Goal: Task Accomplishment & Management: Manage account settings

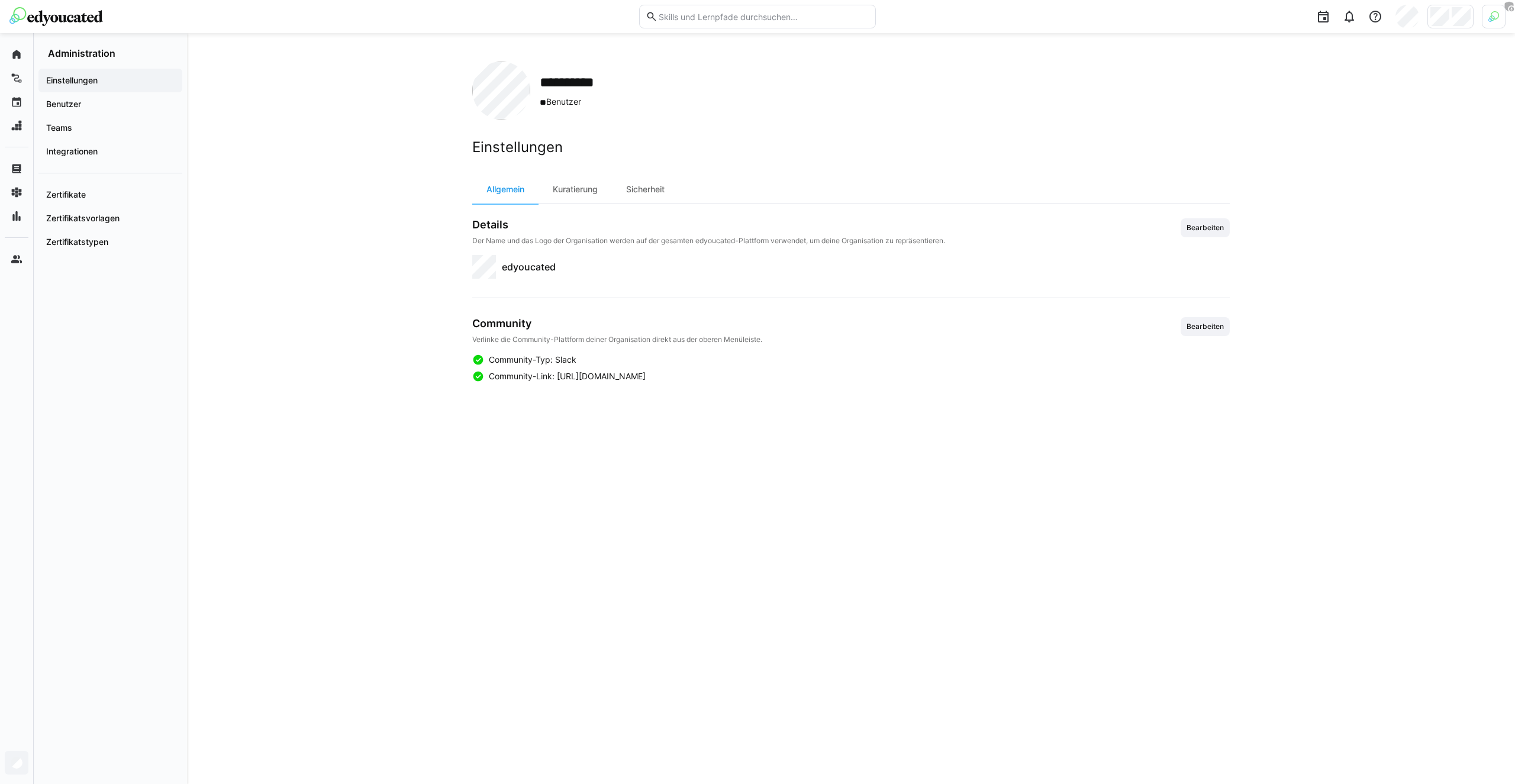
click at [1493, 16] on img at bounding box center [1494, 17] width 11 height 11
click at [1361, 131] on span "Aktivieren" at bounding box center [1363, 139] width 46 height 18
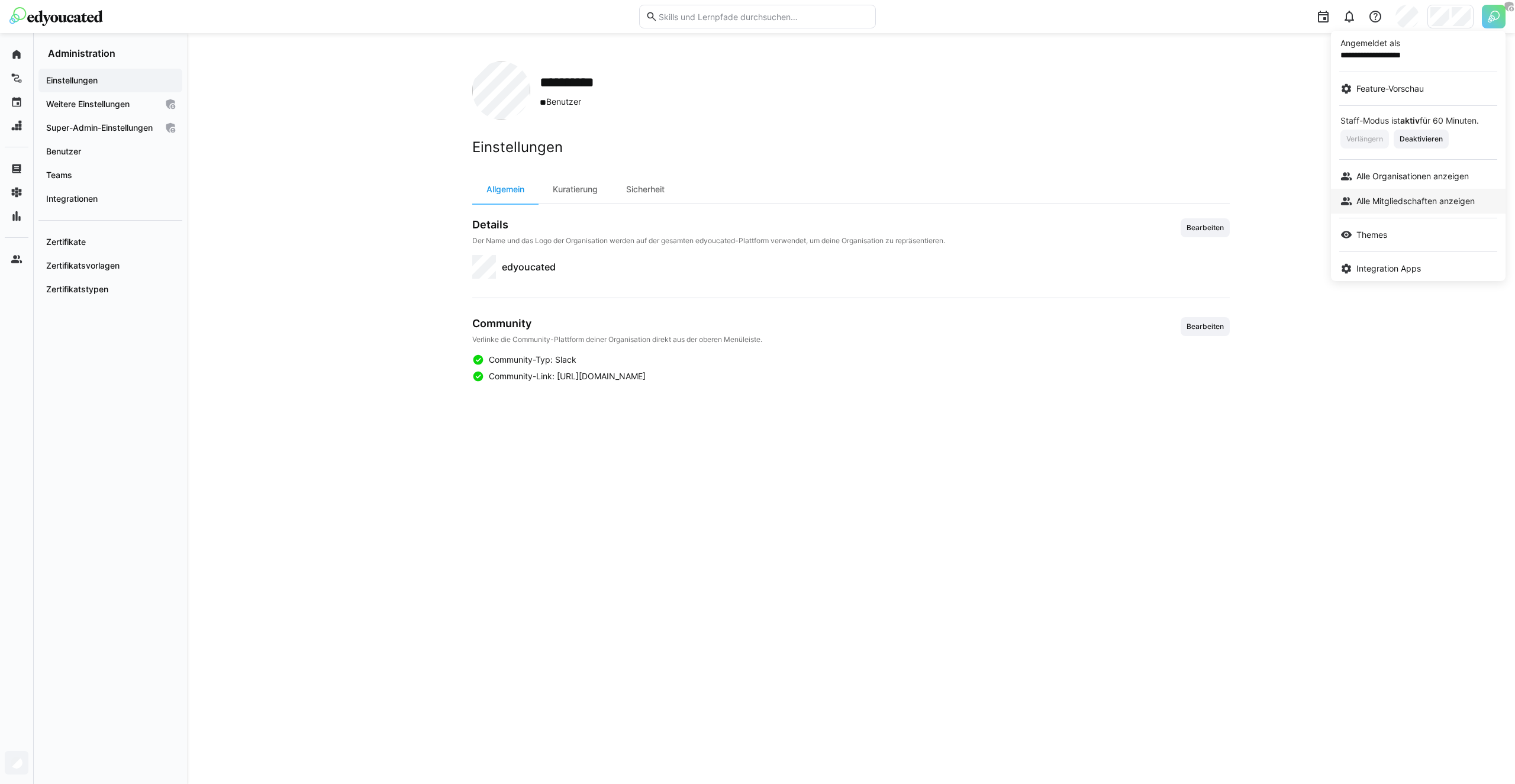
click at [1395, 192] on link "Alle Mitgliedschaften anzeigen" at bounding box center [1418, 201] width 175 height 25
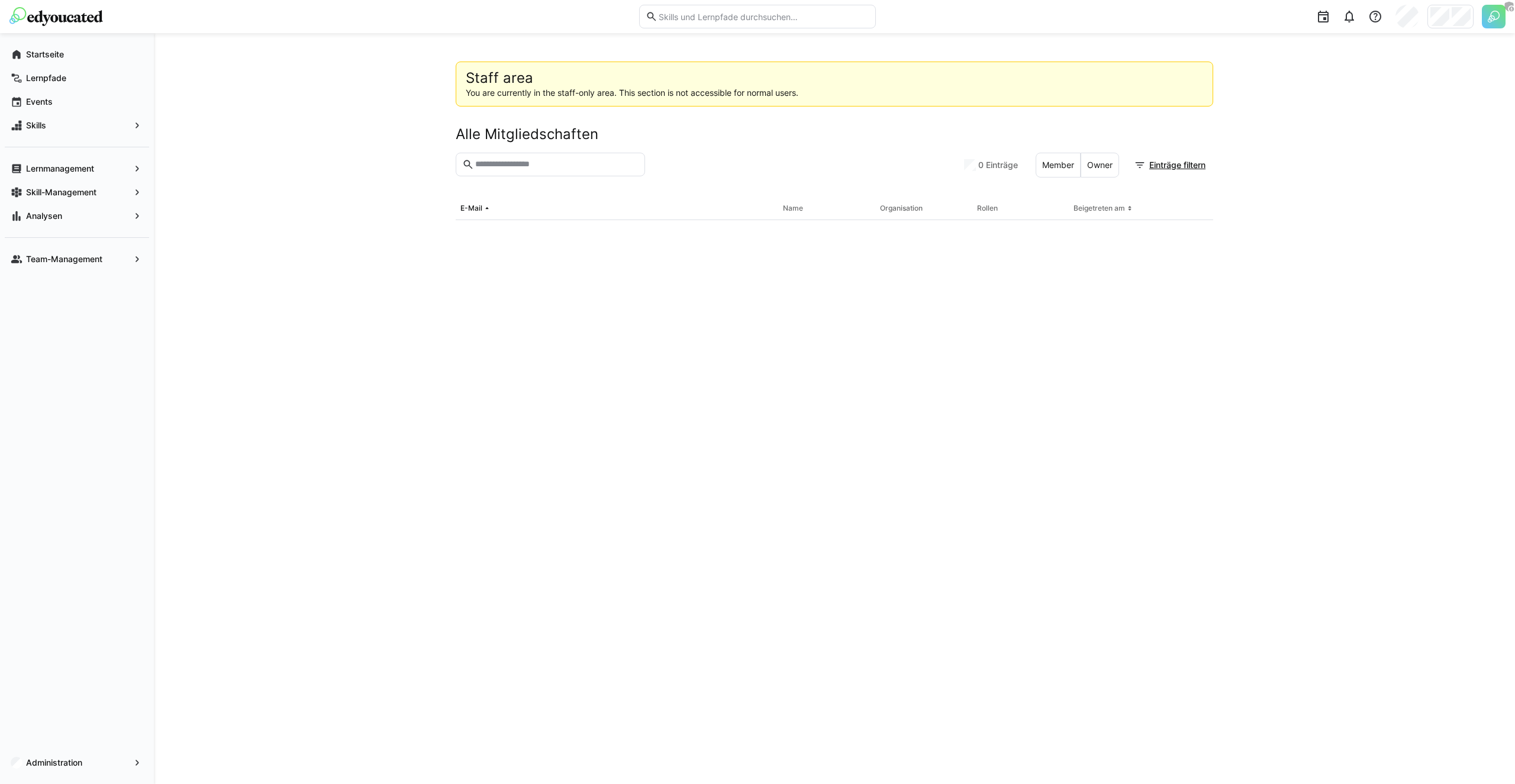
click at [522, 152] on header "Alle Mitgliedschaften" at bounding box center [834, 139] width 758 height 27
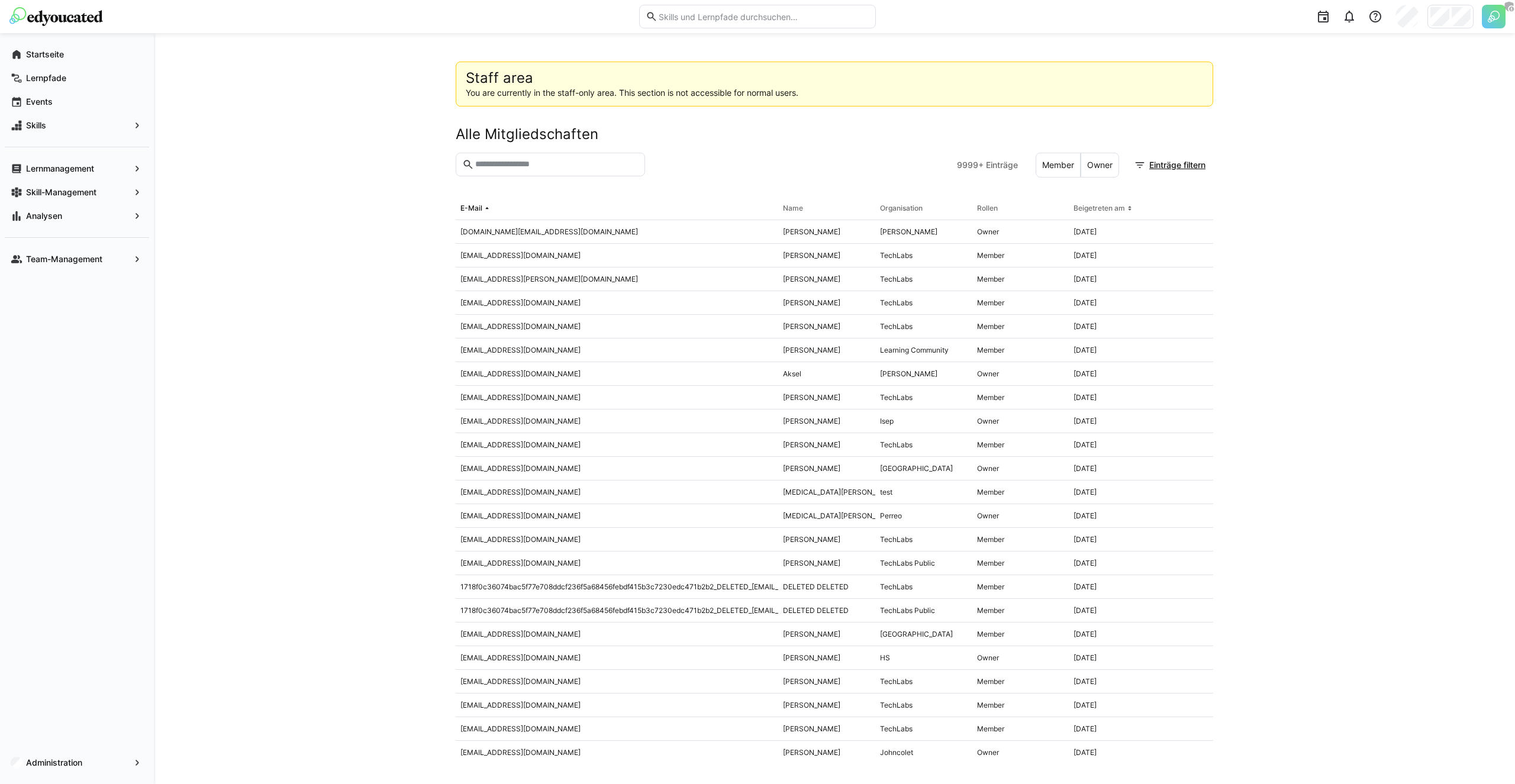
click at [513, 165] on input "text" at bounding box center [556, 165] width 165 height 11
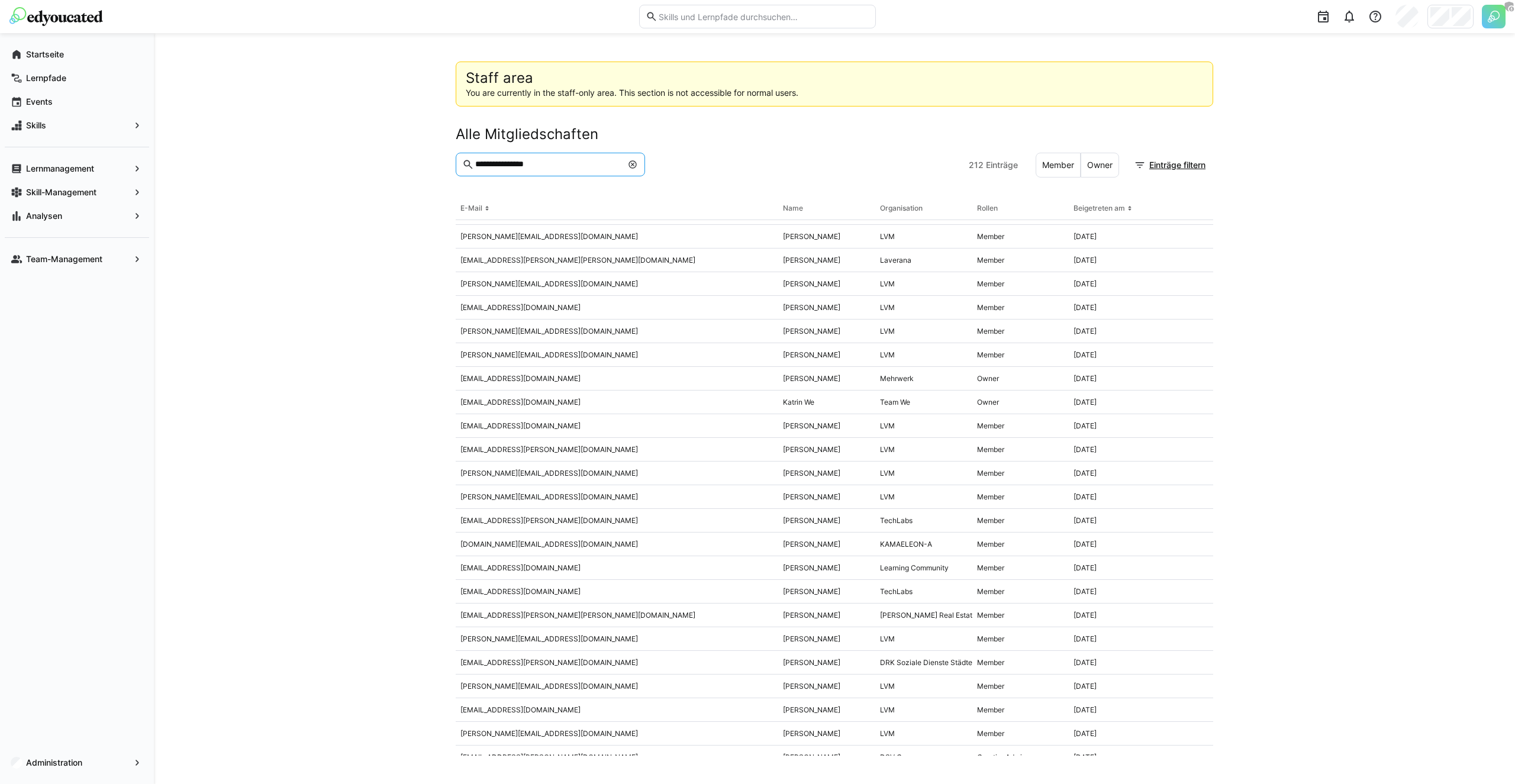
scroll to position [1084, 0]
click at [513, 167] on input "**********" at bounding box center [548, 165] width 148 height 11
paste input "*****"
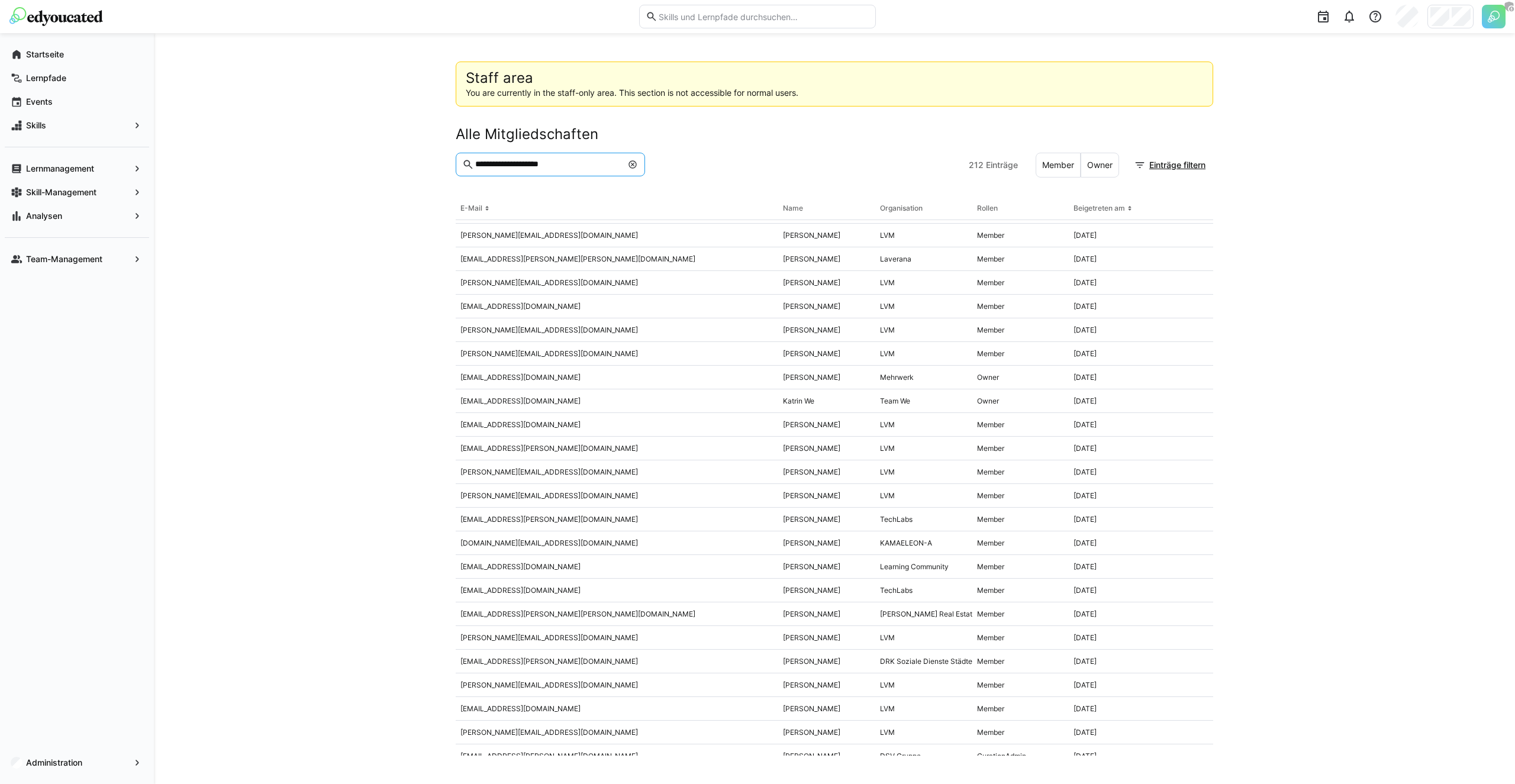
scroll to position [0, 0]
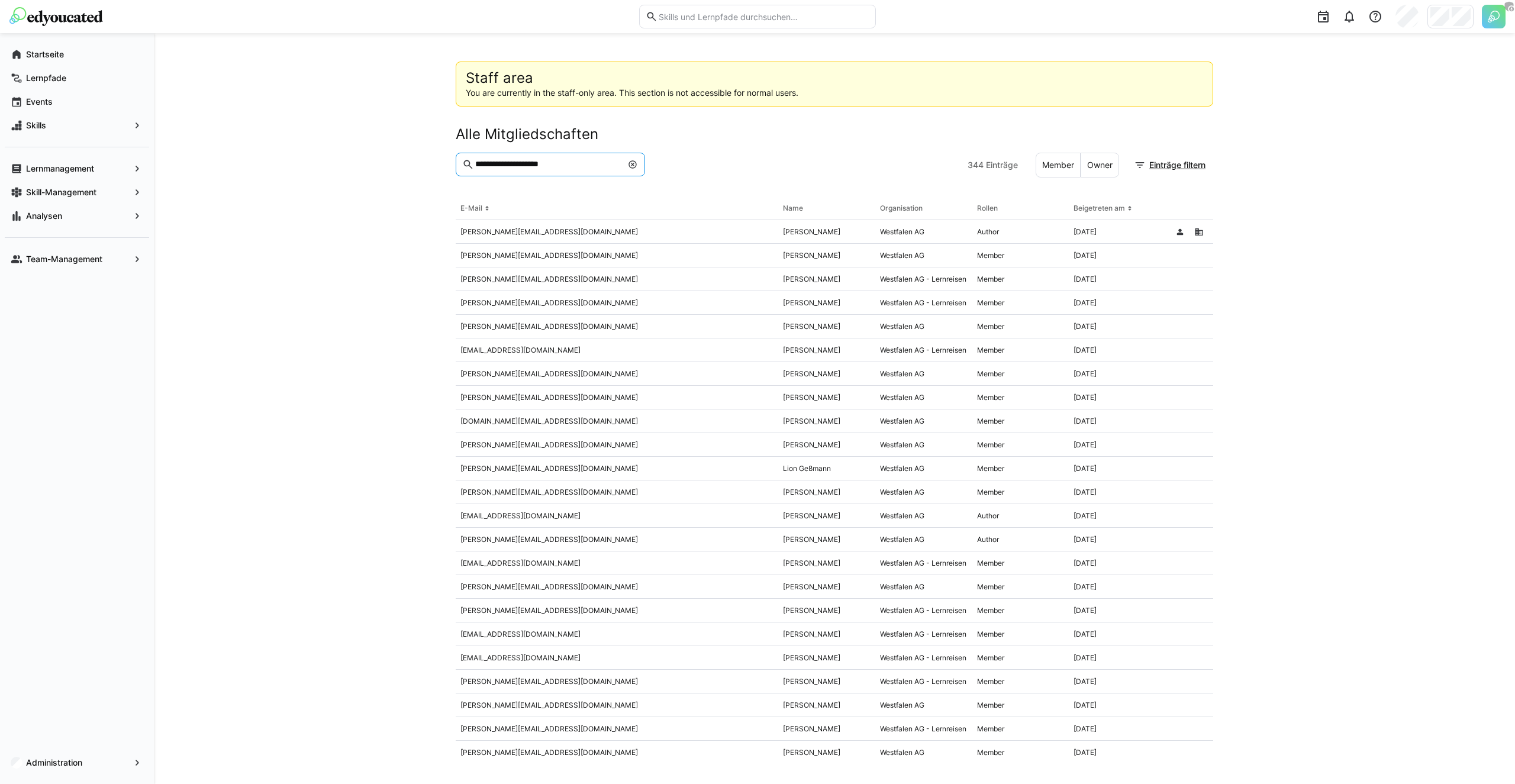
type input "**********"
click at [499, 230] on div "[PERSON_NAME][EMAIL_ADDRESS][DOMAIN_NAME]" at bounding box center [617, 232] width 323 height 24
click at [802, 227] on div "[PERSON_NAME]" at bounding box center [826, 232] width 97 height 24
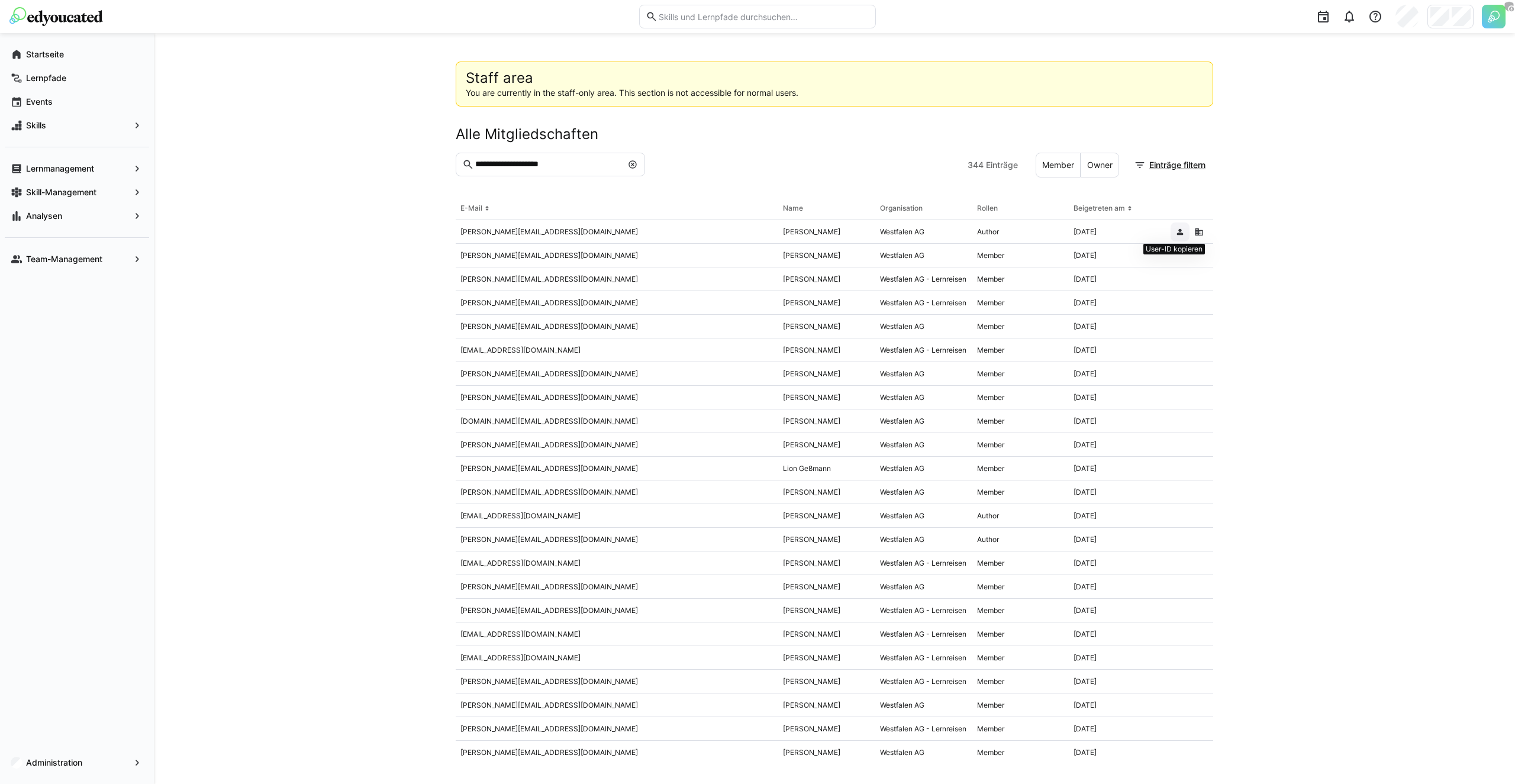
click at [1178, 236] on eds-icon at bounding box center [1179, 232] width 9 height 9
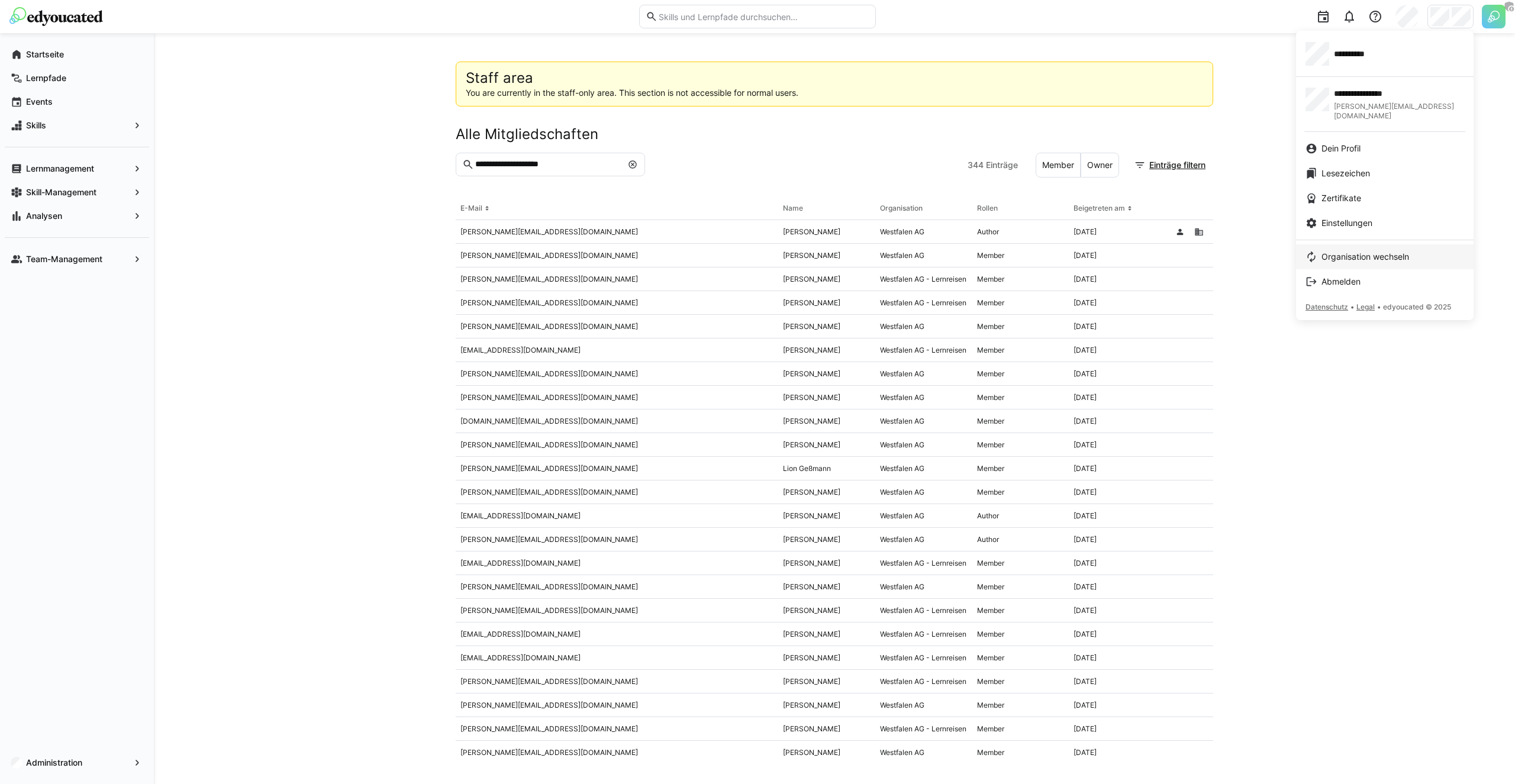
click at [1339, 244] on link "Organisation wechseln" at bounding box center [1385, 256] width 178 height 25
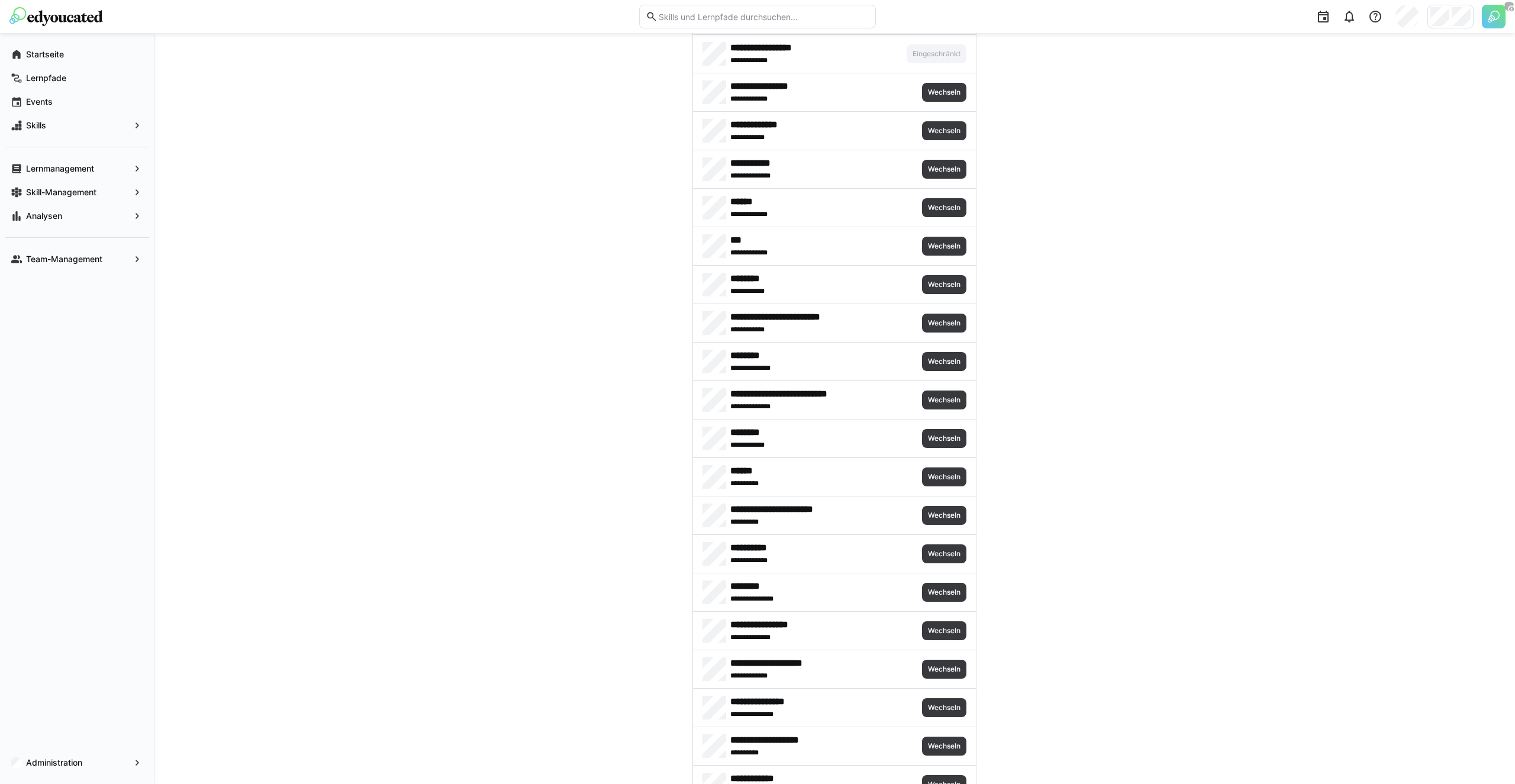
scroll to position [2330, 0]
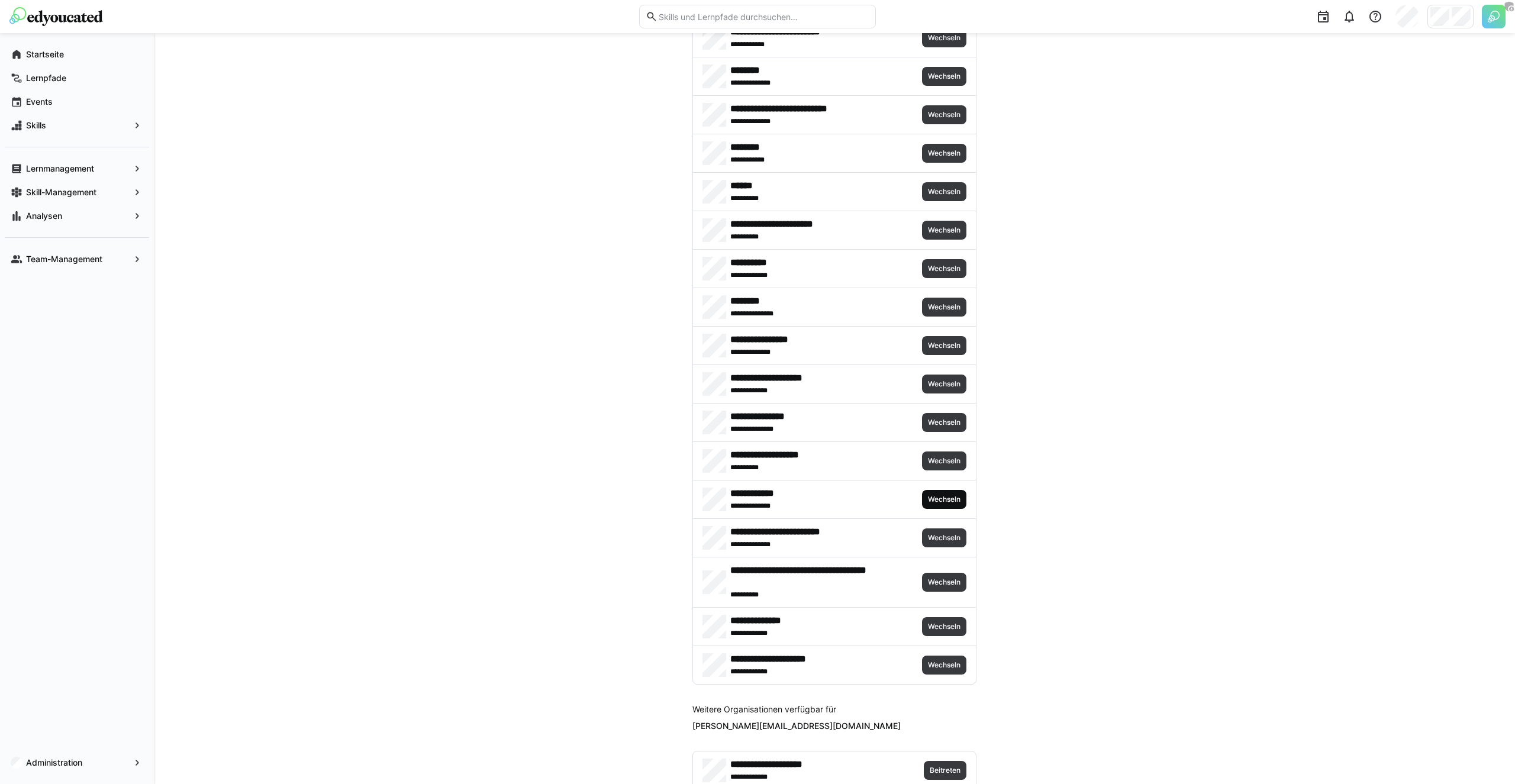
click at [934, 497] on span "Wechseln" at bounding box center [944, 499] width 35 height 9
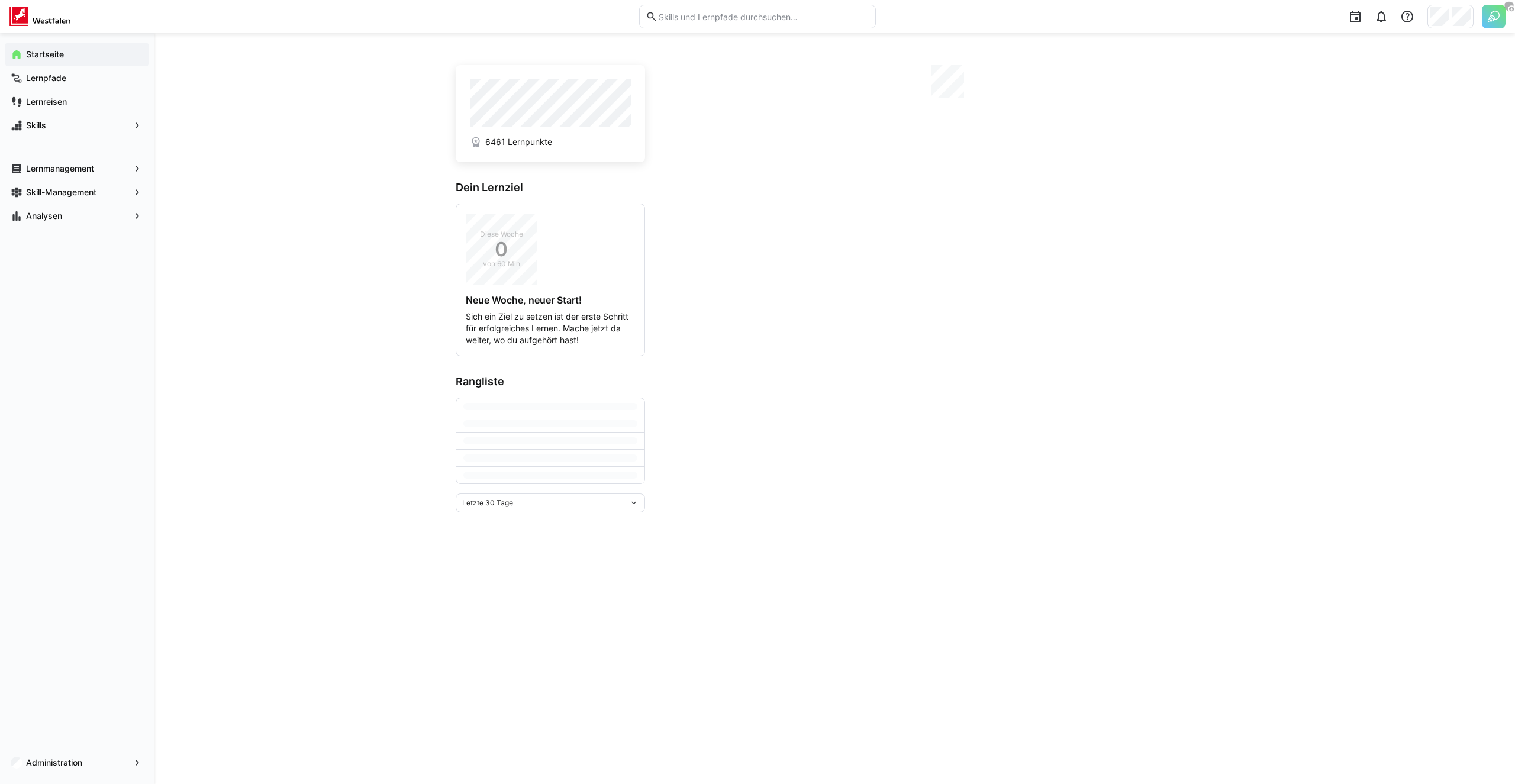
click at [302, 418] on div "6461 Lernpunkte Dein Lernziel Diese Woche 0 von 60 Min Neue Woche, neuer Start!…" at bounding box center [833, 409] width 1361 height 751
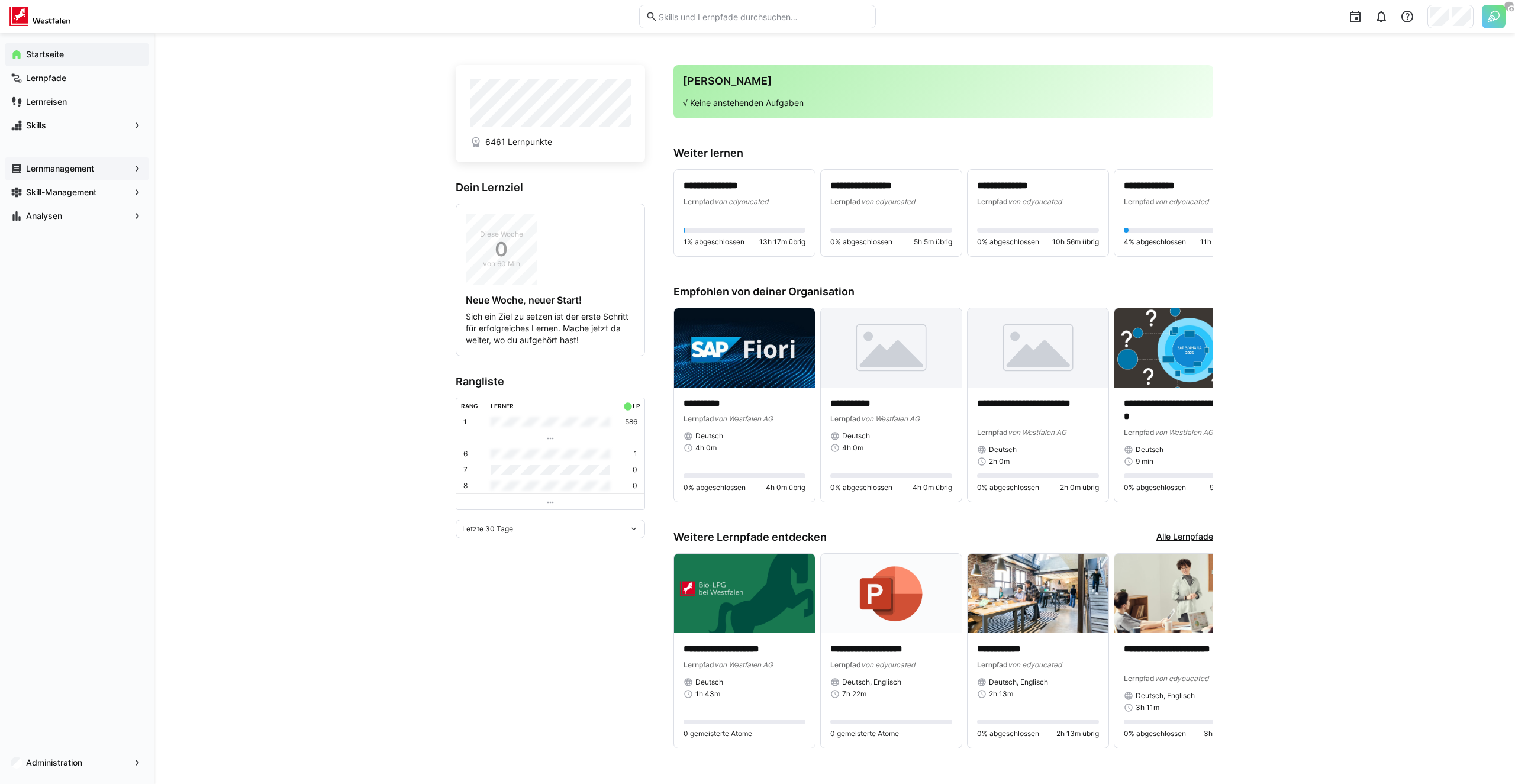
click at [79, 174] on span "Lernmanagement" at bounding box center [77, 168] width 105 height 12
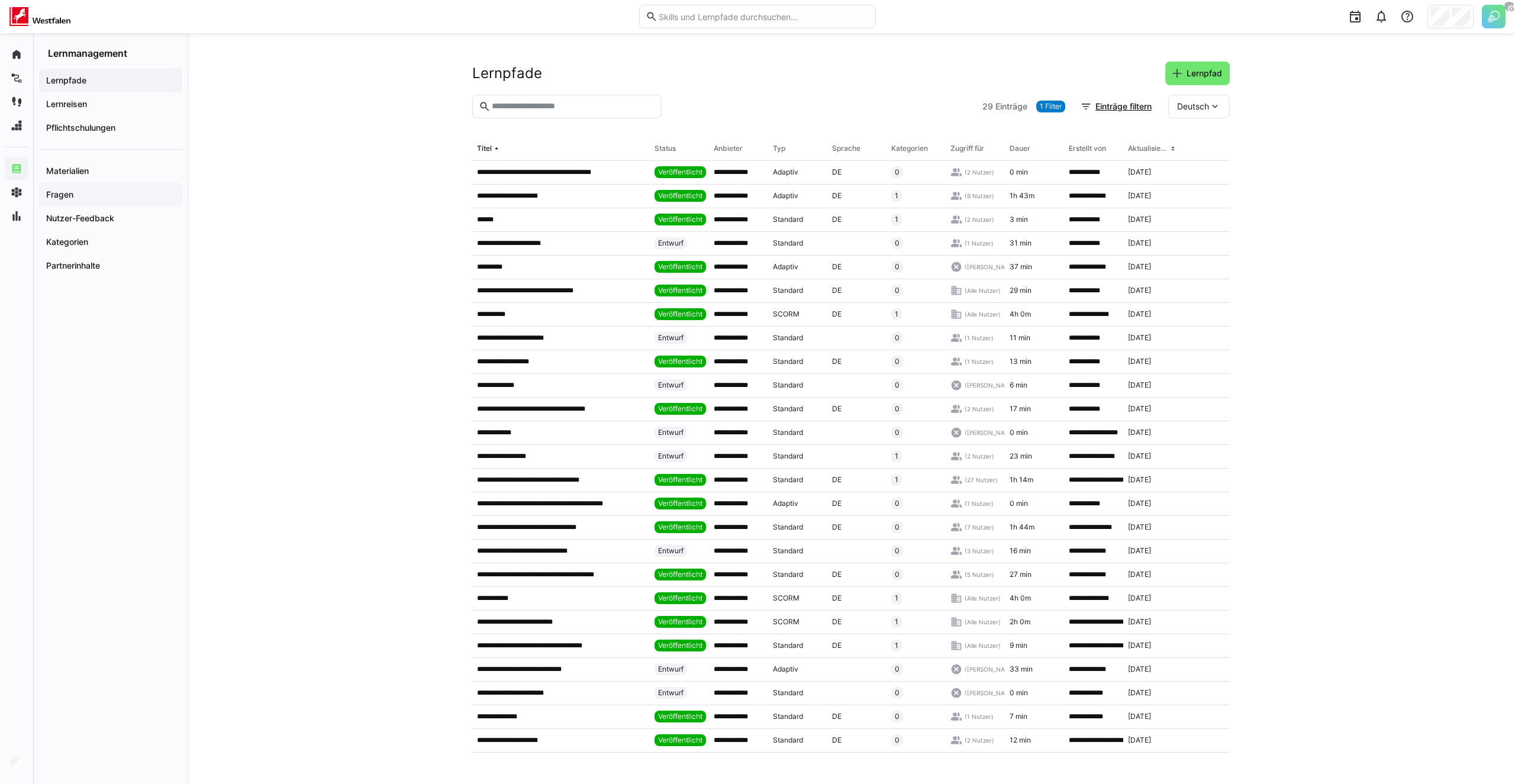
click at [92, 194] on span "Fragen" at bounding box center [110, 194] width 132 height 12
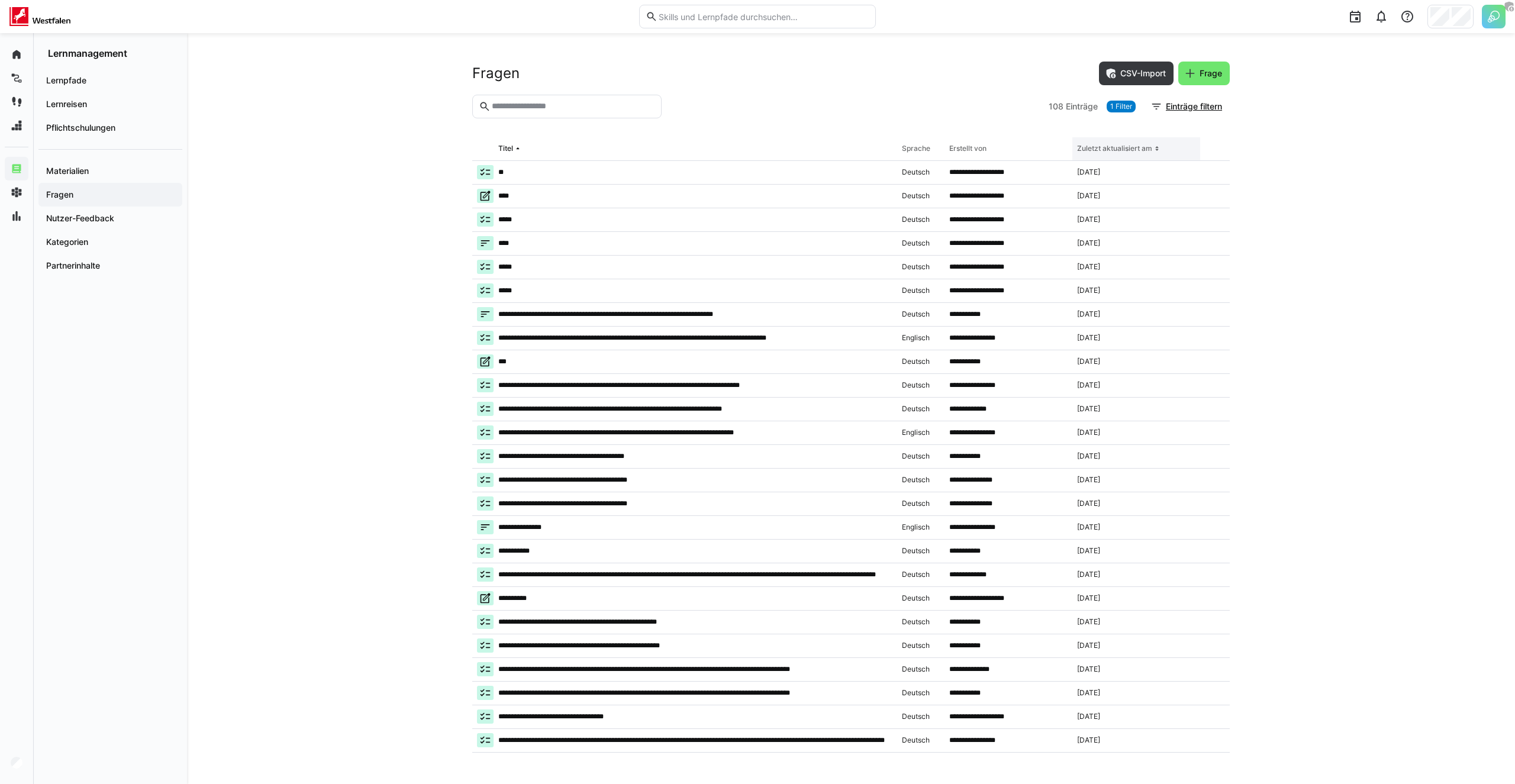
click at [1158, 151] on th "Zuletzt aktualisiert am" at bounding box center [1136, 149] width 128 height 24
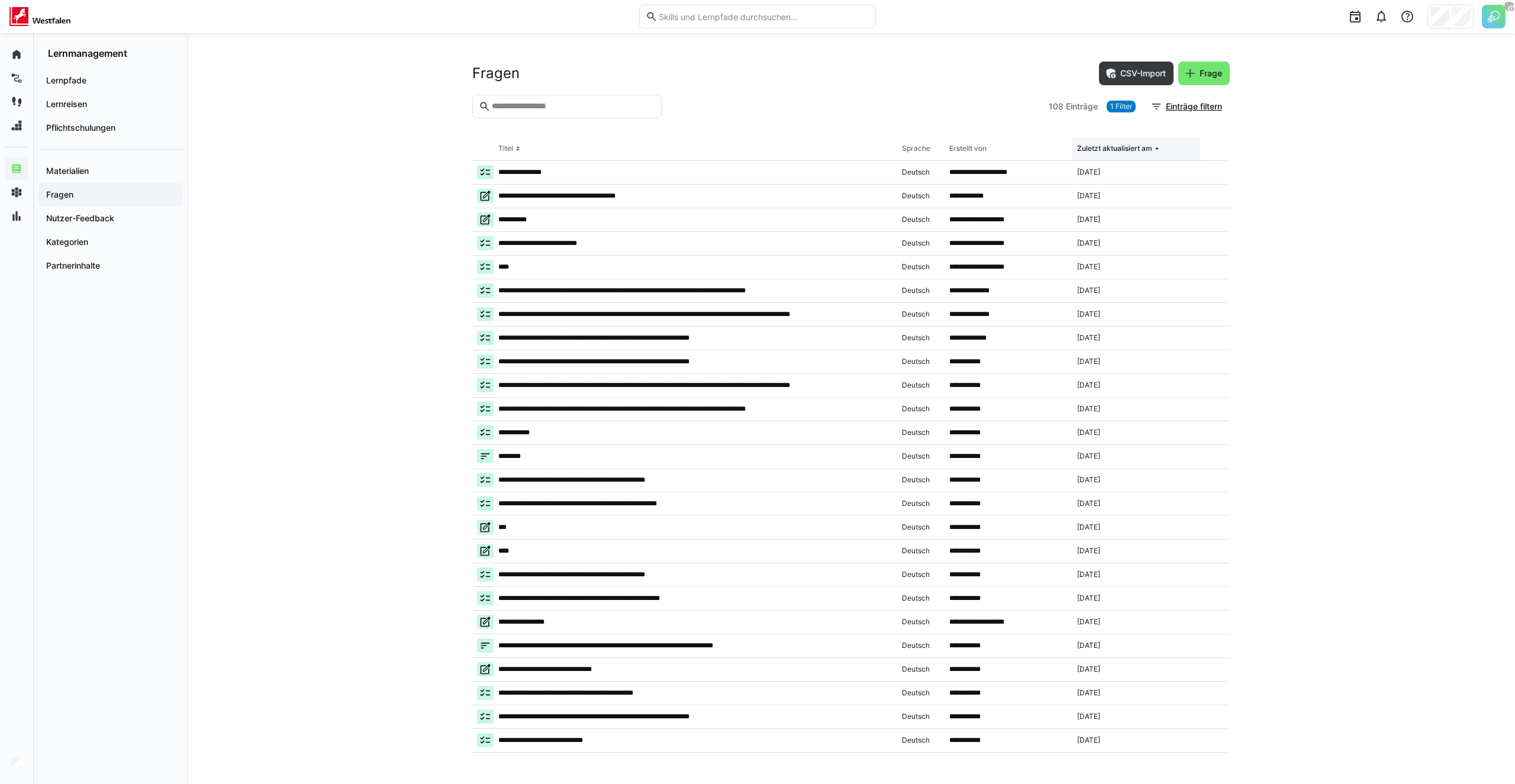
click at [1101, 150] on div "Zuletzt aktualisiert am" at bounding box center [1114, 148] width 75 height 9
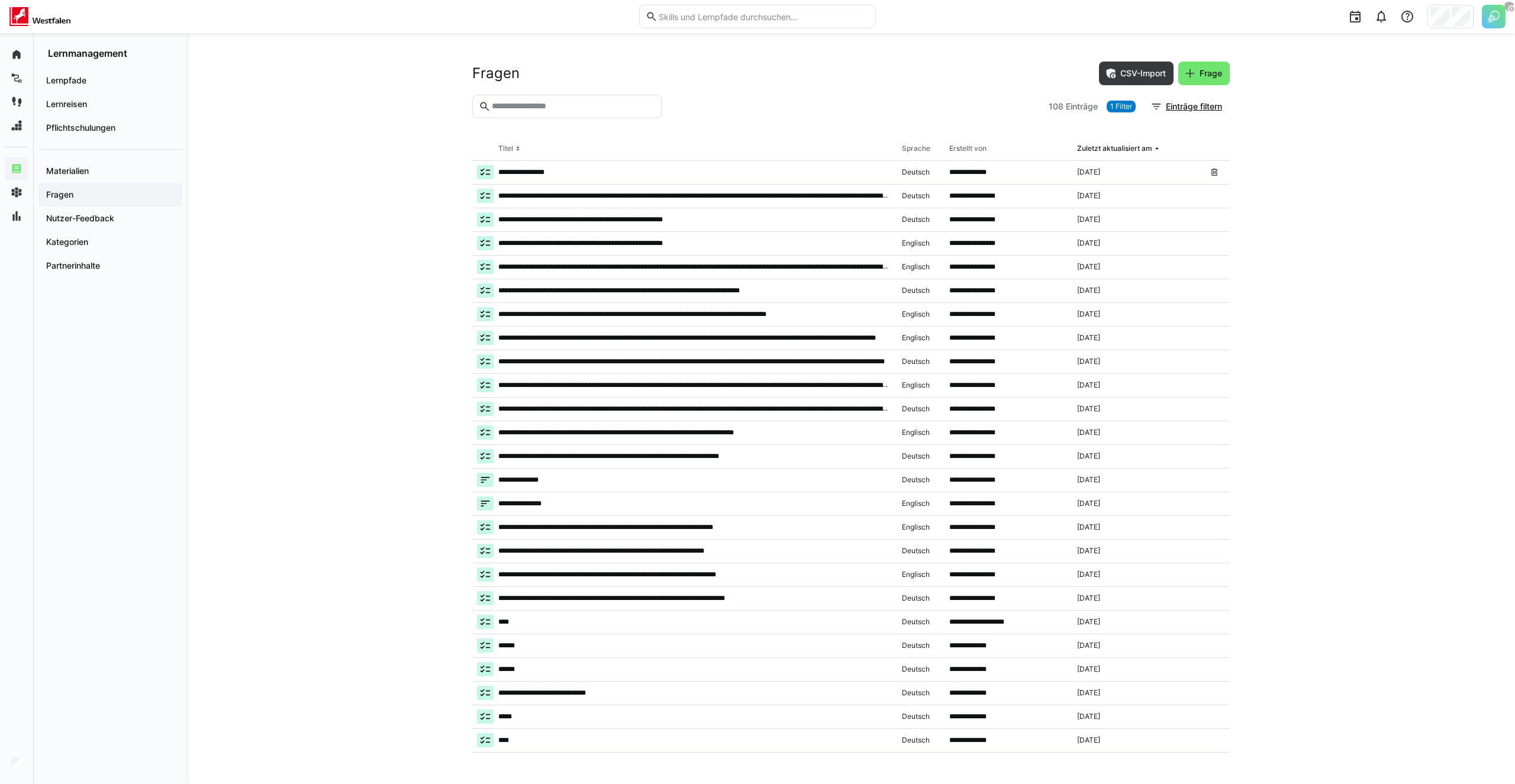
click at [242, 283] on div "**********" at bounding box center [850, 409] width 1327 height 751
click at [0, 0] on app-navigation-label "Skill-Management" at bounding box center [0, 0] width 0 height 0
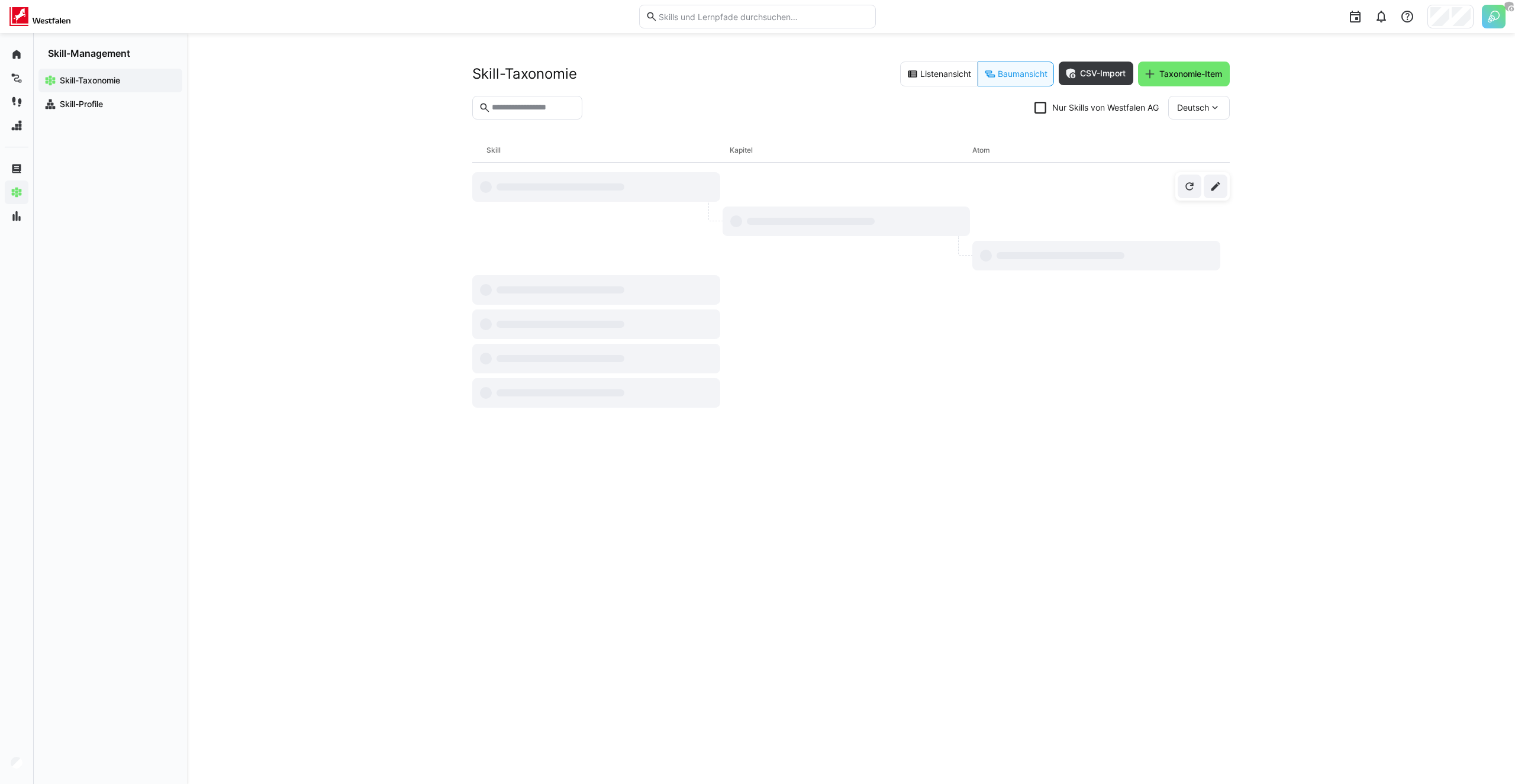
click at [541, 101] on eds-input at bounding box center [526, 108] width 110 height 24
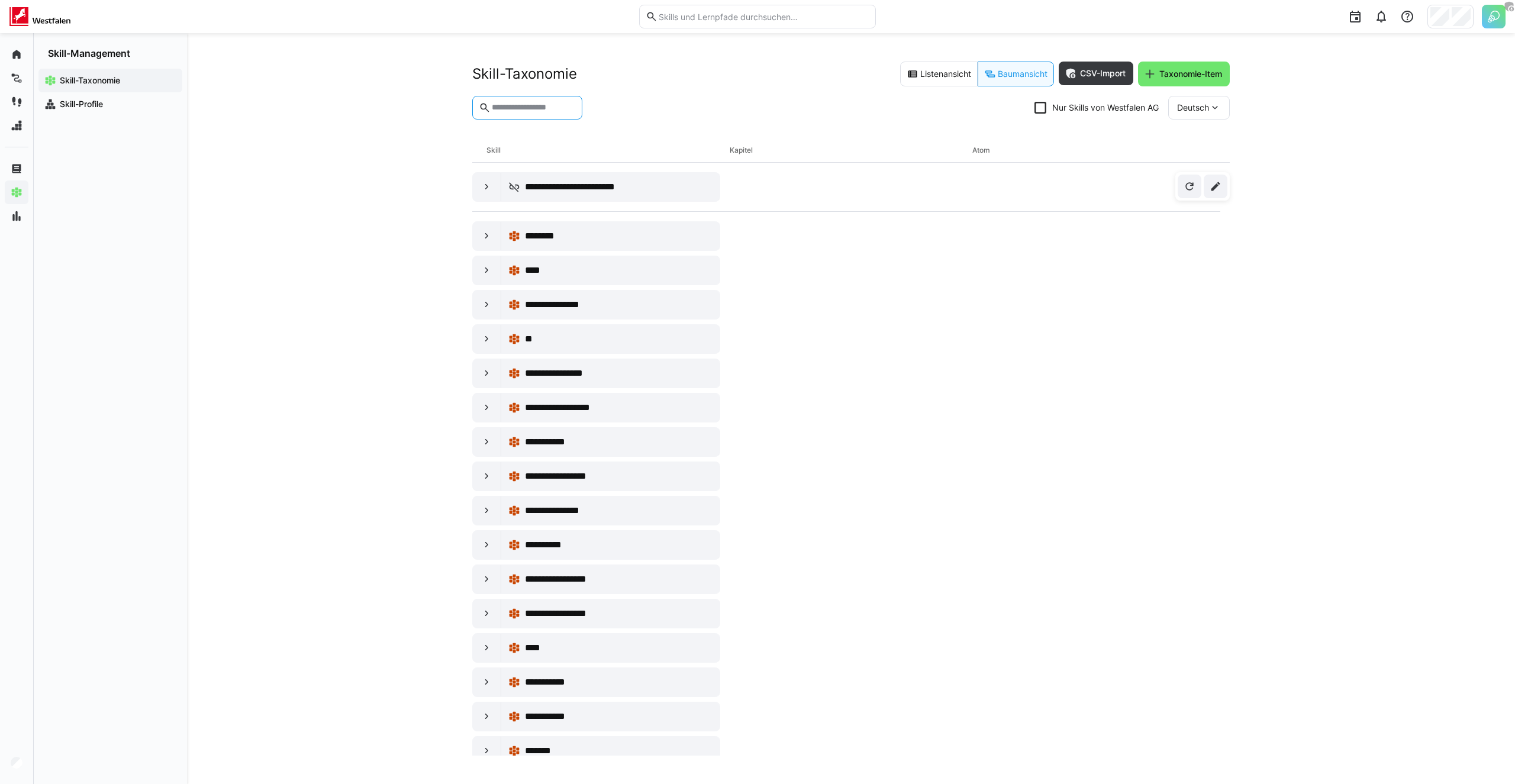
click at [1065, 110] on eds-checkbox "Nur Skills von Westfalen AG" at bounding box center [1096, 107] width 124 height 12
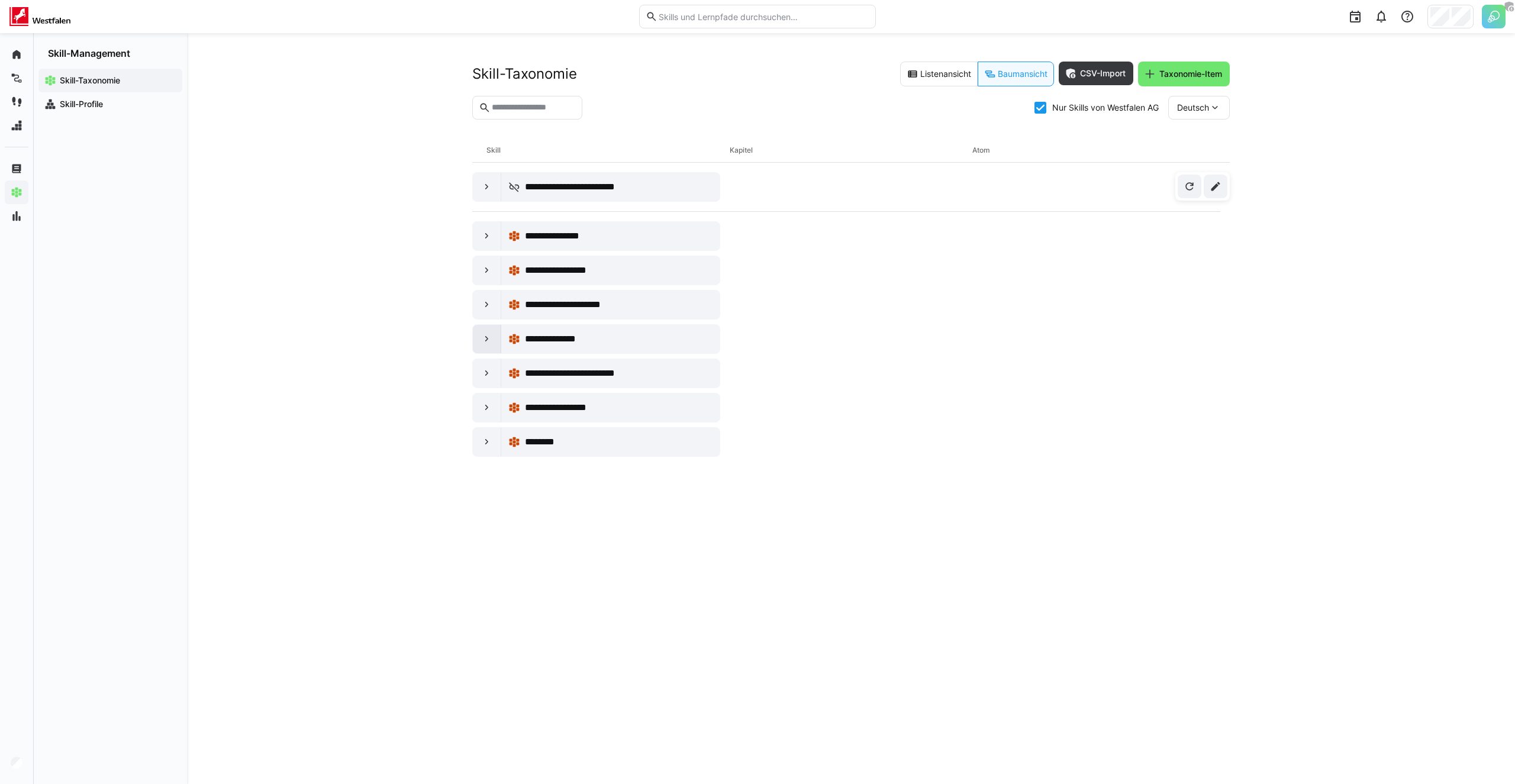
click at [486, 342] on eds-icon at bounding box center [487, 338] width 12 height 12
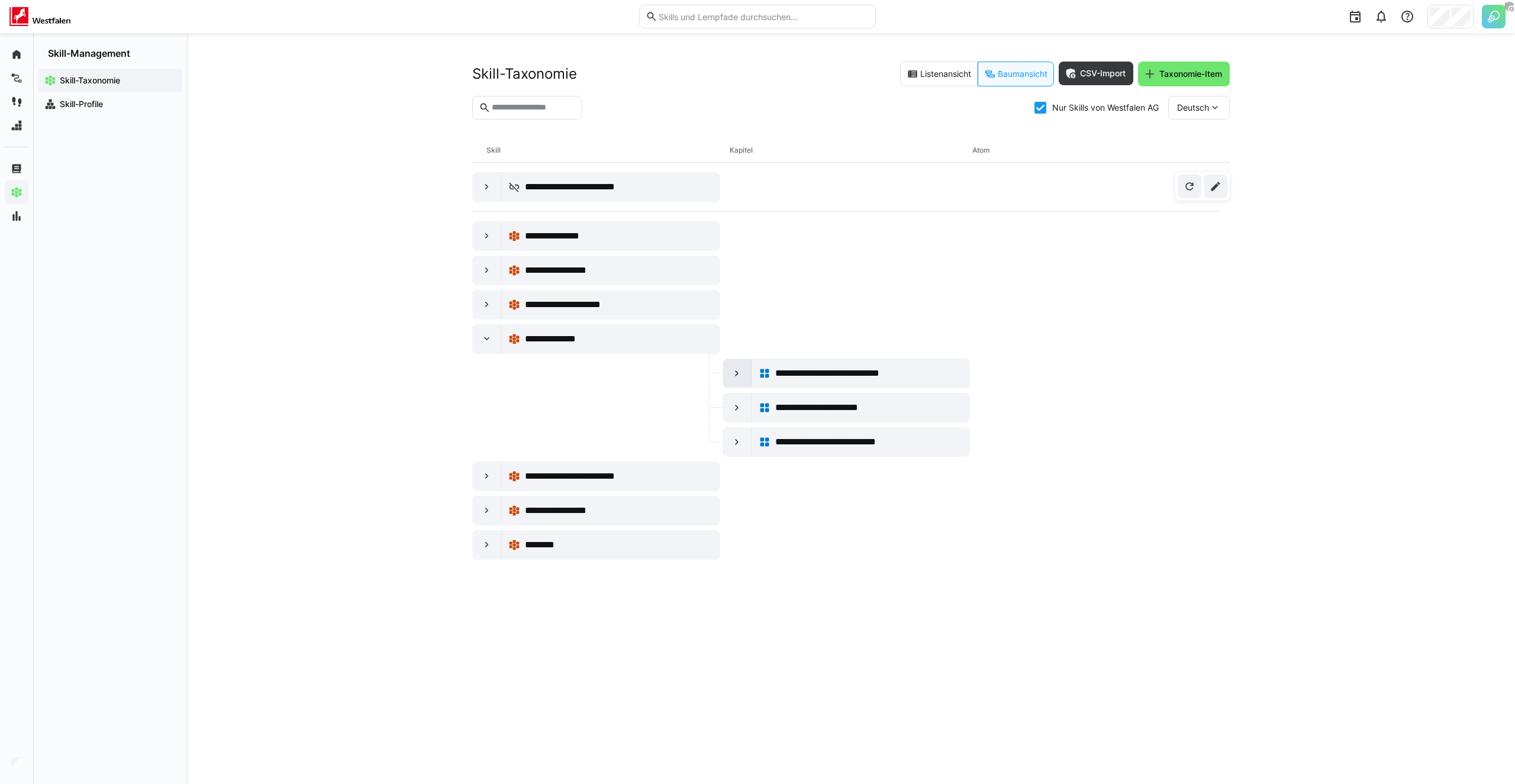
click at [745, 374] on div at bounding box center [737, 373] width 29 height 29
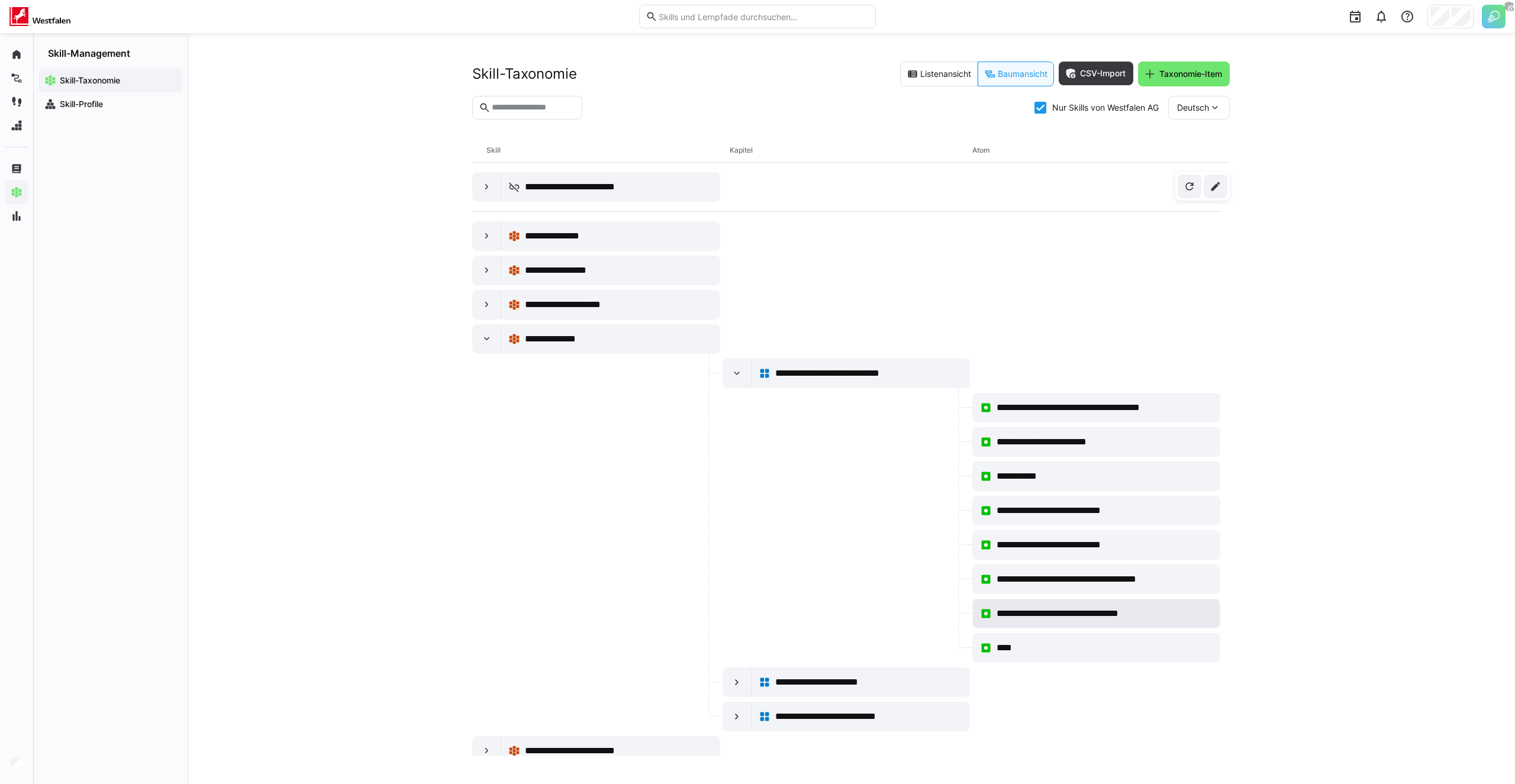
click at [1041, 610] on span "**********" at bounding box center [1077, 613] width 162 height 14
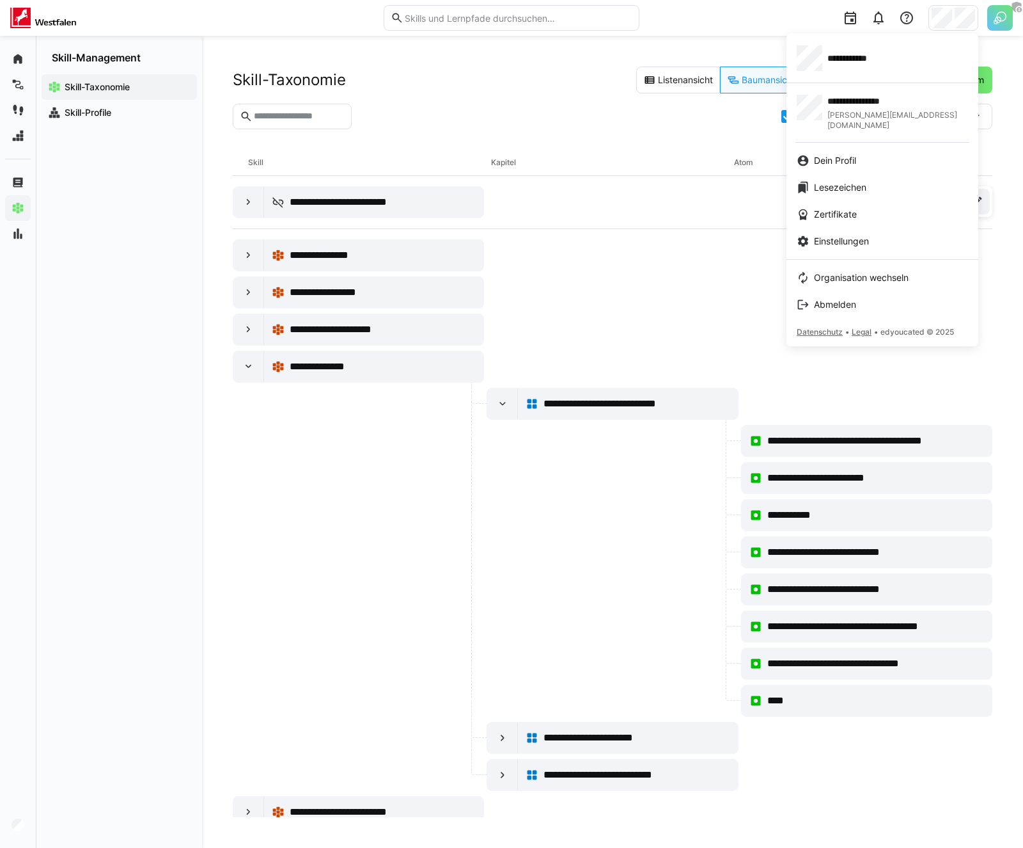
click at [1001, 17] on div at bounding box center [511, 424] width 1023 height 848
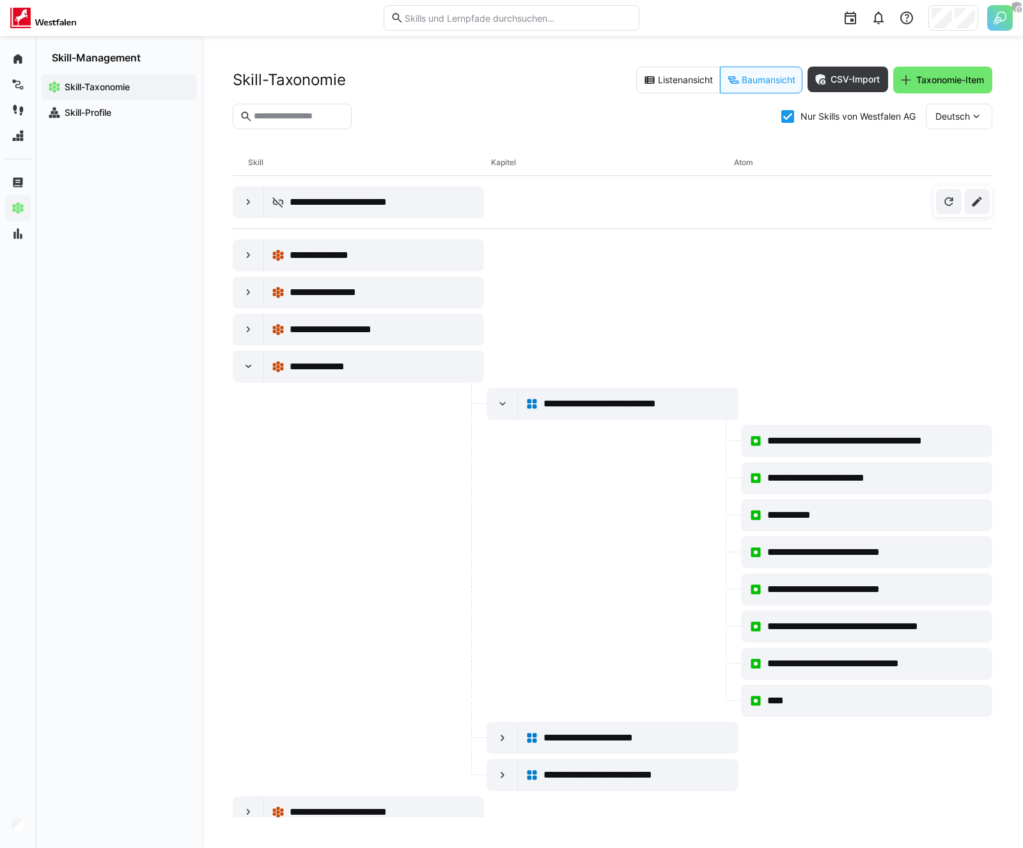
click at [1001, 17] on img at bounding box center [1001, 18] width 26 height 26
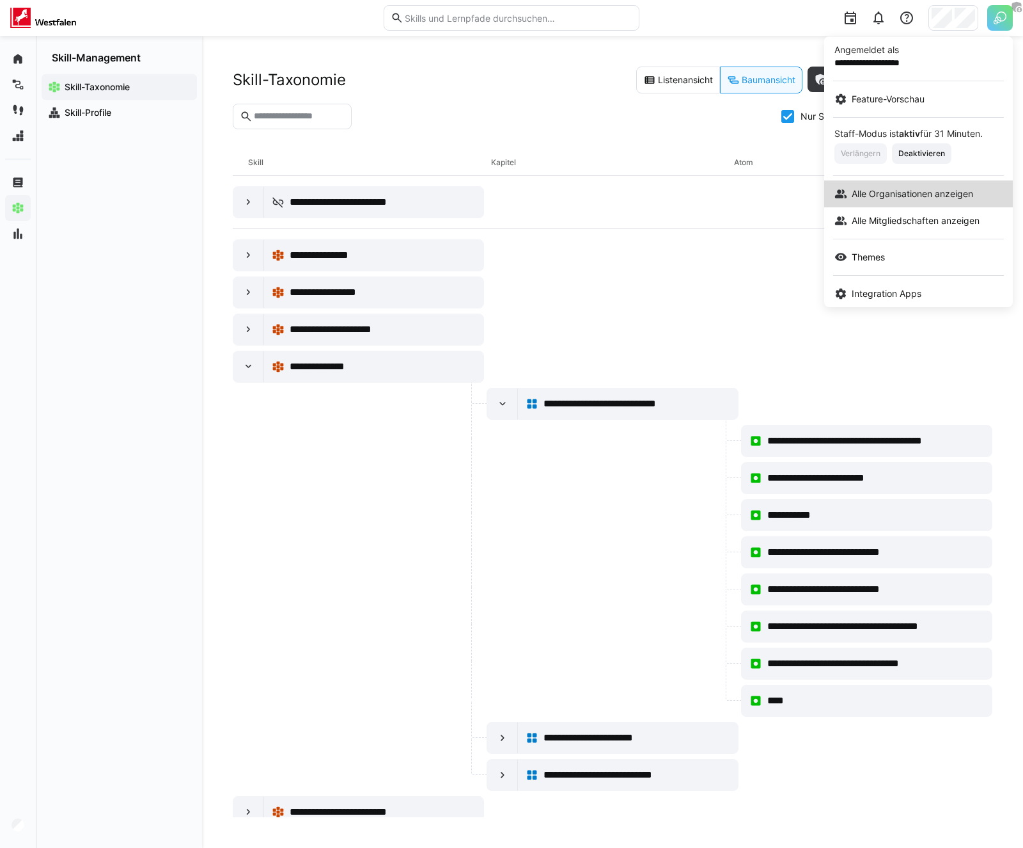
click at [863, 199] on span "Alle Organisationen anzeigen" at bounding box center [913, 193] width 122 height 13
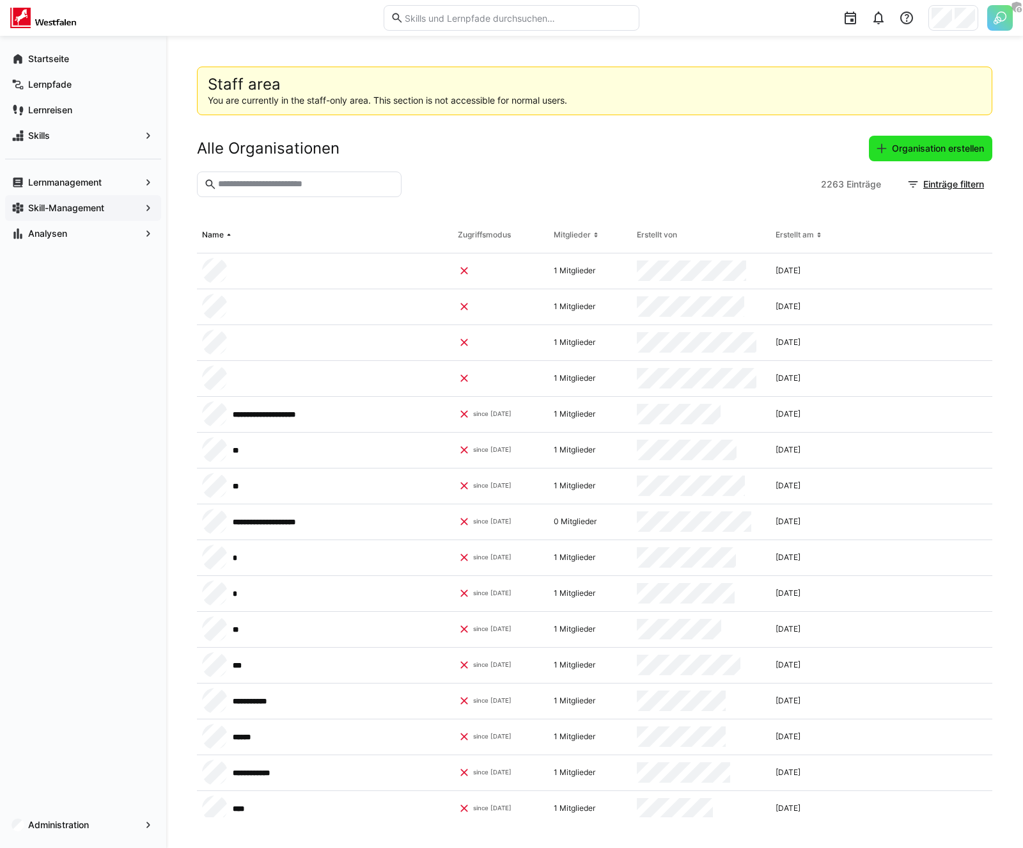
click at [903, 147] on span "Organisation erstellen" at bounding box center [938, 148] width 96 height 13
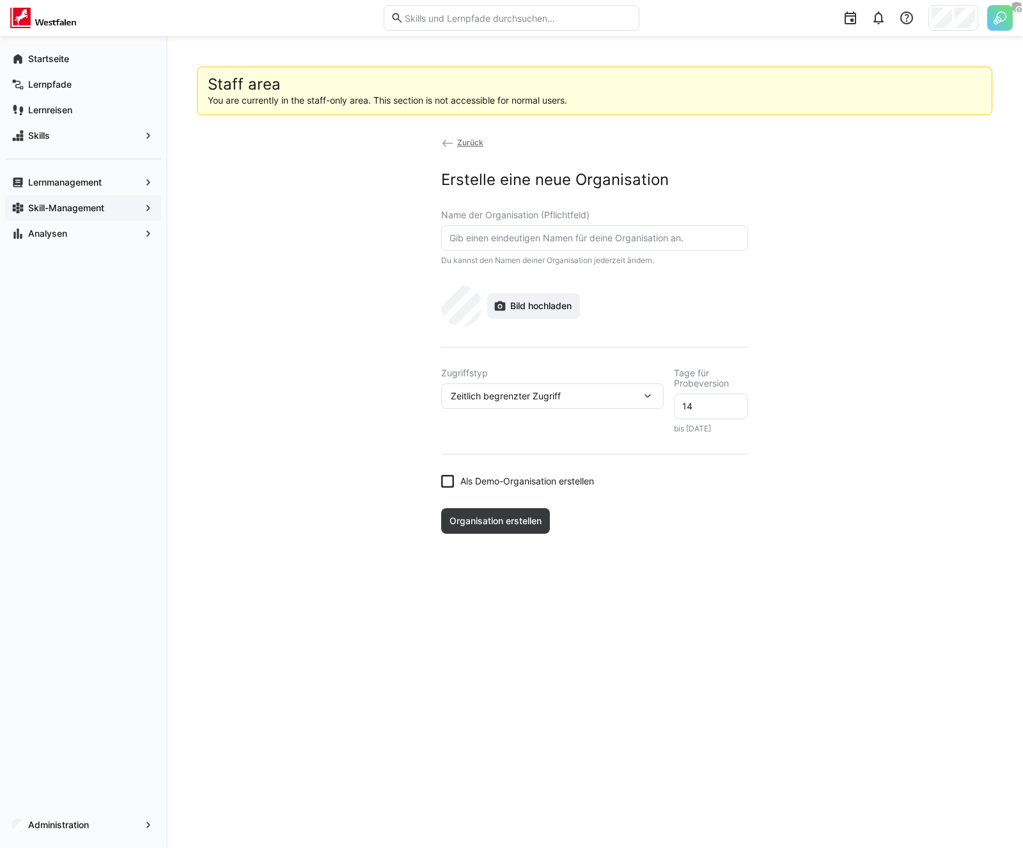
click at [564, 229] on eds-input at bounding box center [594, 238] width 307 height 26
type input "VPV Versicherungen"
click at [509, 296] on span "Bild hochladen" at bounding box center [533, 306] width 93 height 26
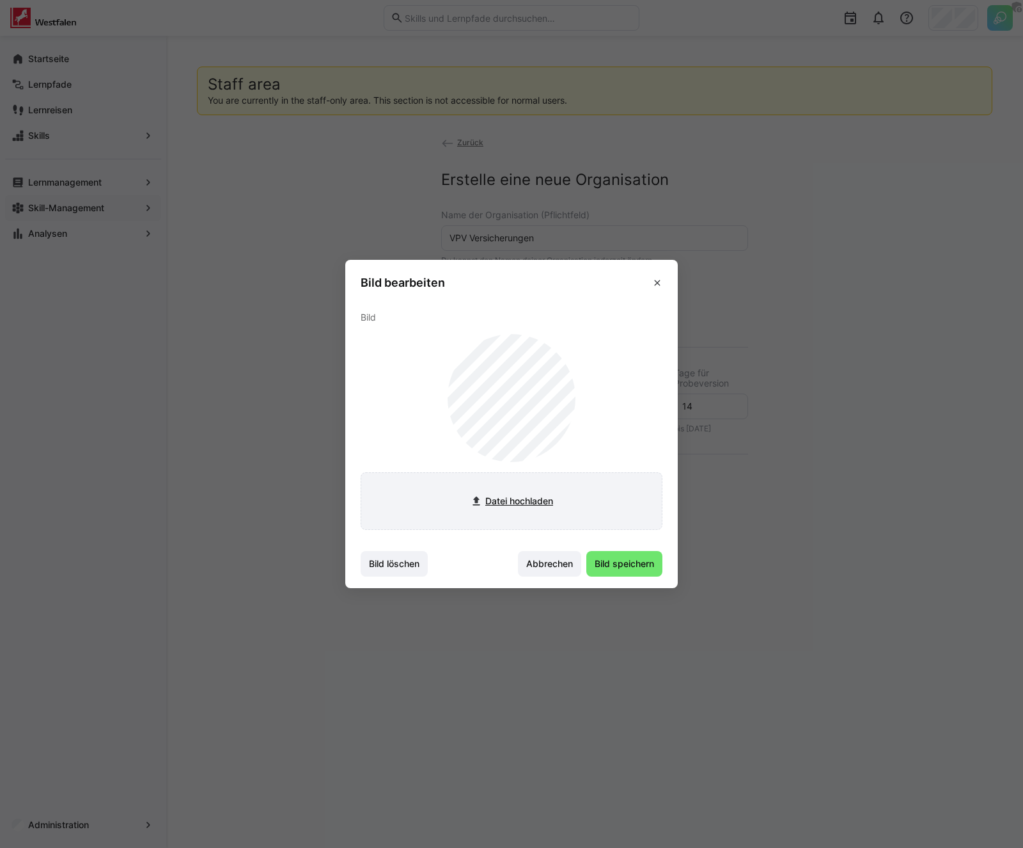
click at [510, 478] on input "file" at bounding box center [511, 501] width 301 height 56
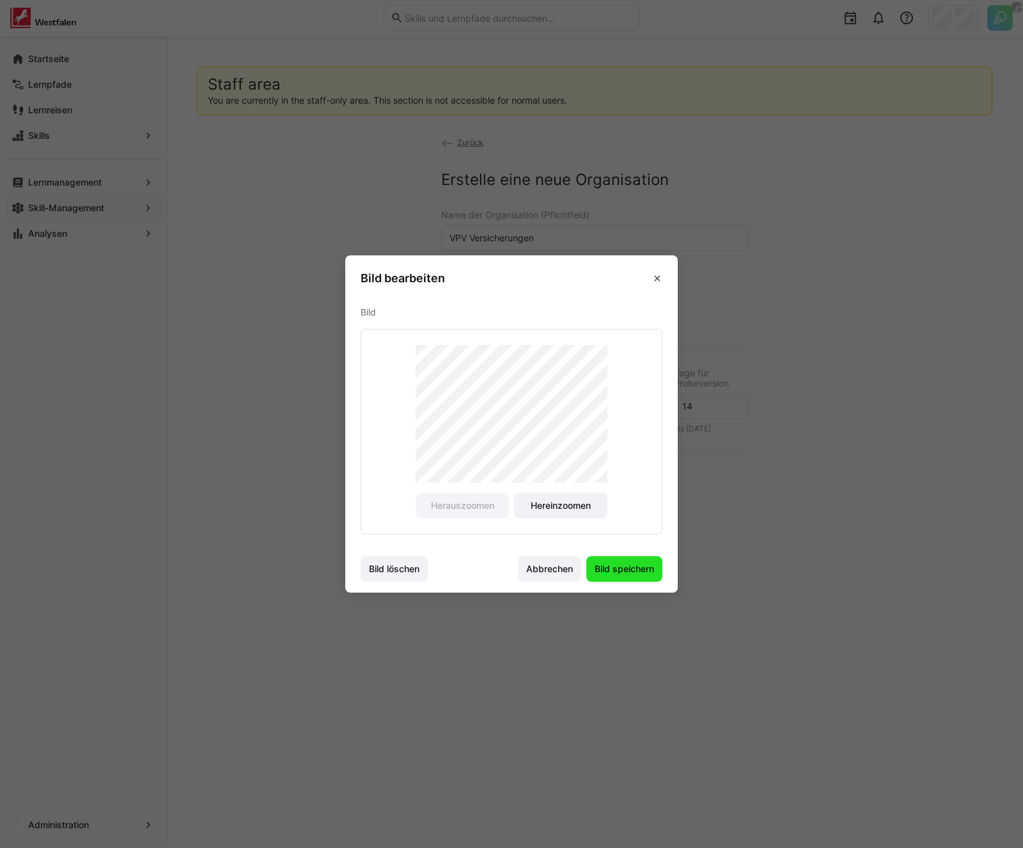
click at [635, 575] on span "Bild speichern" at bounding box center [625, 569] width 76 height 26
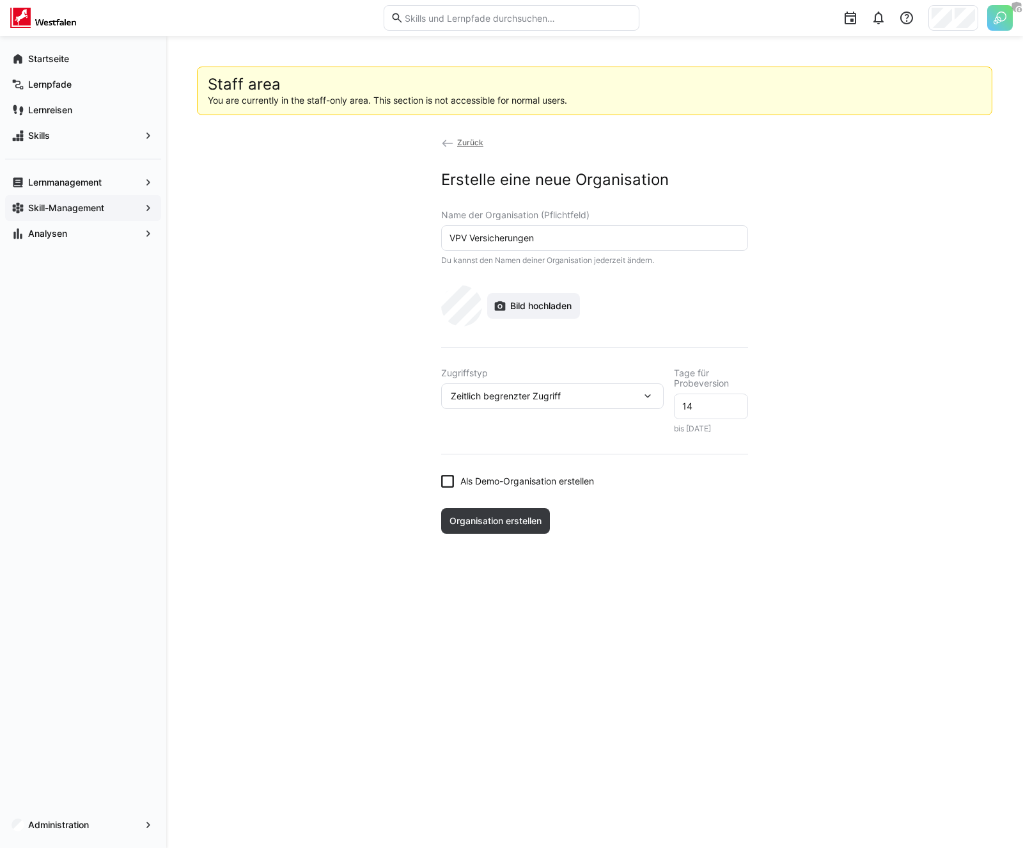
click at [551, 400] on div "Zeitlich begrenzter Zugriff" at bounding box center [552, 396] width 223 height 26
click at [530, 423] on div "Voller Zugriff" at bounding box center [553, 429] width 202 height 13
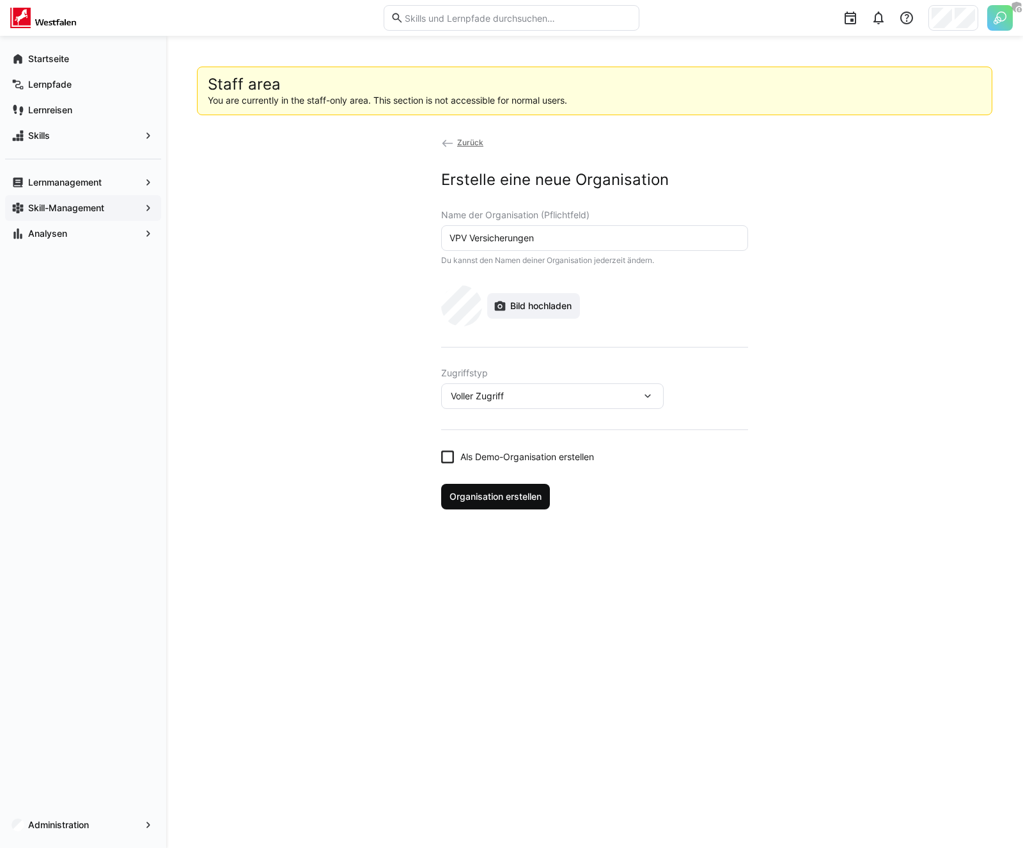
click at [487, 497] on span "Organisation erstellen" at bounding box center [496, 496] width 96 height 13
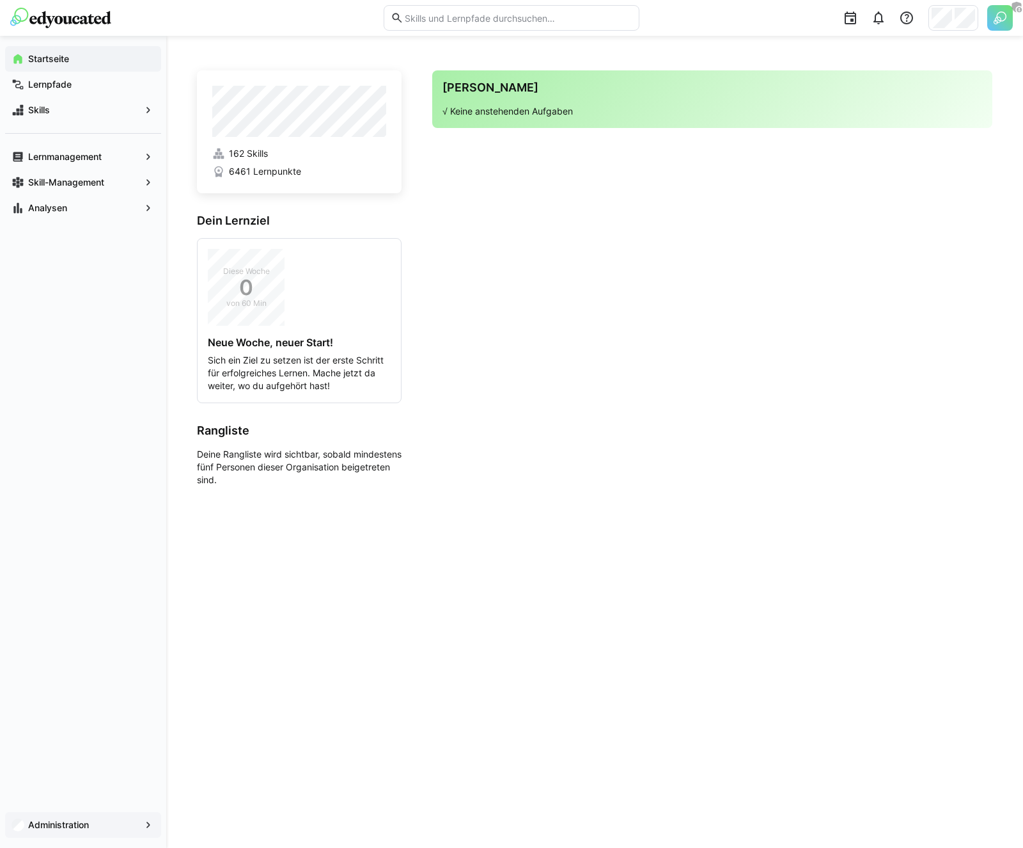
click at [52, 818] on span "Administration" at bounding box center [83, 824] width 114 height 13
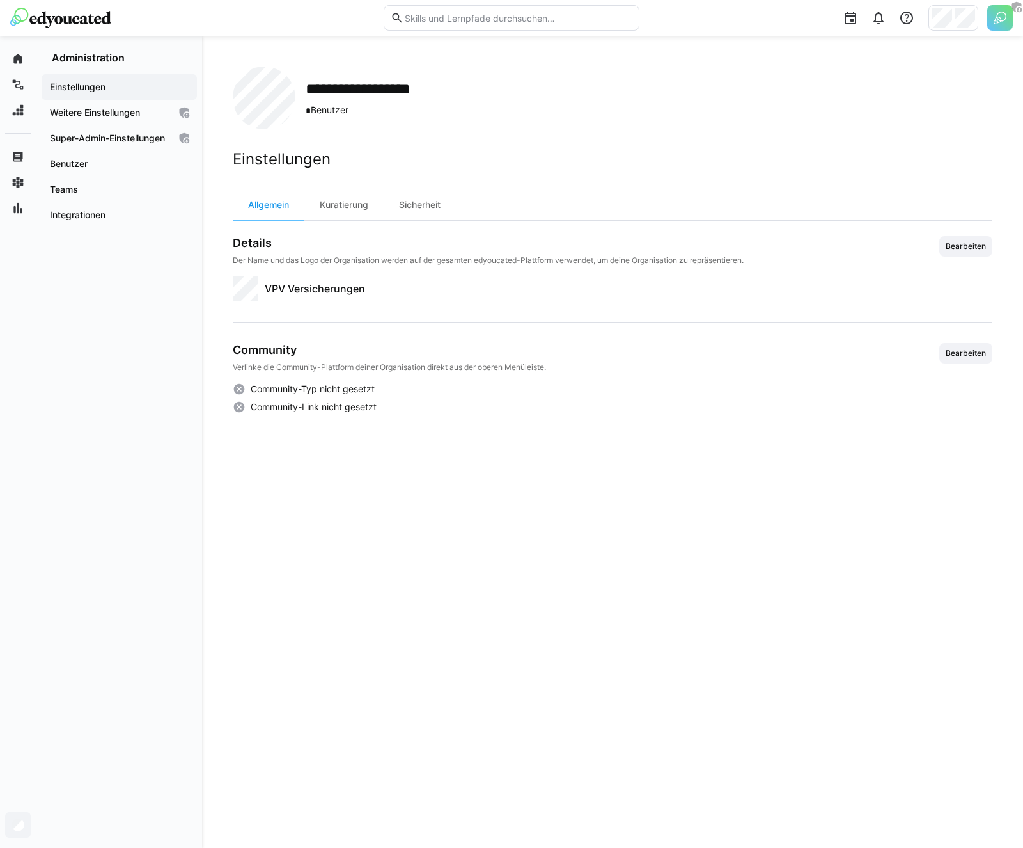
click at [96, 95] on div "Einstellungen" at bounding box center [119, 87] width 155 height 26
click at [90, 105] on div "Weitere Einstellungen" at bounding box center [119, 113] width 155 height 26
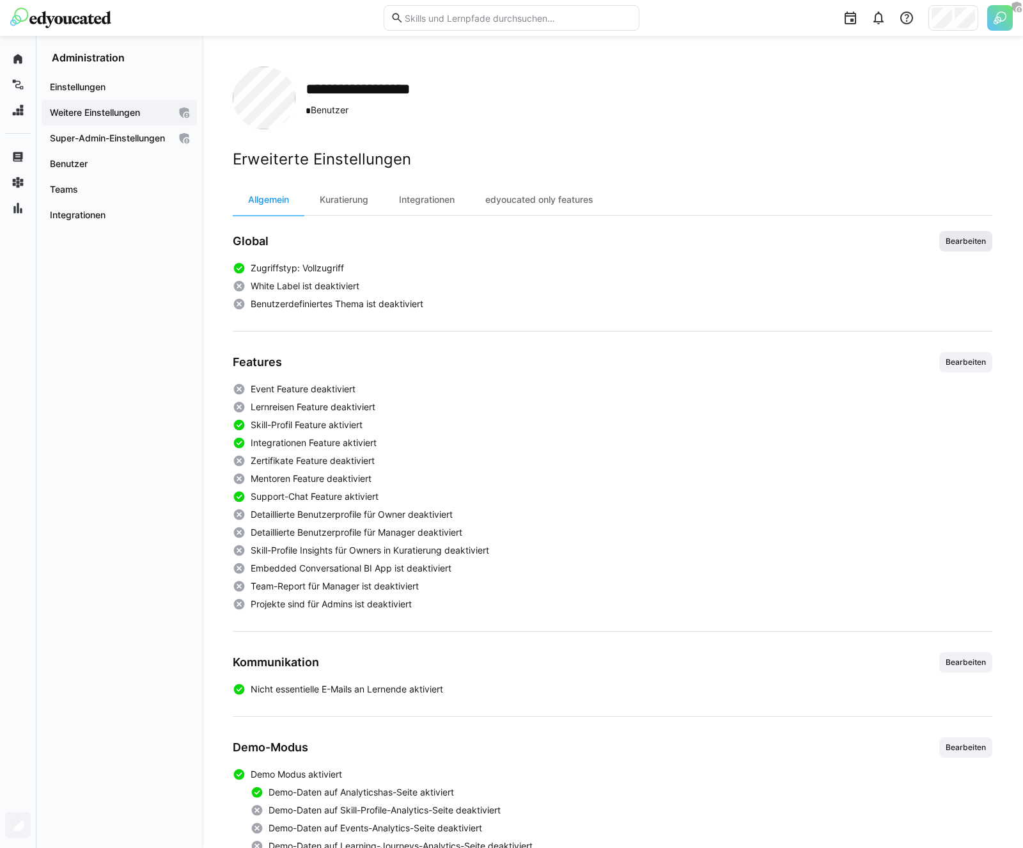
click at [961, 236] on span "Bearbeiten" at bounding box center [966, 241] width 43 height 10
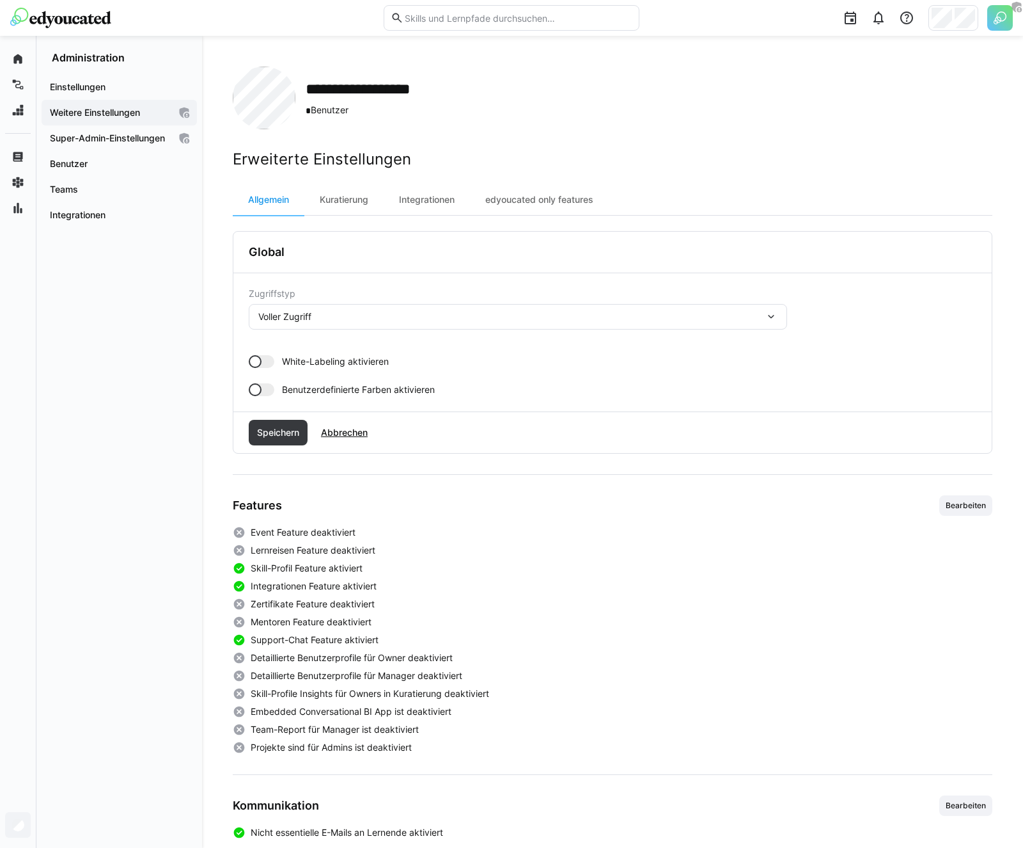
click at [301, 358] on span "White-Labeling aktivieren" at bounding box center [335, 361] width 107 height 13
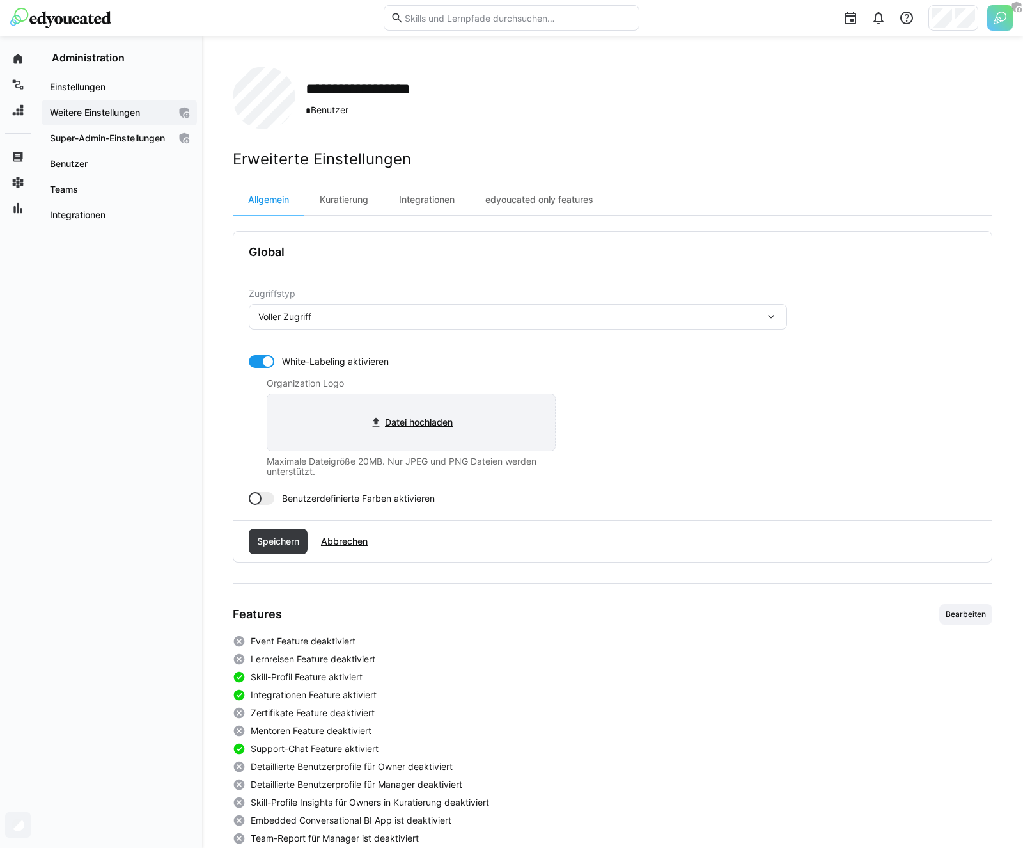
click at [407, 436] on input "file" at bounding box center [411, 422] width 288 height 56
click at [424, 420] on input "file" at bounding box center [411, 422] width 288 height 56
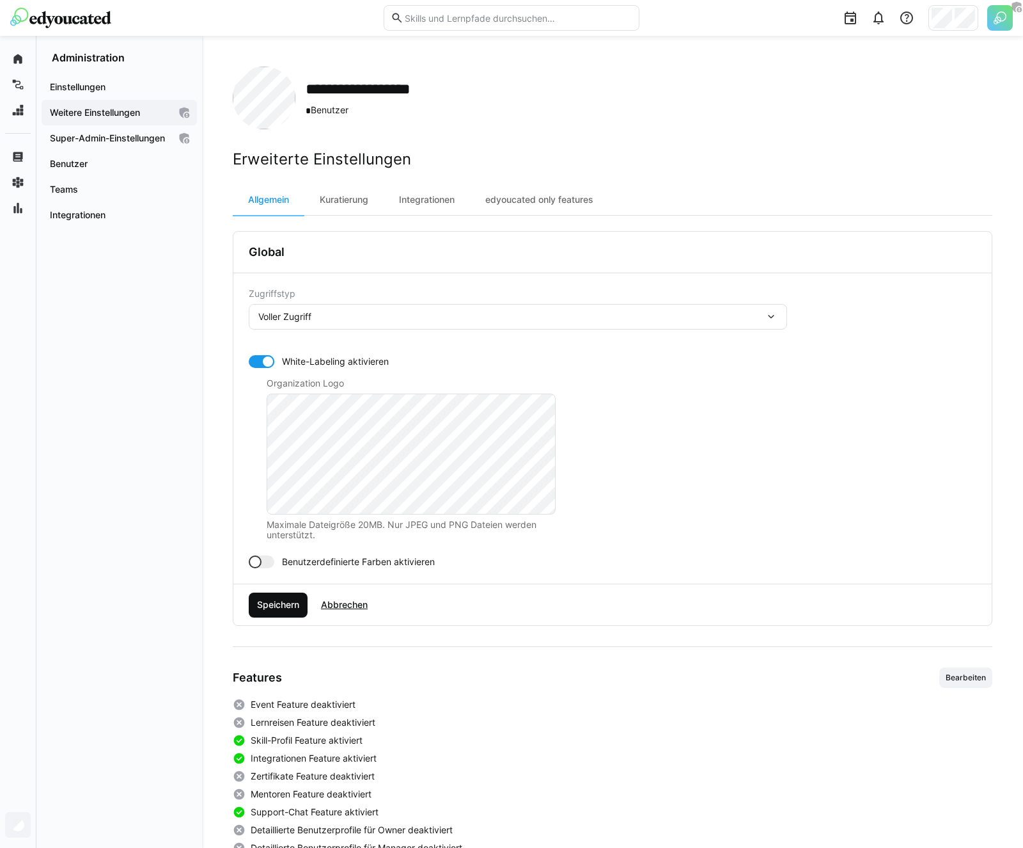
click at [271, 616] on span "Speichern" at bounding box center [278, 605] width 59 height 26
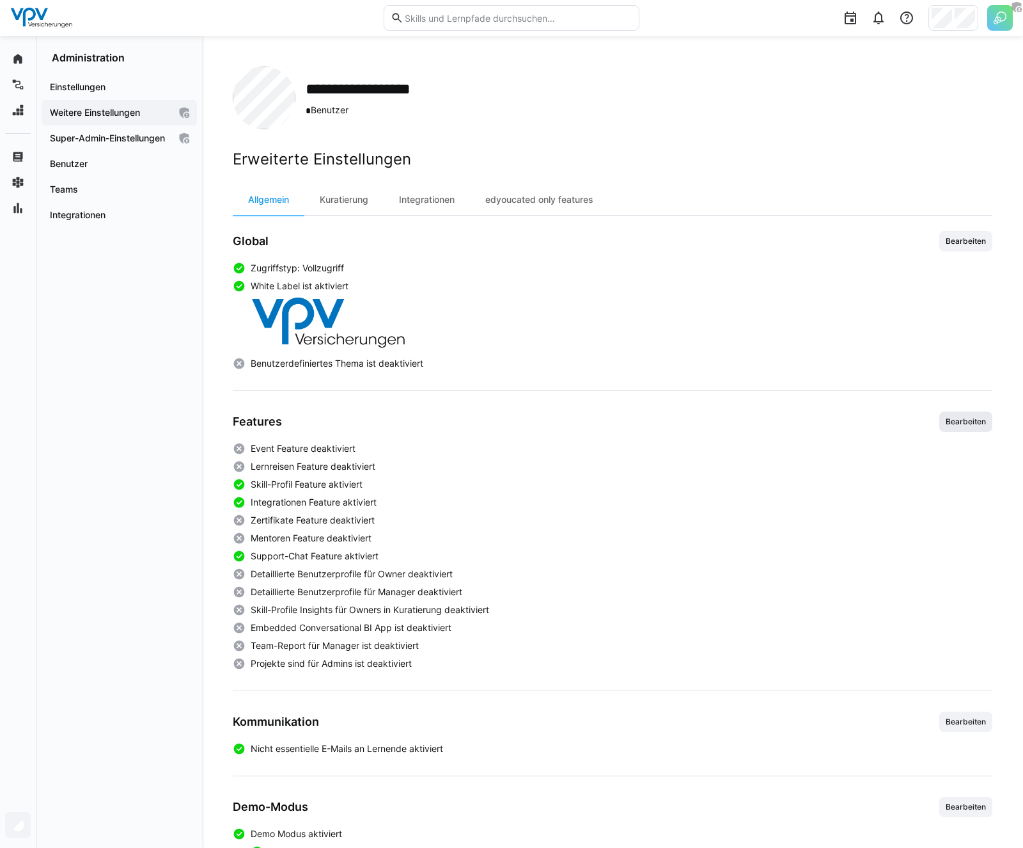
click at [970, 417] on span "Bearbeiten" at bounding box center [966, 421] width 43 height 10
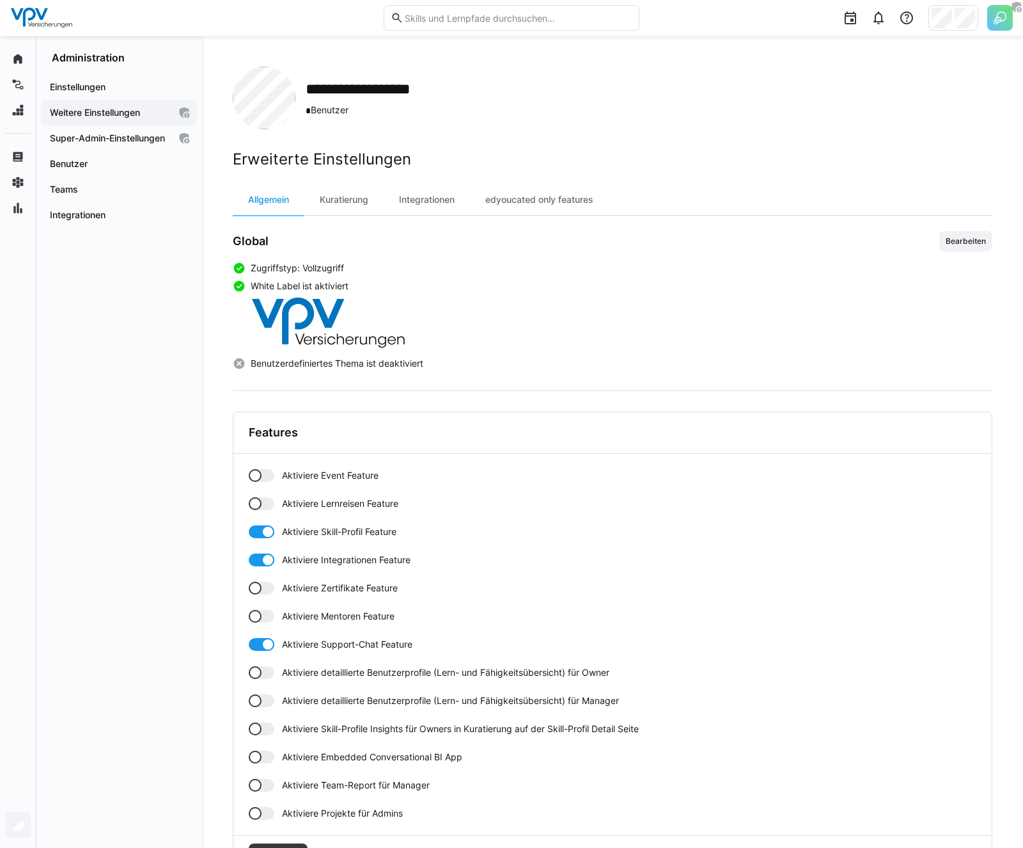
click at [331, 476] on span "Aktiviere Event Feature" at bounding box center [330, 475] width 97 height 13
click at [318, 498] on span "Aktiviere Lernreisen Feature" at bounding box center [340, 503] width 116 height 13
click at [311, 593] on span "Aktiviere Zertifikate Feature" at bounding box center [340, 587] width 116 height 13
click at [310, 617] on span "Aktiviere Mentoren Feature" at bounding box center [338, 616] width 113 height 13
click at [310, 670] on span "Aktiviere detaillierte Benutzerprofile (Lern- und Fähigkeitsübersicht) für Owner" at bounding box center [446, 672] width 328 height 13
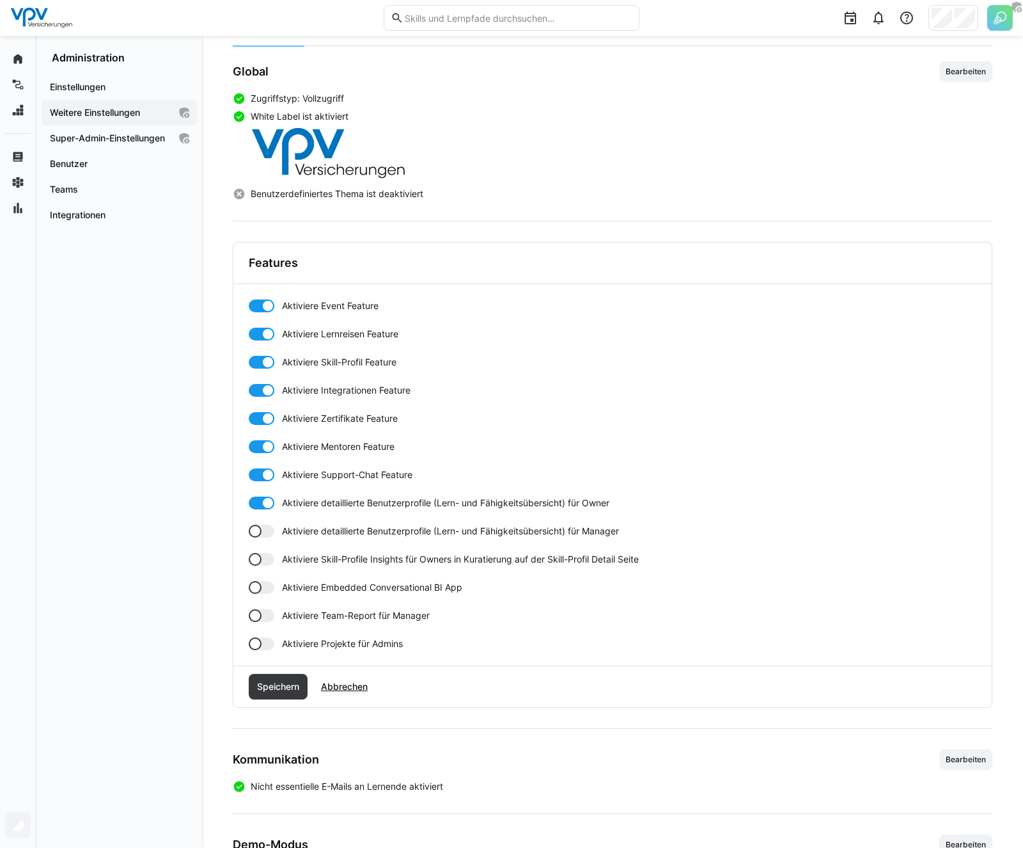
scroll to position [175, 0]
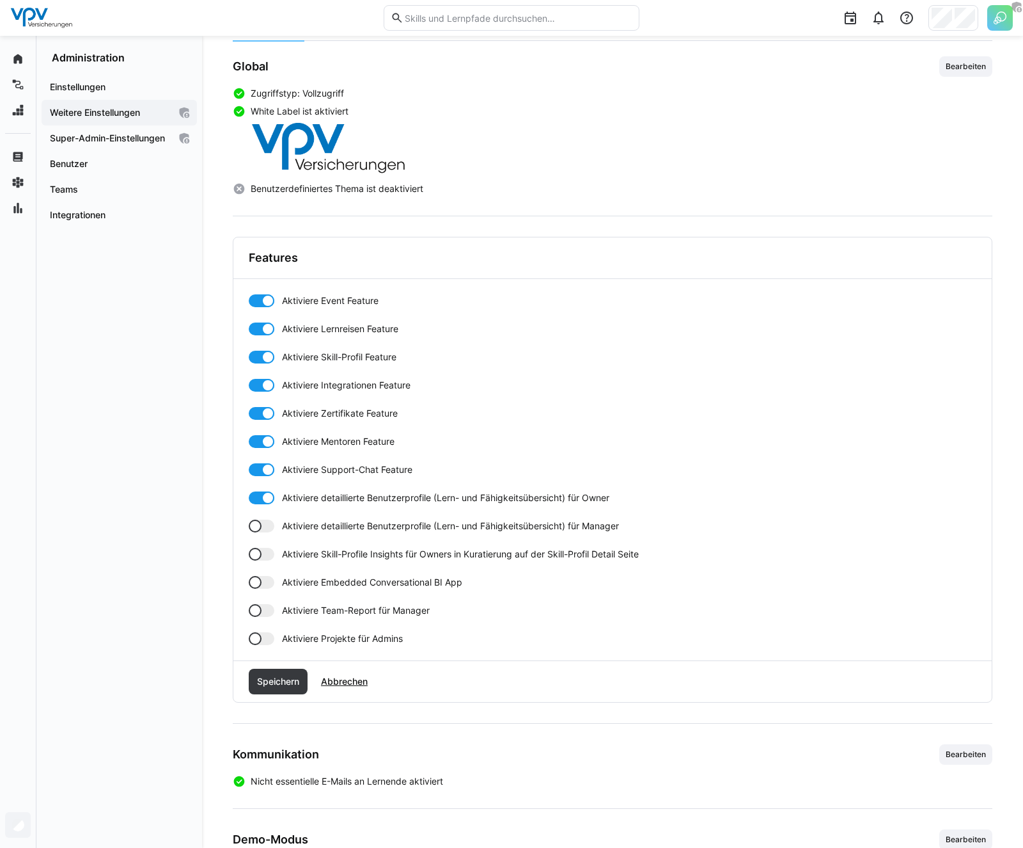
click at [317, 520] on span "Aktiviere detaillierte Benutzerprofile (Lern- und Fähigkeitsübersicht) für Mana…" at bounding box center [450, 525] width 337 height 13
click at [302, 465] on span "Aktiviere Support-Chat Feature" at bounding box center [347, 469] width 130 height 13
click at [302, 433] on div "Aktiviere Event Feature Aktiviere Lernreisen Feature Aktiviere Skill-Profil Fea…" at bounding box center [613, 469] width 728 height 351
click at [301, 445] on span "Aktiviere Mentoren Feature" at bounding box center [338, 441] width 113 height 13
click at [303, 468] on span "Aktiviere Support-Chat Feature" at bounding box center [347, 469] width 130 height 13
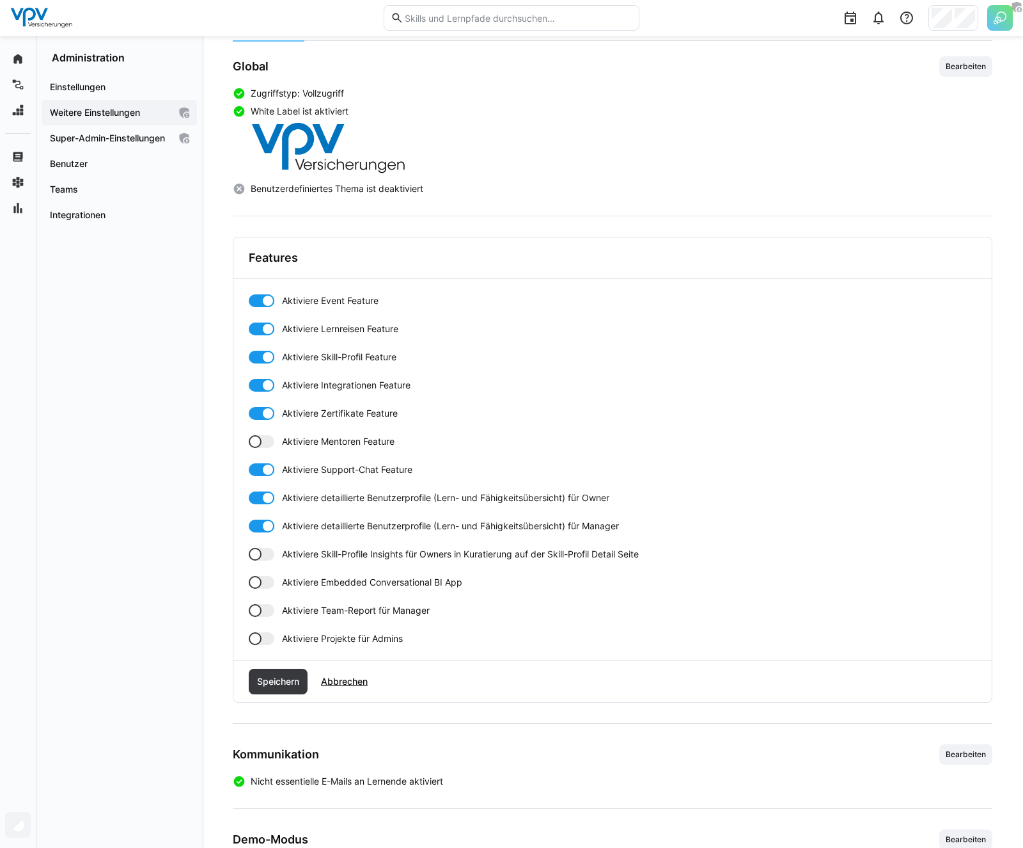
click at [325, 569] on div "Aktiviere Event Feature Aktiviere Lernreisen Feature Aktiviere Skill-Profil Fea…" at bounding box center [613, 469] width 728 height 351
click at [325, 552] on span "Aktiviere Skill-Profile Insights für Owners in Kuratierung auf der Skill-Profil…" at bounding box center [460, 554] width 357 height 13
click at [319, 613] on span "Aktiviere Team-Report für Manager" at bounding box center [356, 610] width 148 height 13
click at [284, 690] on span "Speichern" at bounding box center [278, 681] width 59 height 26
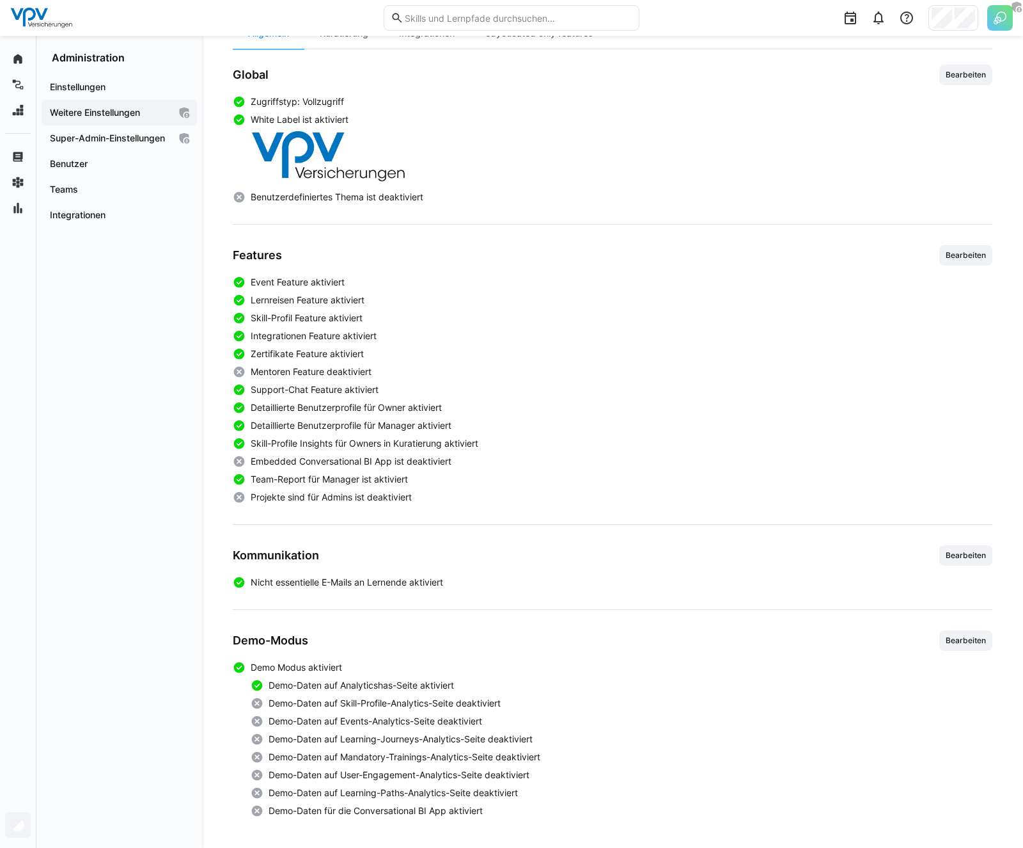
scroll to position [166, 0]
click at [954, 555] on span "Bearbeiten" at bounding box center [966, 555] width 43 height 10
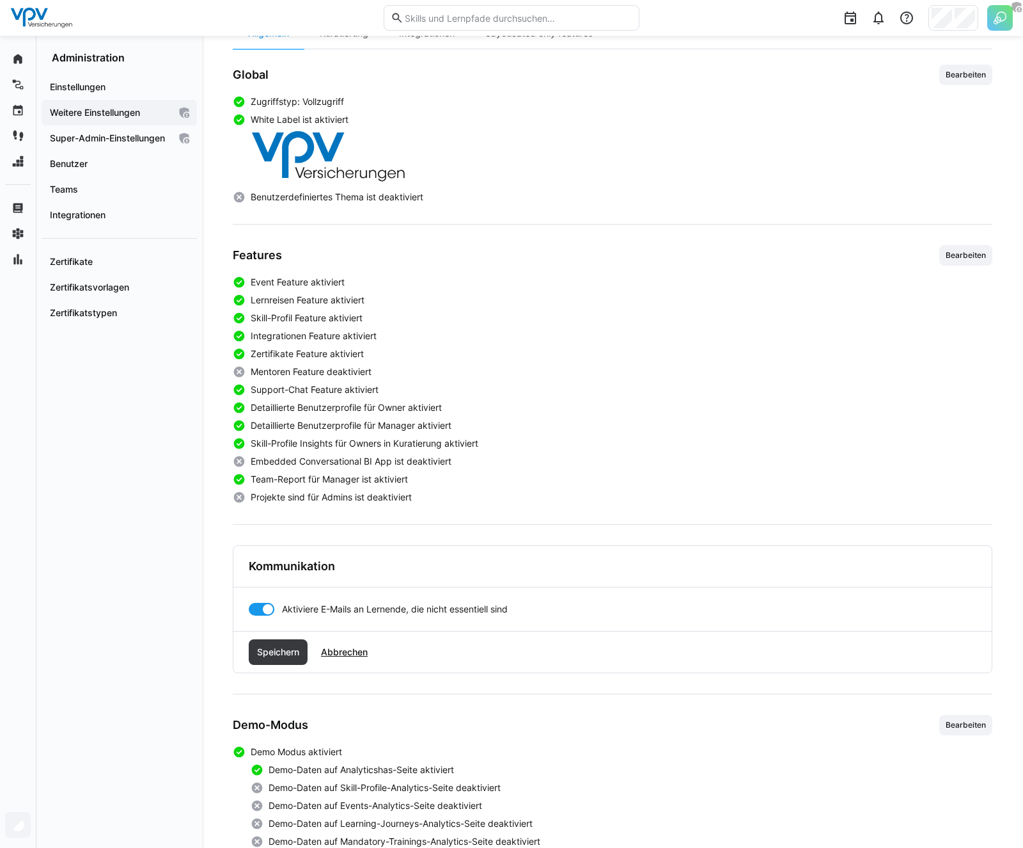
click at [260, 613] on div at bounding box center [262, 609] width 26 height 13
click at [280, 649] on span "Speichern" at bounding box center [278, 651] width 46 height 13
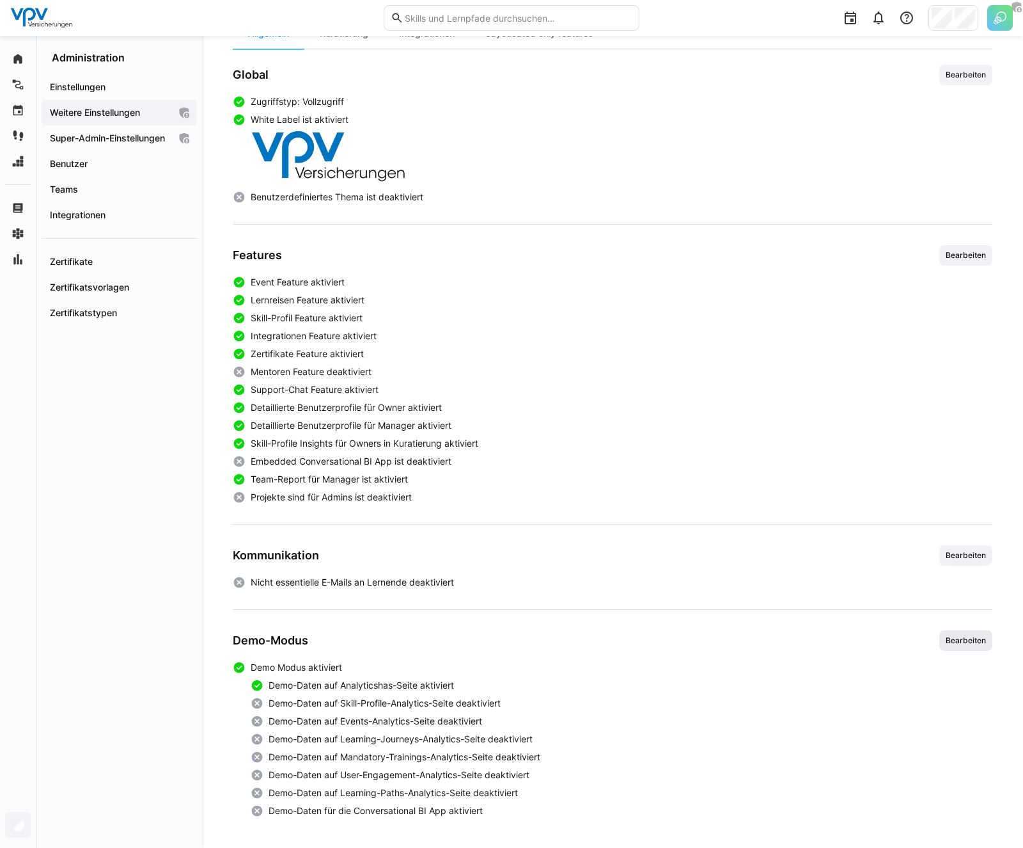
click at [972, 640] on span "Bearbeiten" at bounding box center [966, 640] width 43 height 10
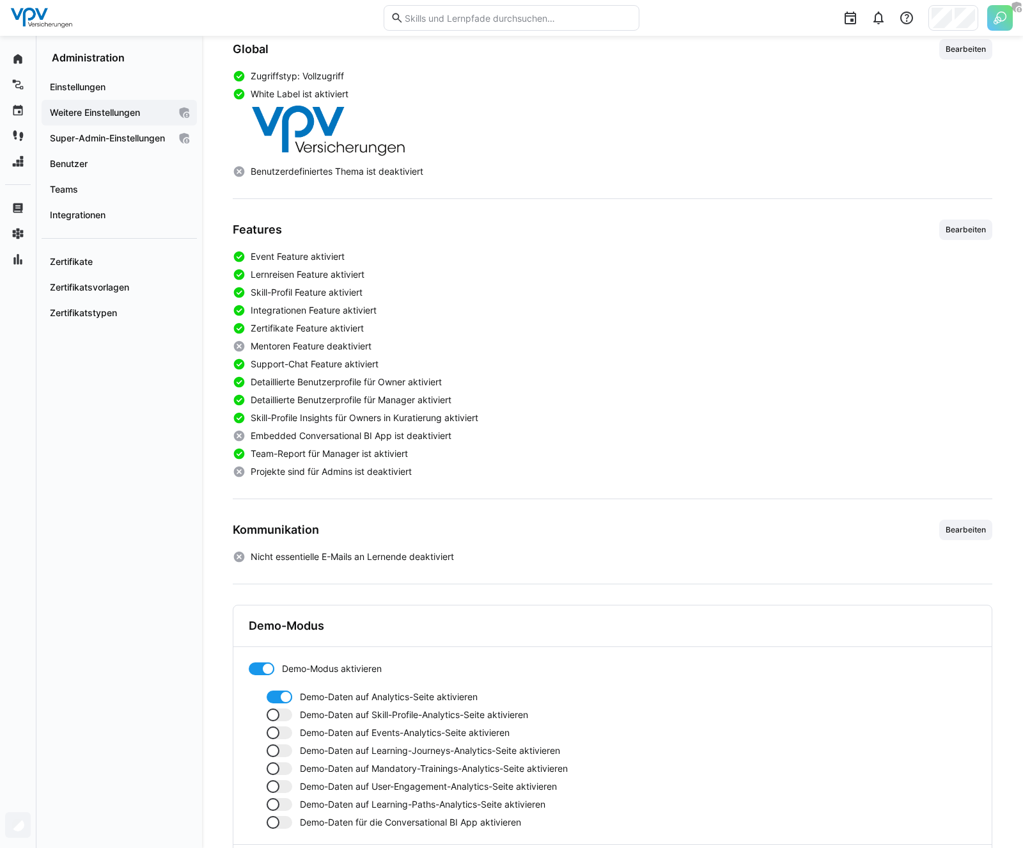
scroll to position [261, 0]
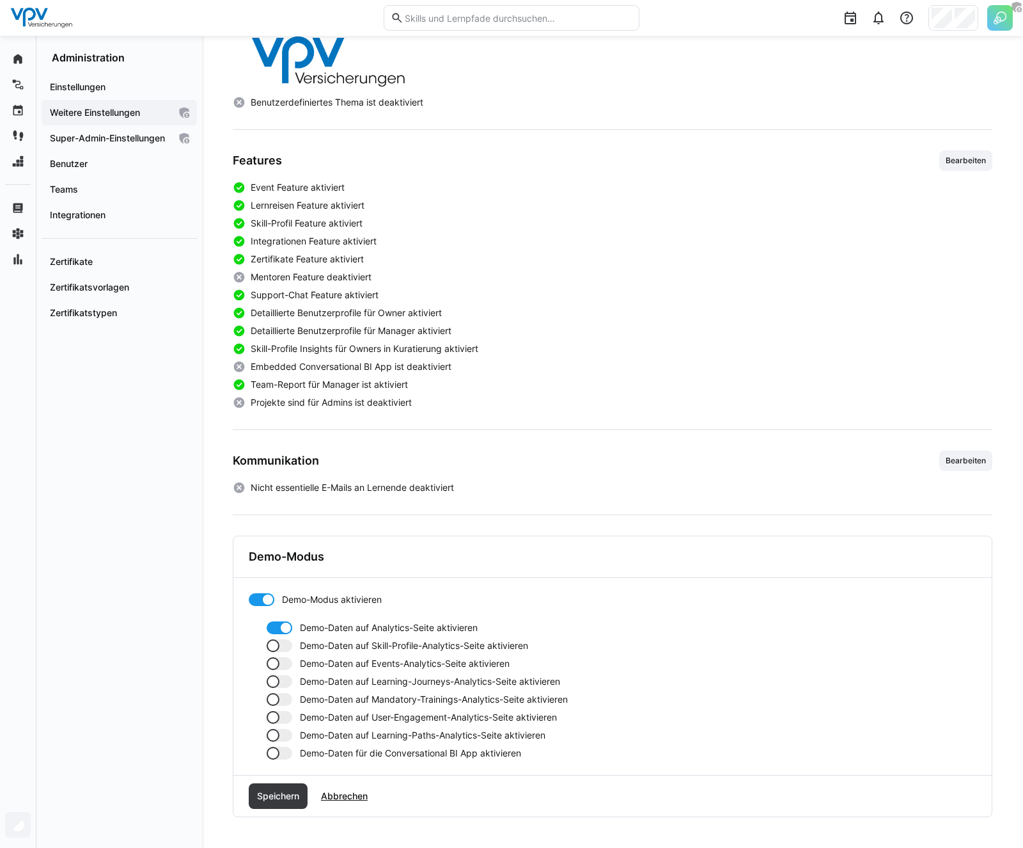
click at [308, 645] on span "Demo-Daten auf Skill-Profile-Analytics-Seite aktivieren" at bounding box center [414, 645] width 228 height 13
click at [310, 662] on span "Demo-Daten auf Events-Analytics-Seite aktivieren" at bounding box center [405, 663] width 210 height 13
click at [319, 681] on span "Demo-Daten auf Learning-Journeys-Analytics-Seite aktivieren" at bounding box center [430, 681] width 260 height 13
click at [324, 698] on span "Demo-Daten auf Mandatory-Trainings-Analytics-Seite aktivieren" at bounding box center [434, 699] width 268 height 13
click at [325, 718] on span "Demo-Daten auf User-Engagement-Analytics-Seite aktivieren" at bounding box center [428, 717] width 257 height 13
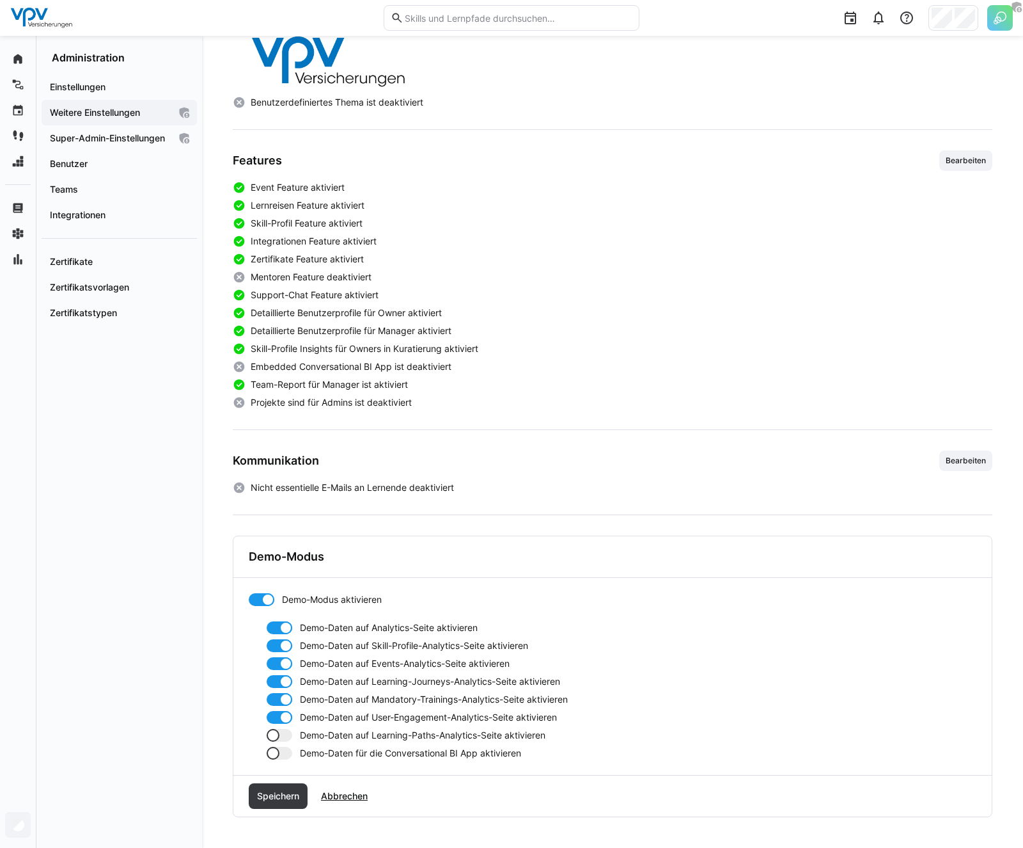
click at [331, 744] on div "Demo-Daten auf Analytics-Seite aktivieren Demo-Daten auf Skill-Profile-Analytic…" at bounding box center [613, 690] width 728 height 138
click at [331, 731] on span "Demo-Daten auf Learning-Paths-Analytics-Seite aktivieren" at bounding box center [423, 735] width 246 height 13
click at [288, 798] on span "Speichern" at bounding box center [278, 795] width 46 height 13
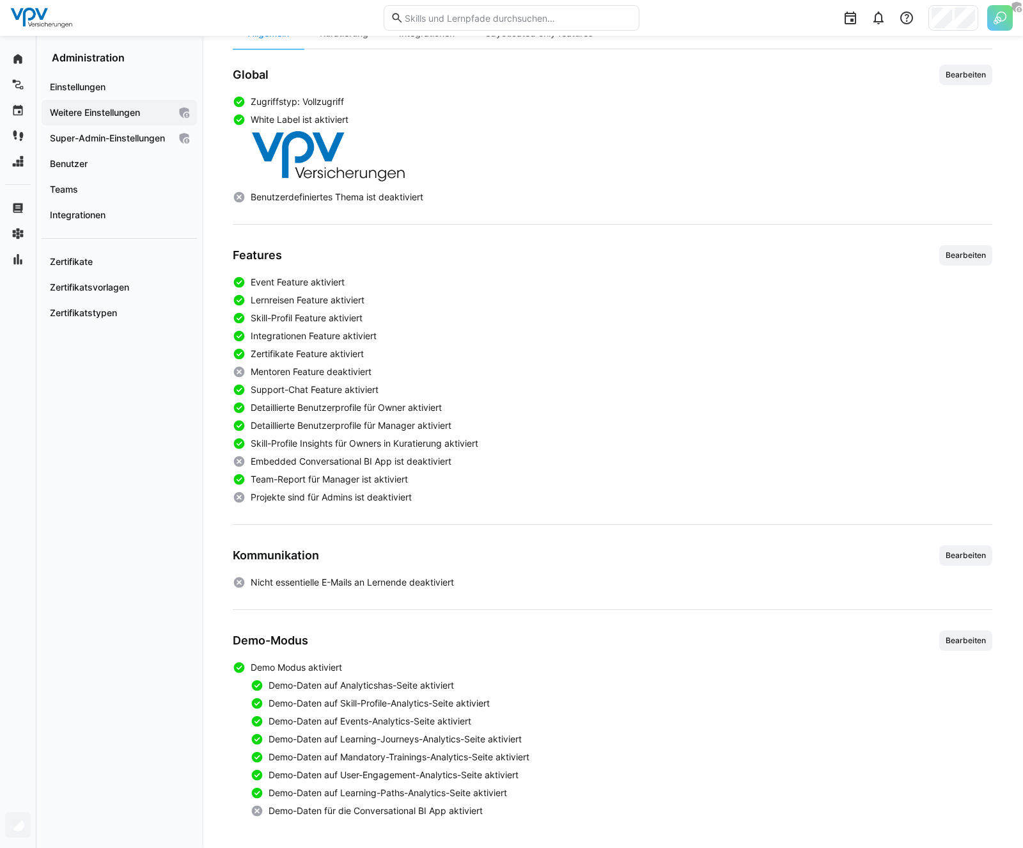
scroll to position [0, 0]
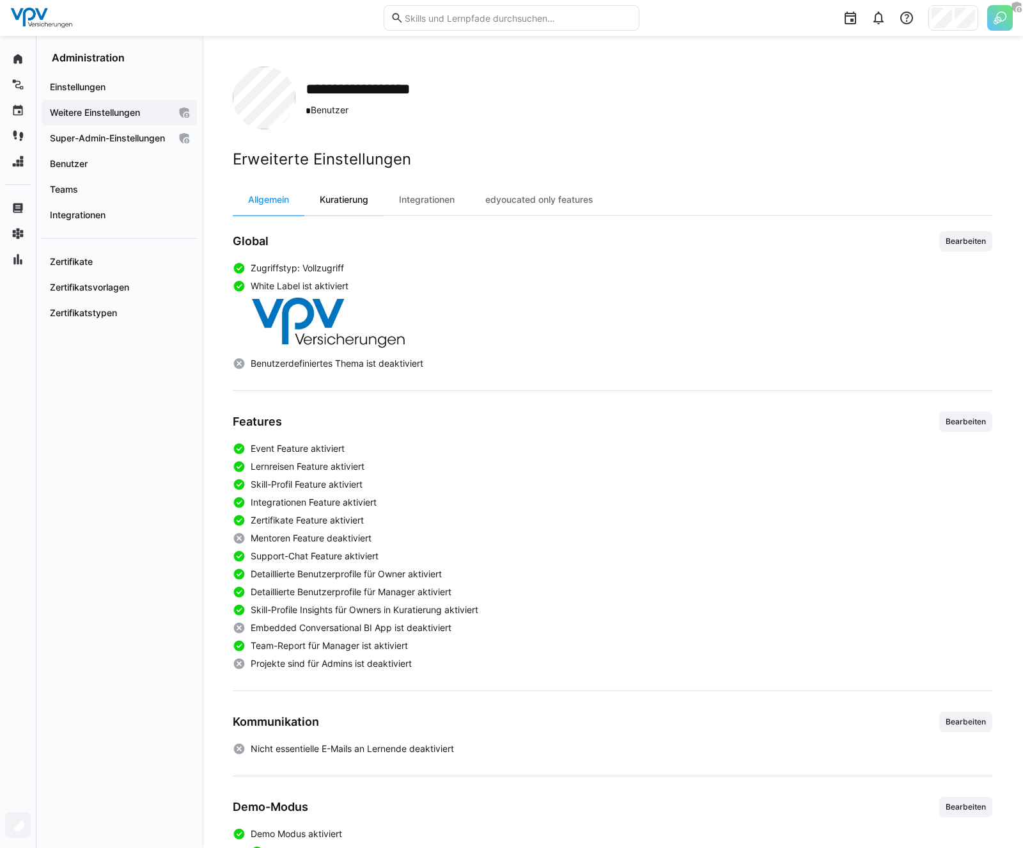
click at [368, 195] on div "Kuratierung" at bounding box center [343, 199] width 79 height 31
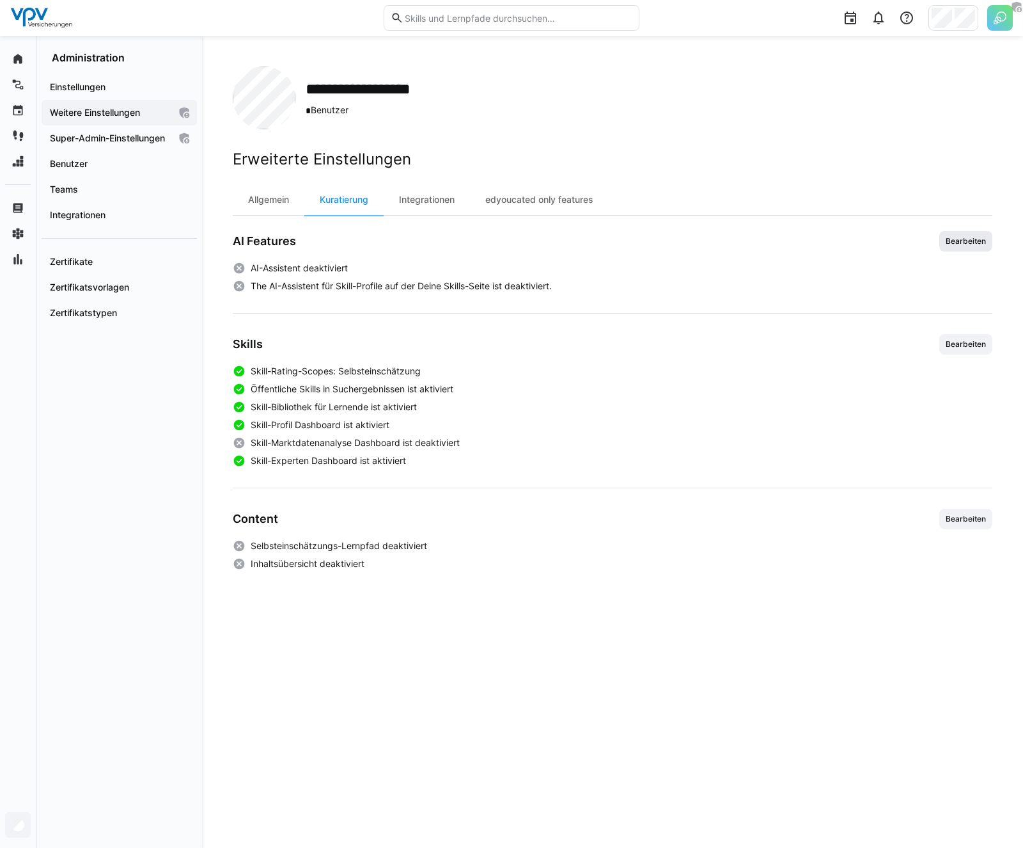
click at [945, 236] on span "Bearbeiten" at bounding box center [966, 241] width 43 height 10
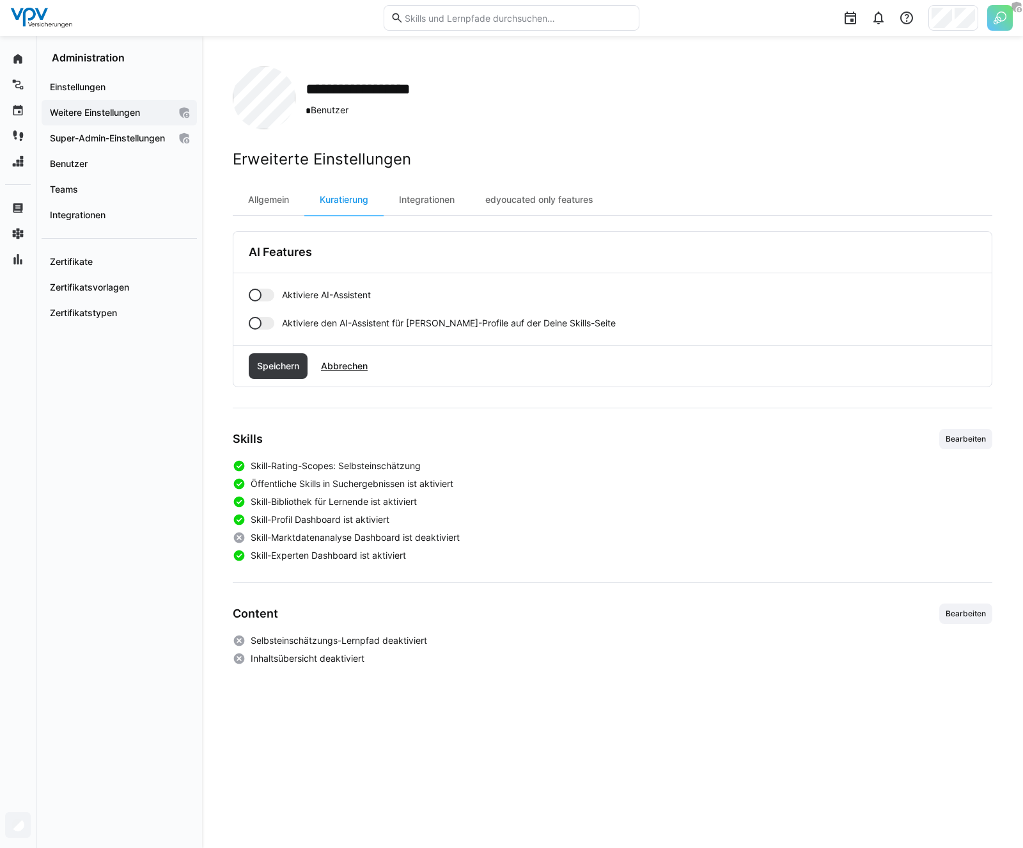
click at [359, 288] on span "Aktiviere AI-Assistent" at bounding box center [326, 294] width 89 height 13
click at [294, 322] on span "Aktiviere den AI-Assistent für [PERSON_NAME]-Profile auf der Deine Skills-Seite" at bounding box center [449, 323] width 334 height 13
drag, startPoint x: 289, startPoint y: 361, endPoint x: 448, endPoint y: 285, distance: 176.2
click at [449, 285] on div "AI Features Aktiviere AI-Assistent Aktiviere den AI-Assistent für [PERSON_NAME]…" at bounding box center [613, 309] width 760 height 156
click at [402, 322] on span "Aktiviere den AI-Assistent für [PERSON_NAME]-Profile auf der Deine Skills-Seite" at bounding box center [449, 323] width 334 height 13
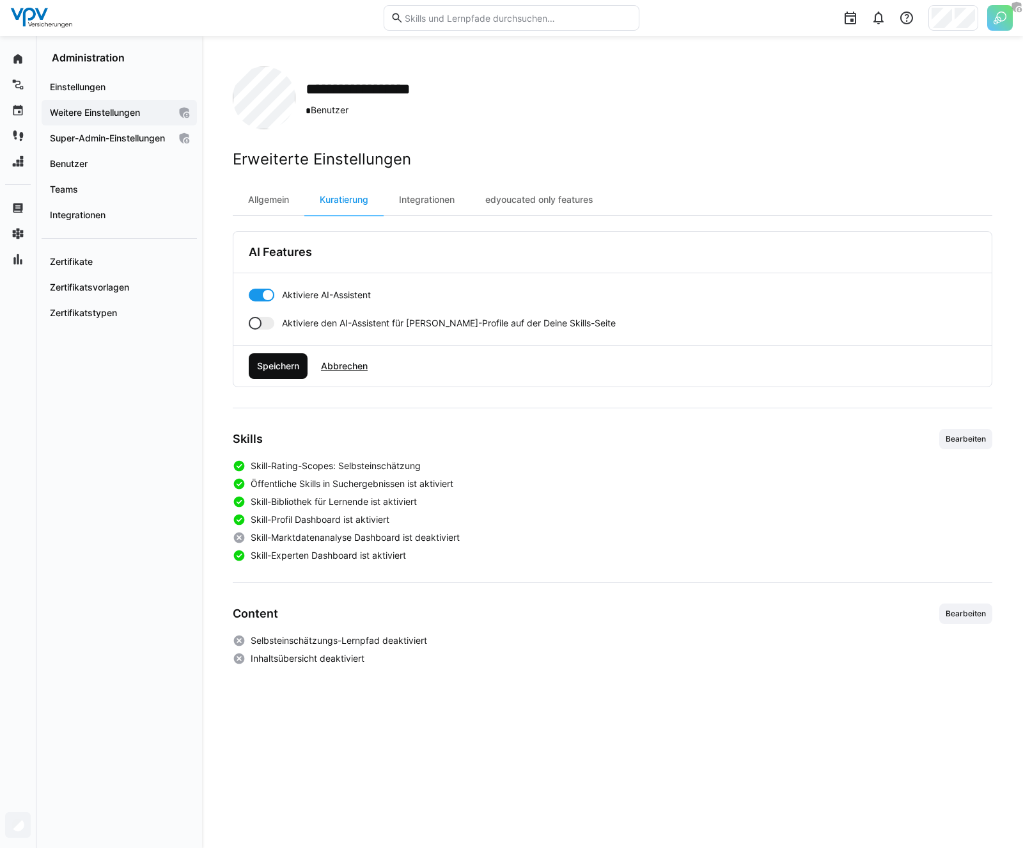
click at [278, 366] on span "Speichern" at bounding box center [278, 365] width 46 height 13
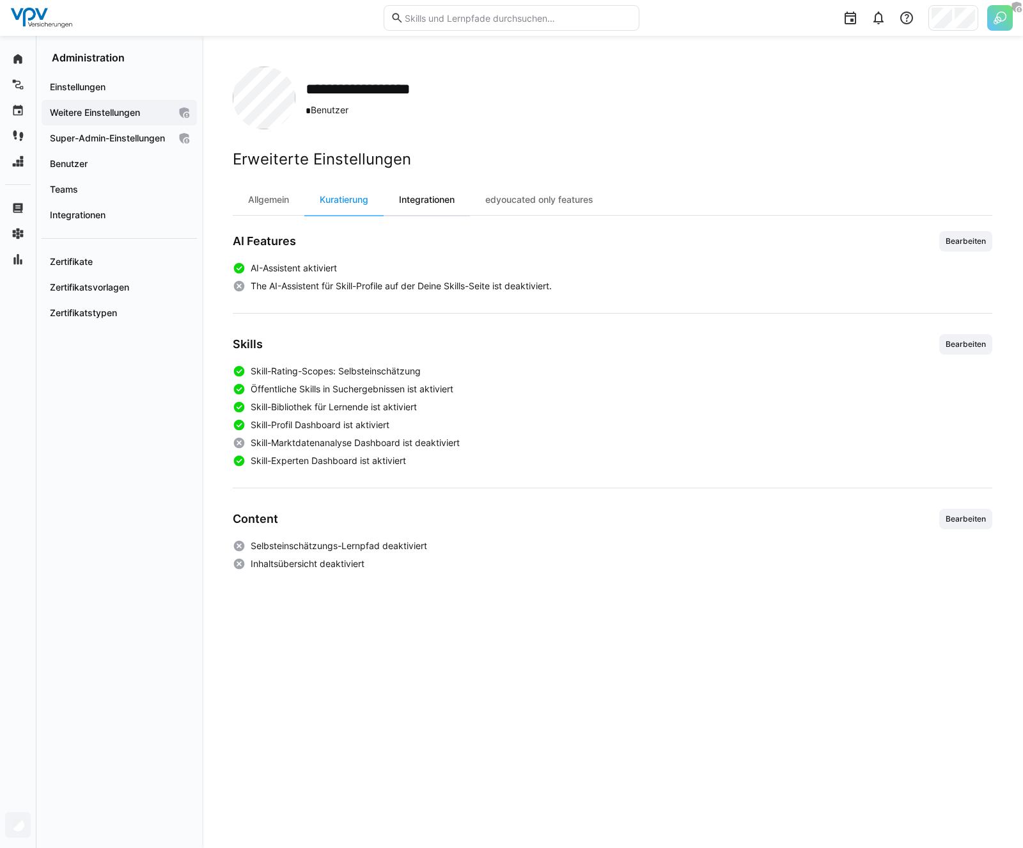
click at [419, 202] on div "Integrationen" at bounding box center [427, 199] width 86 height 31
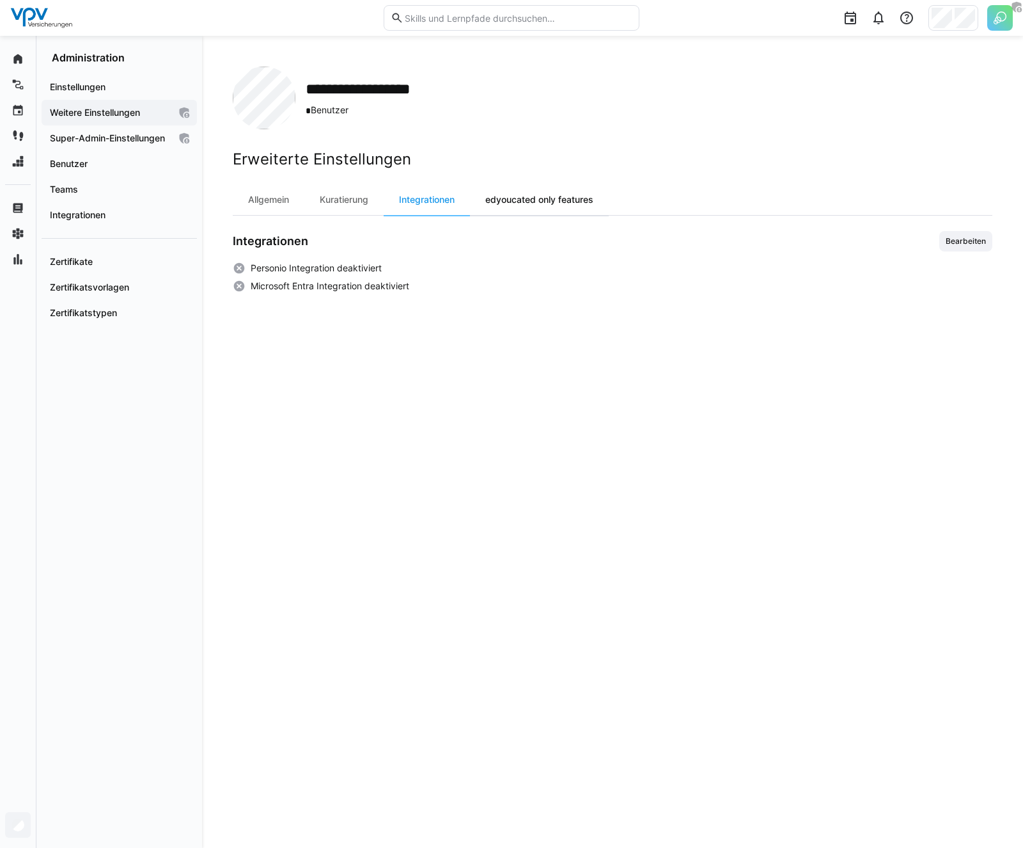
click at [533, 200] on div "edyoucated only features" at bounding box center [539, 199] width 139 height 31
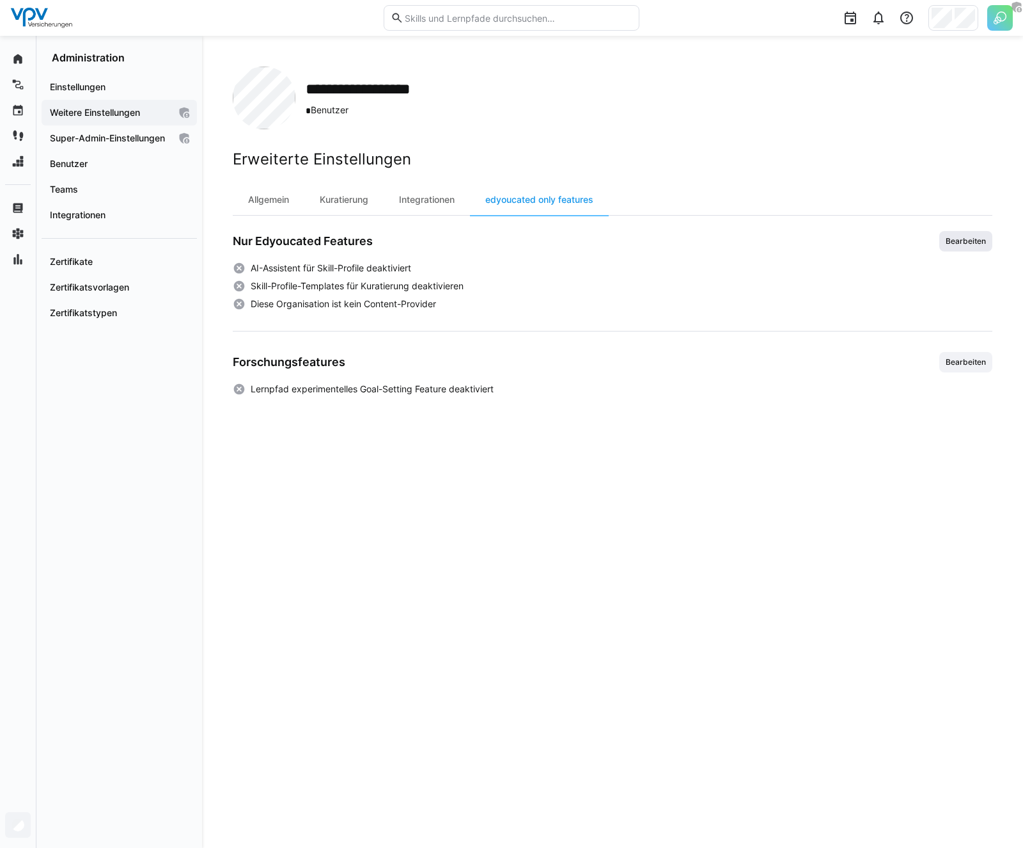
click at [943, 235] on span "Bearbeiten" at bounding box center [966, 241] width 53 height 20
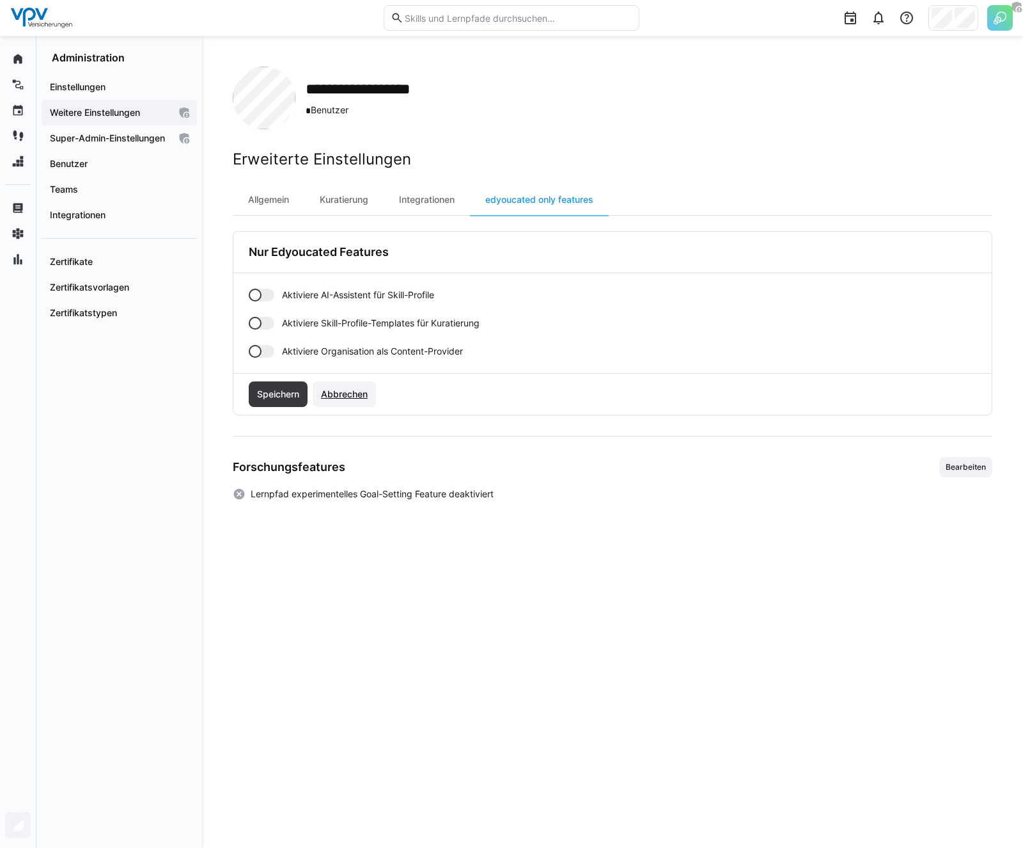
click at [347, 390] on span "Abbrechen" at bounding box center [344, 394] width 51 height 13
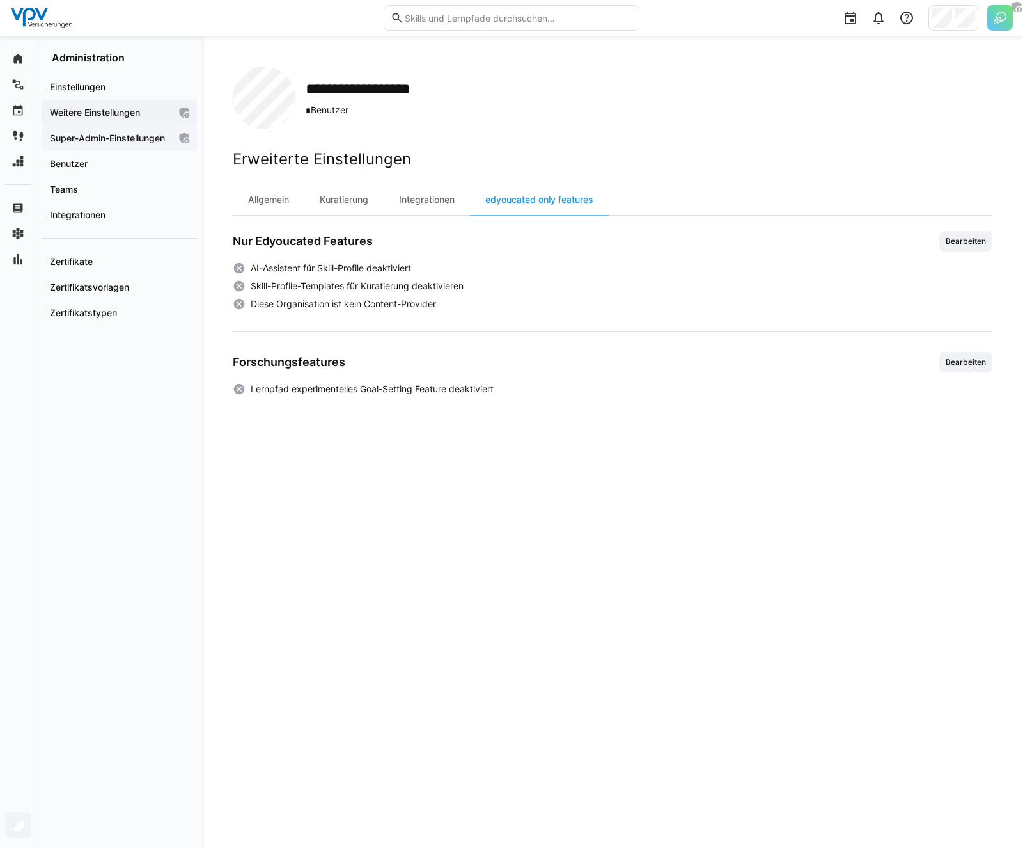
click at [123, 145] on span "Super-Admin-Einstellungen" at bounding box center [109, 138] width 122 height 13
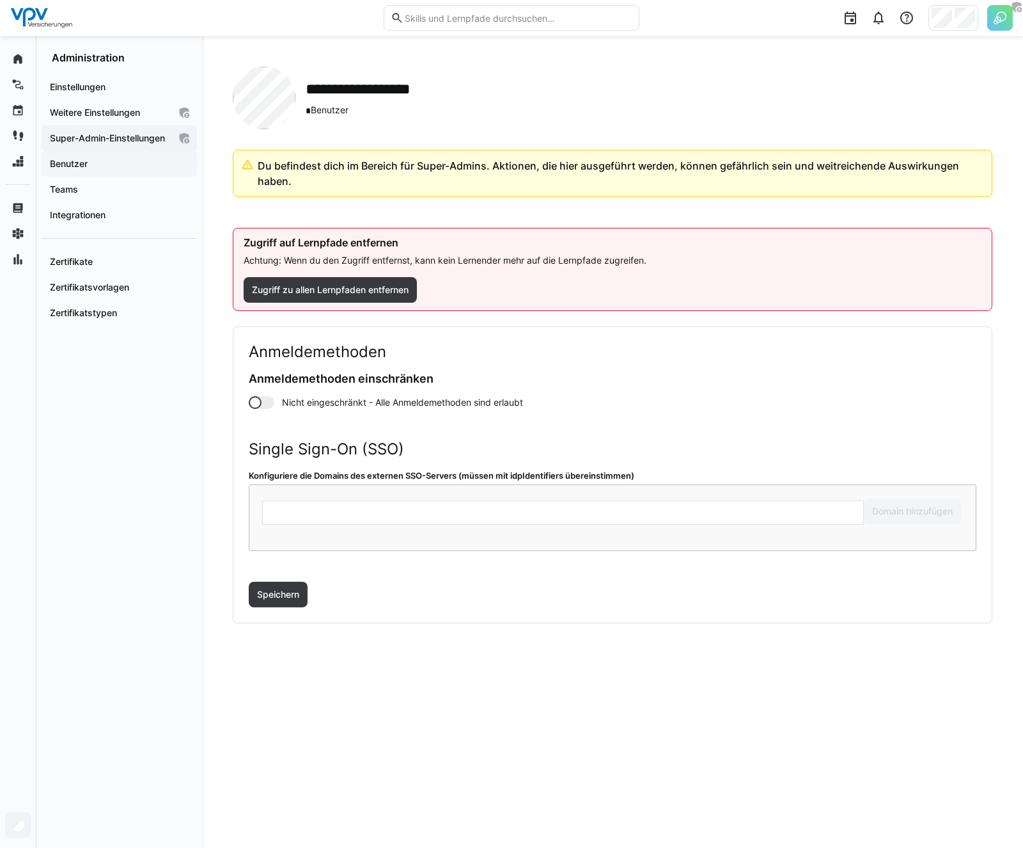
click at [103, 170] on span "Benutzer" at bounding box center [119, 163] width 143 height 13
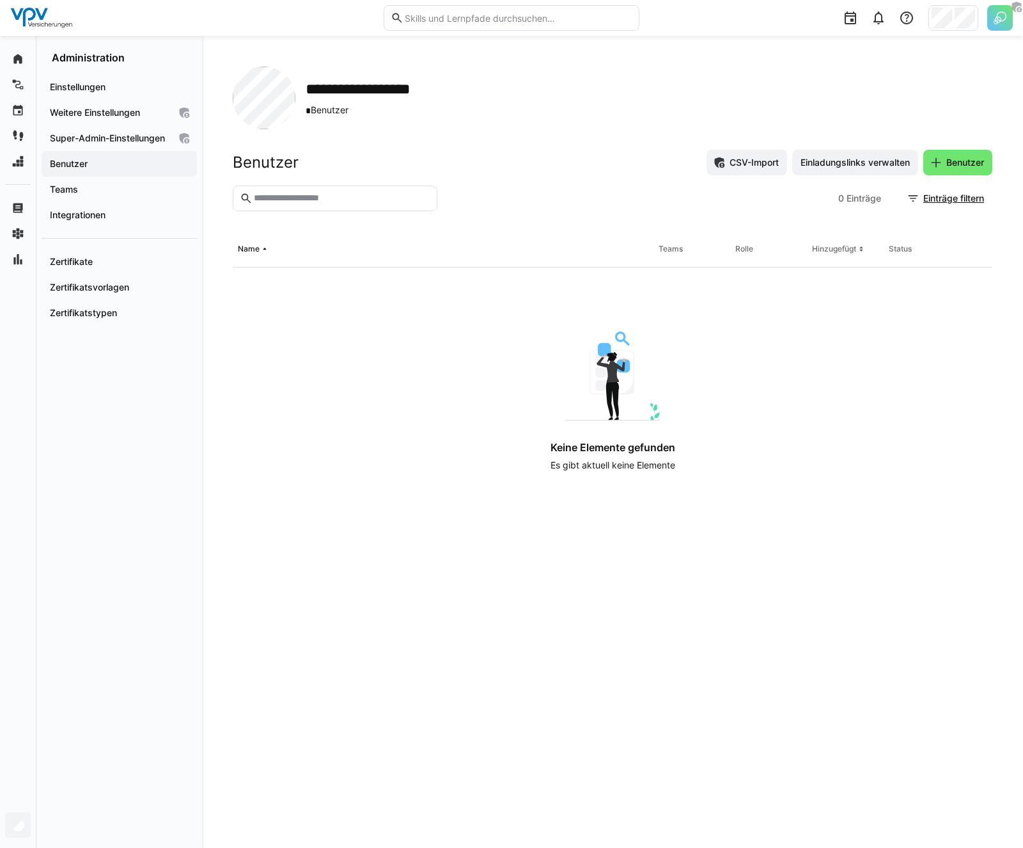
click at [474, 88] on div "**********" at bounding box center [613, 98] width 760 height 63
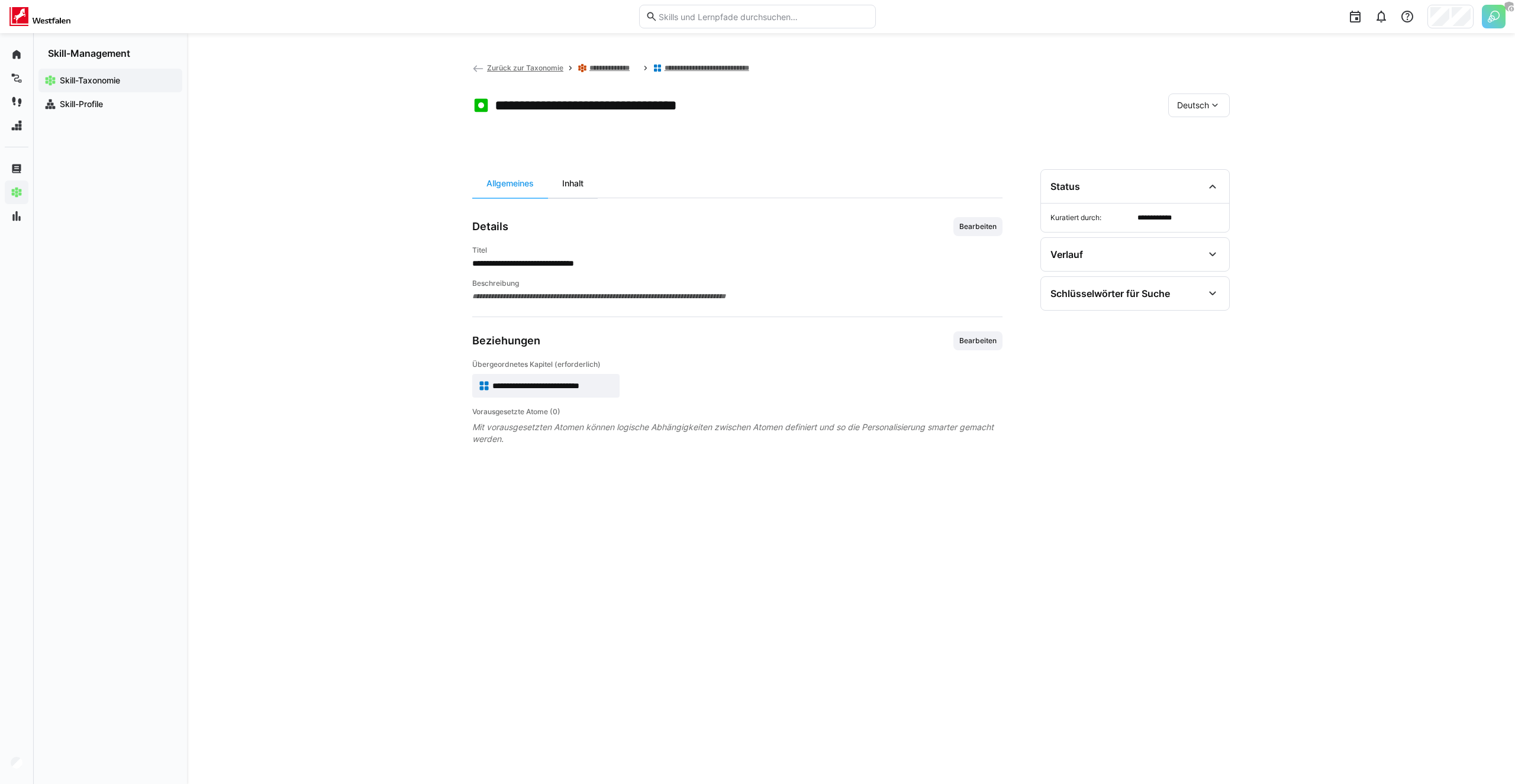
click at [564, 183] on div "Inhalt" at bounding box center [573, 183] width 50 height 29
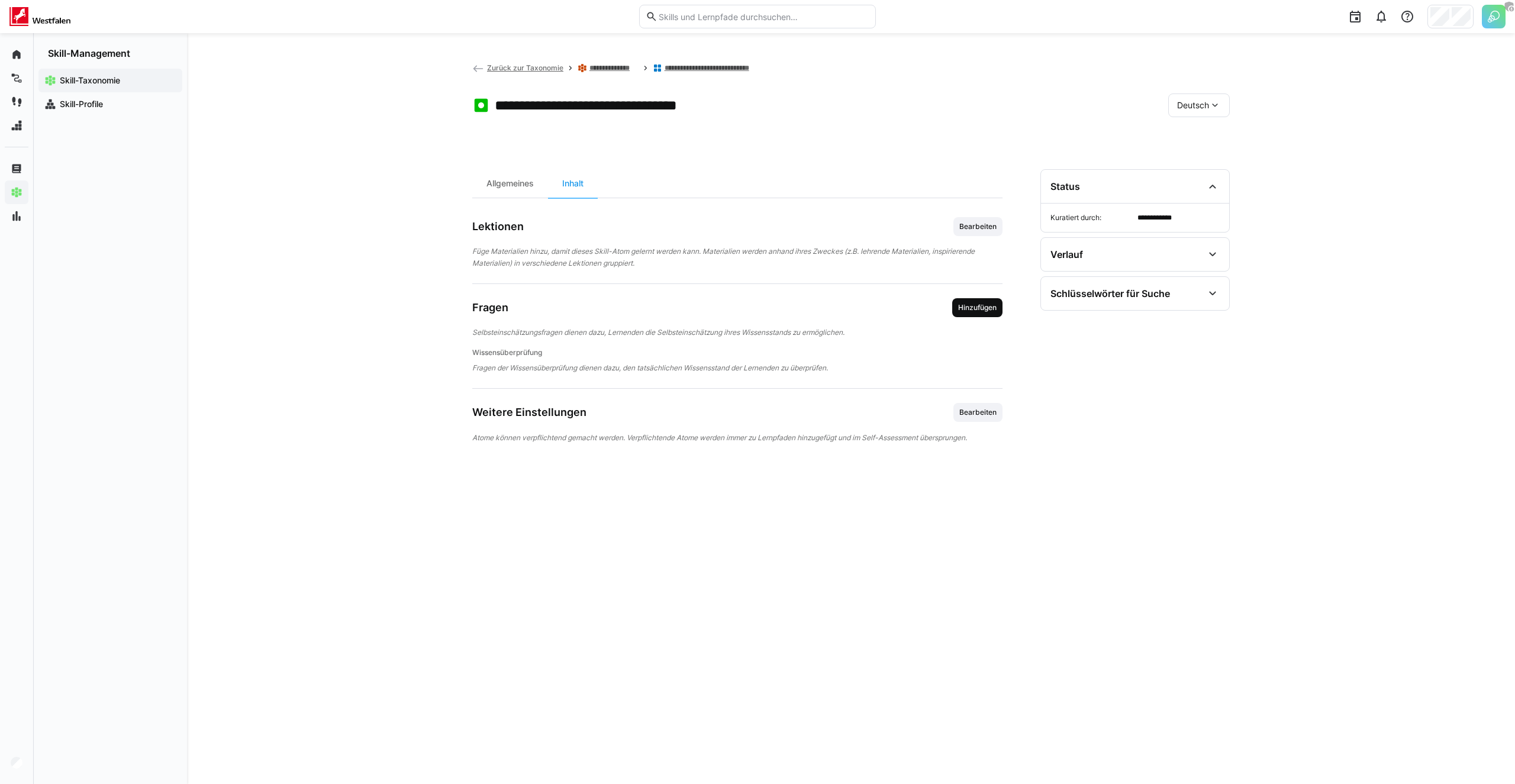
click at [980, 314] on span "Hinzufügen" at bounding box center [977, 307] width 50 height 18
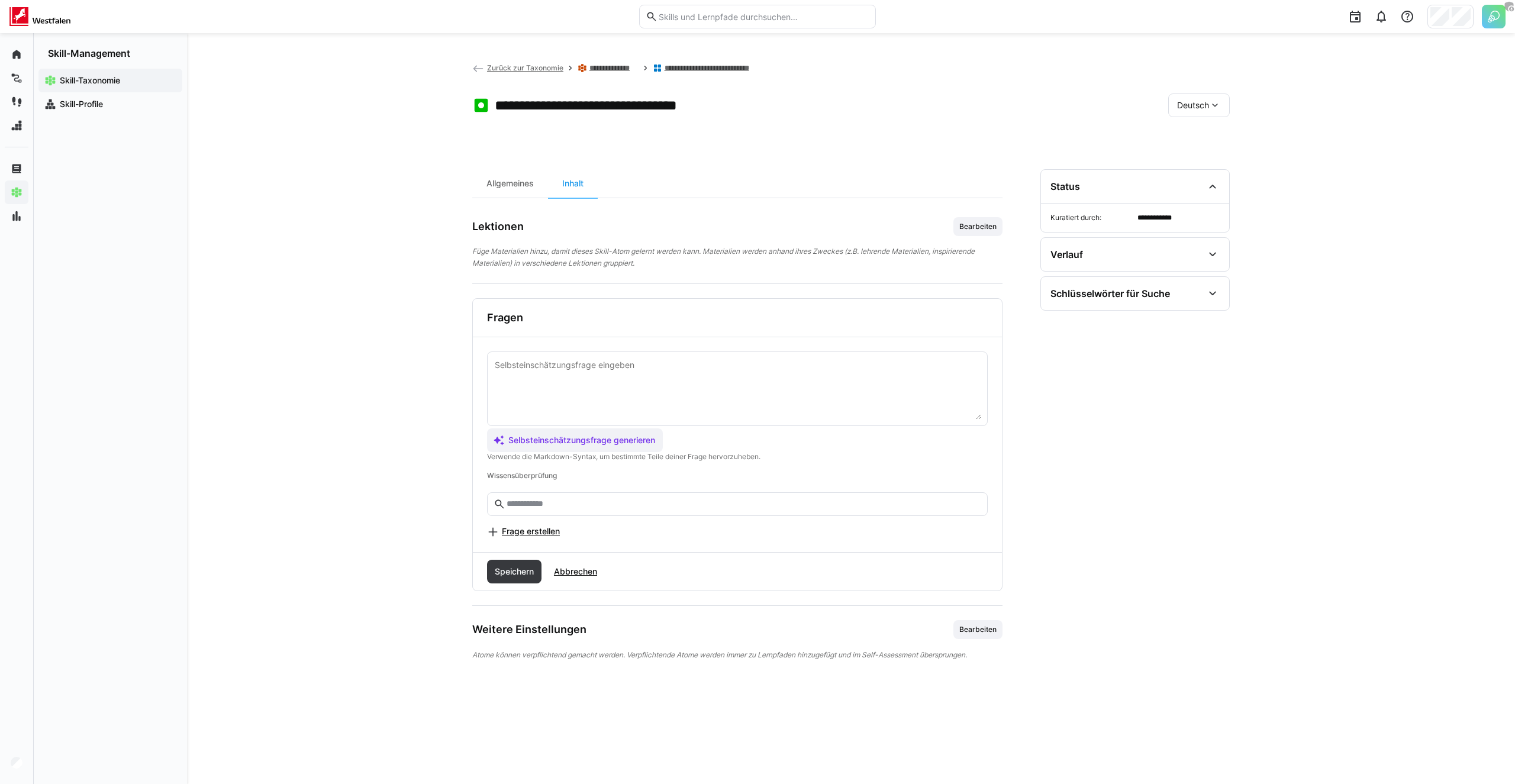
click at [1209, 96] on div "Deutsch" at bounding box center [1199, 105] width 62 height 24
click at [1196, 163] on span "Englisch" at bounding box center [1192, 161] width 32 height 12
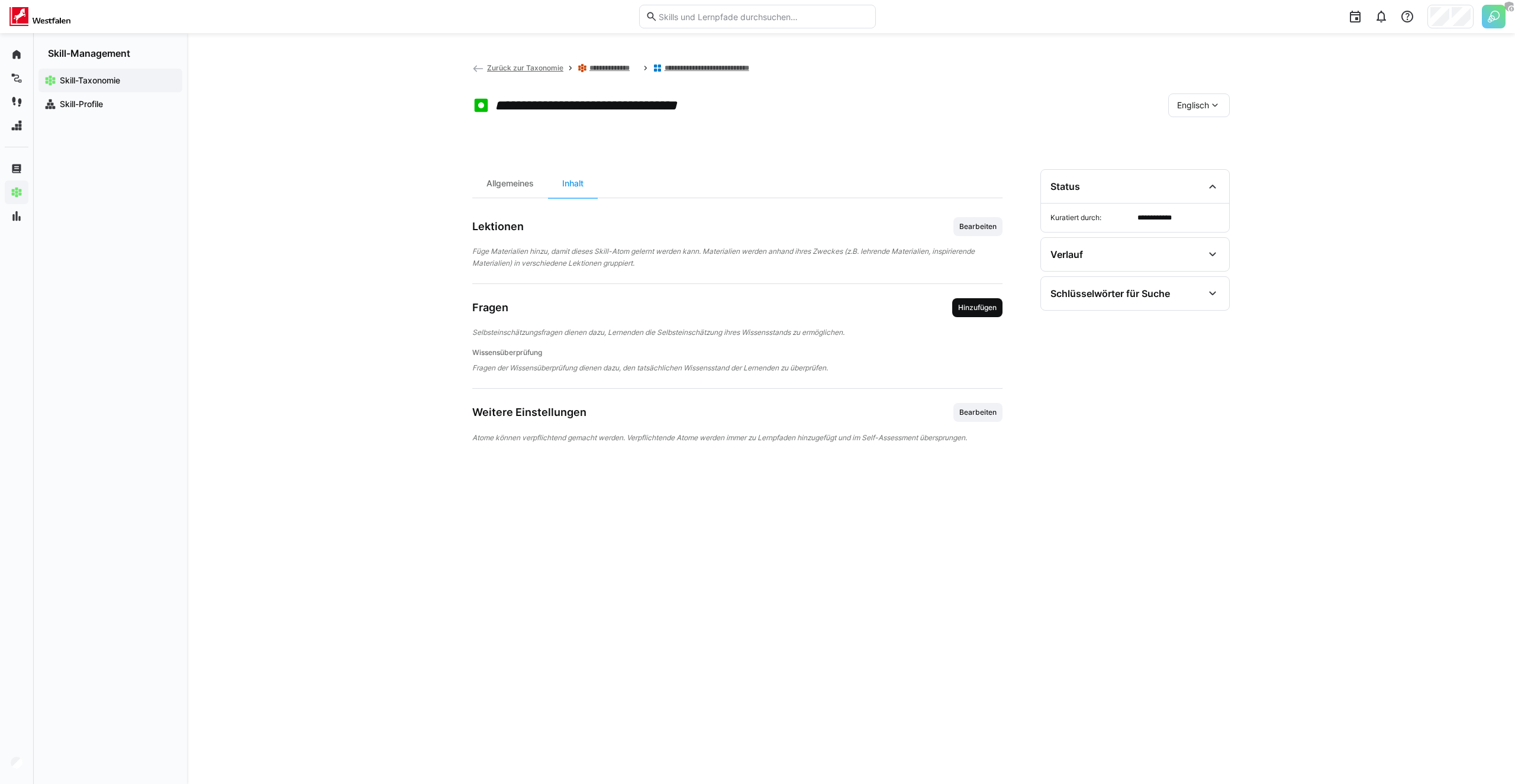
click at [965, 310] on span "Hinzufügen" at bounding box center [977, 308] width 41 height 9
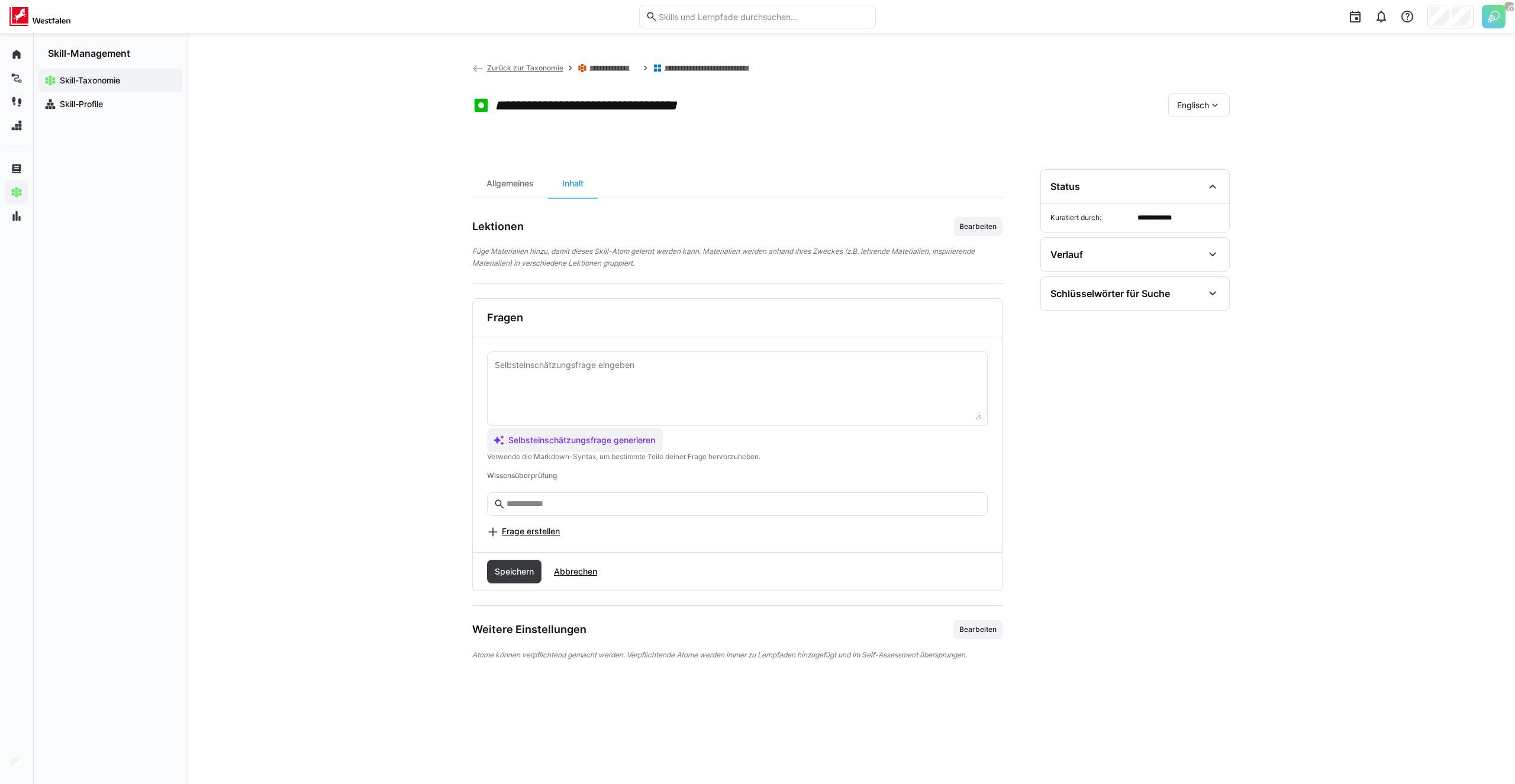
click at [1179, 107] on span "Englisch" at bounding box center [1192, 104] width 32 height 12
click at [1191, 132] on span "Deutsch" at bounding box center [1192, 136] width 32 height 12
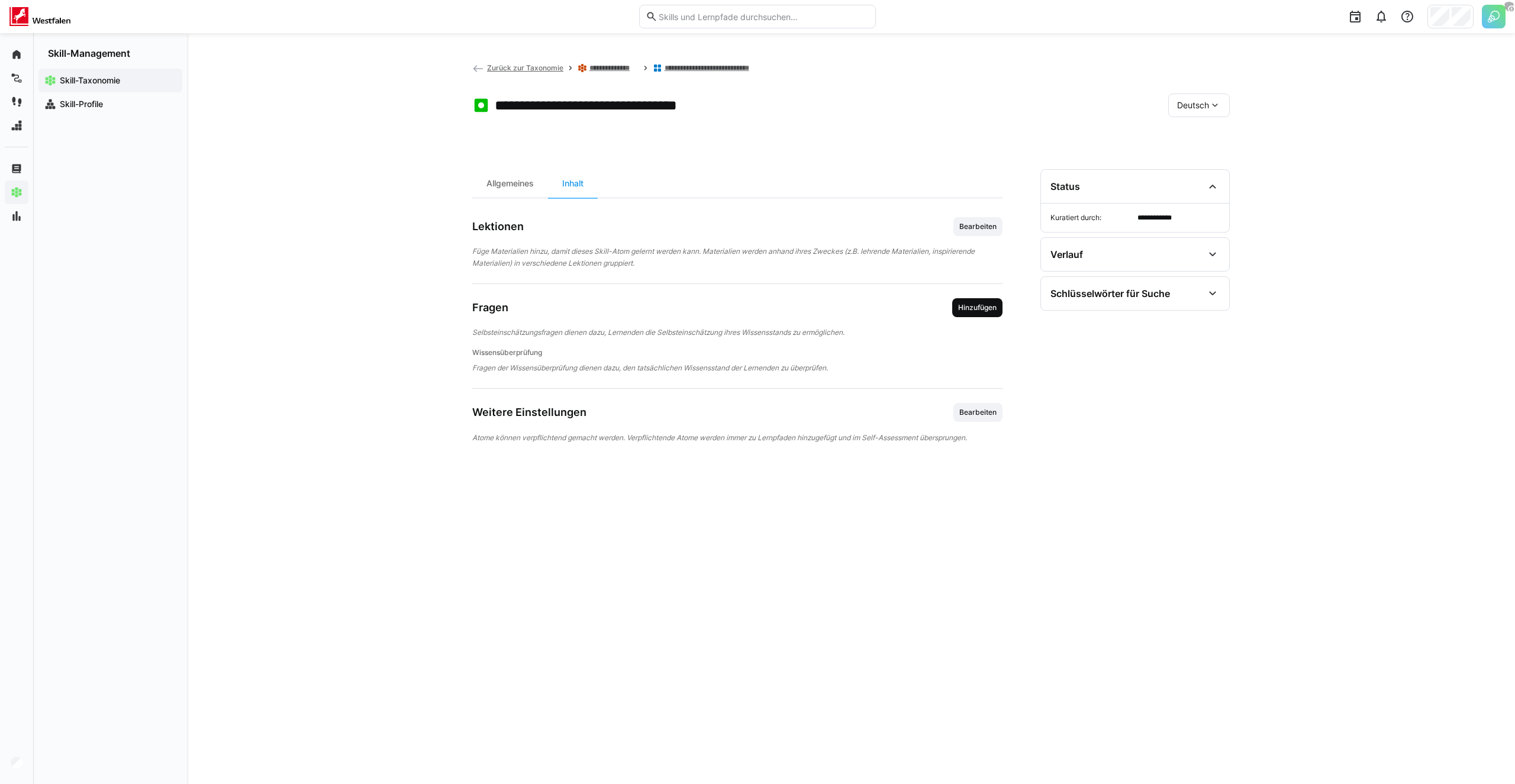
click at [972, 308] on span "Hinzufügen" at bounding box center [977, 308] width 41 height 9
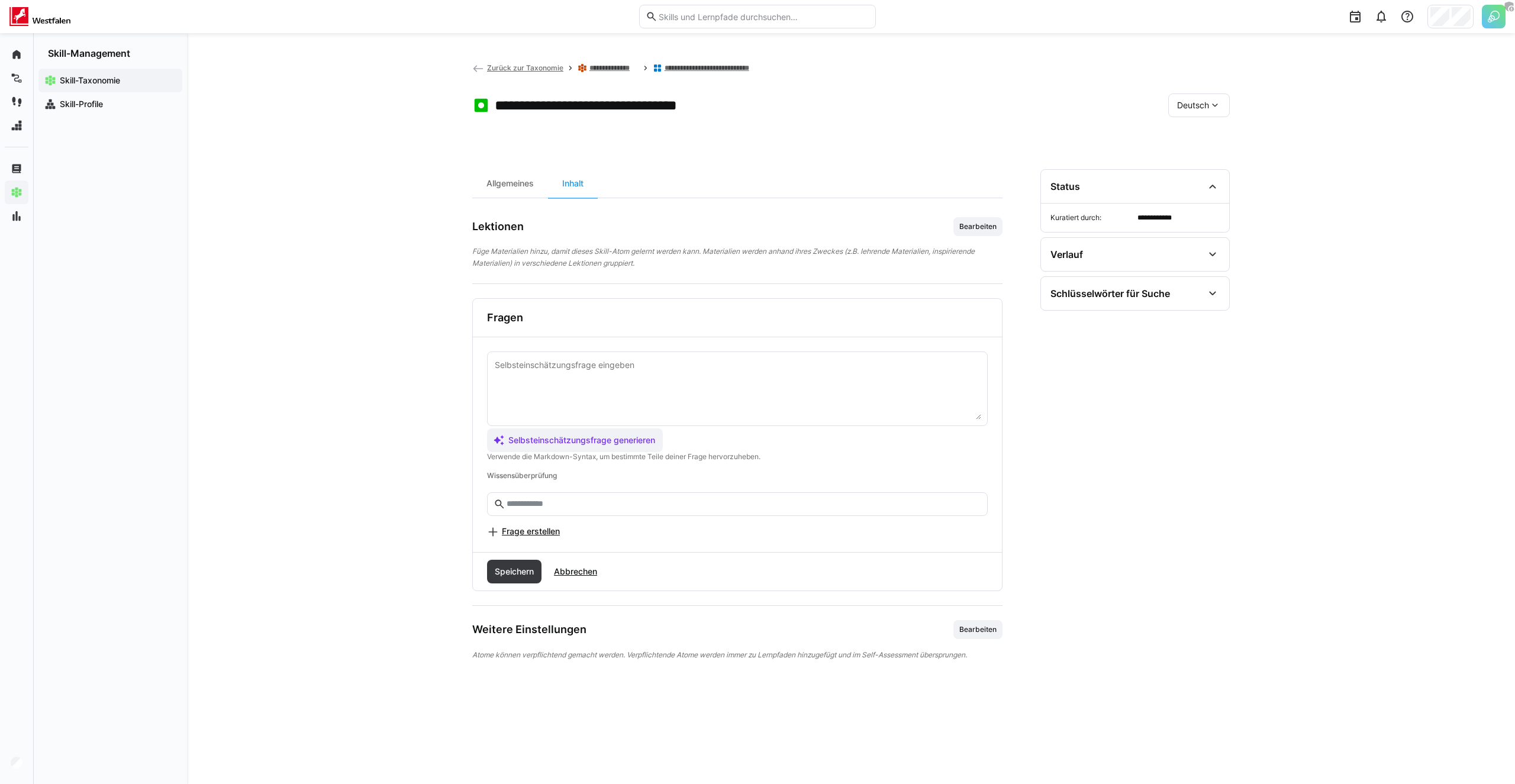
click at [532, 512] on eds-input at bounding box center [736, 504] width 500 height 24
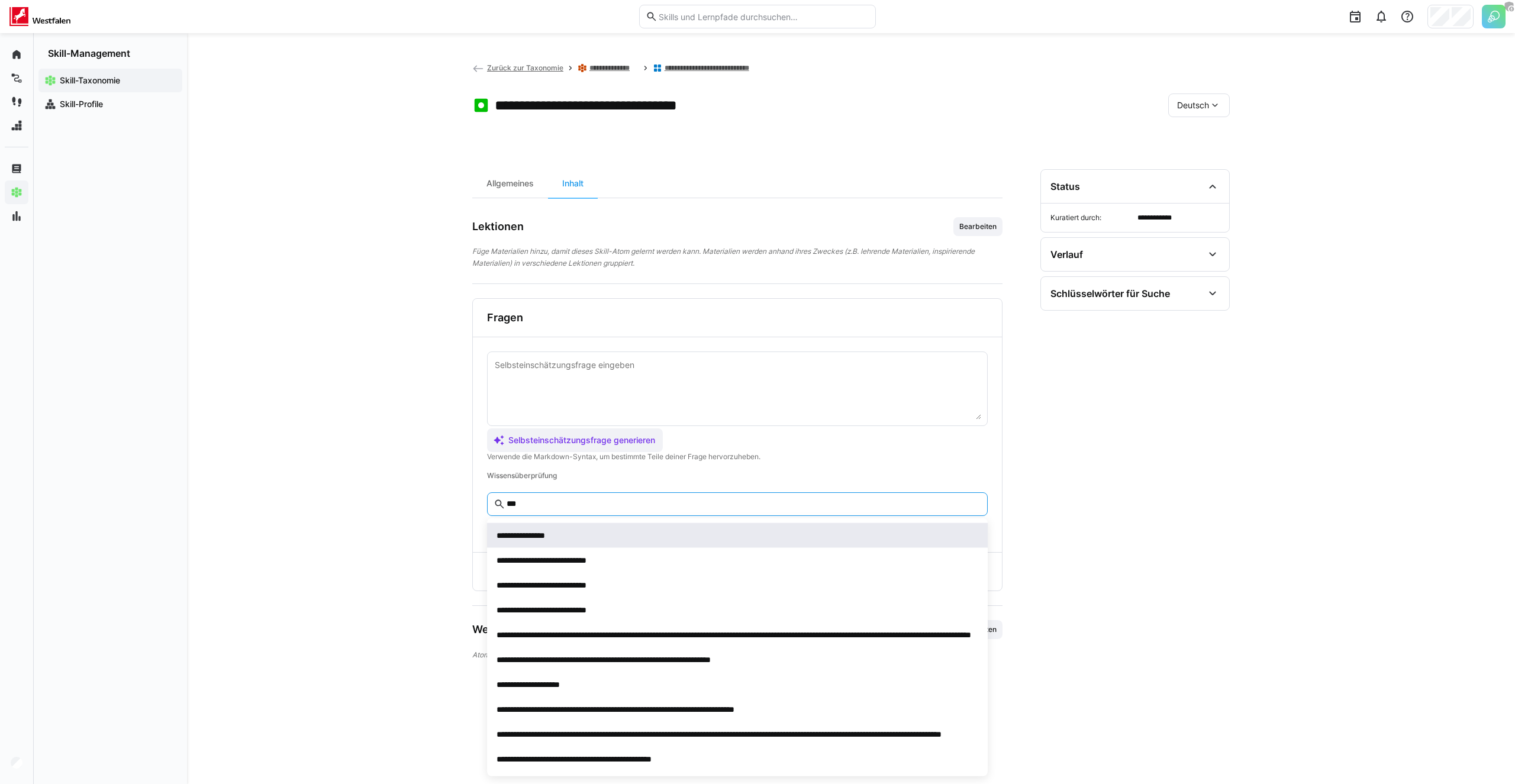
type input "***"
click at [529, 534] on span "**********" at bounding box center [521, 534] width 48 height 8
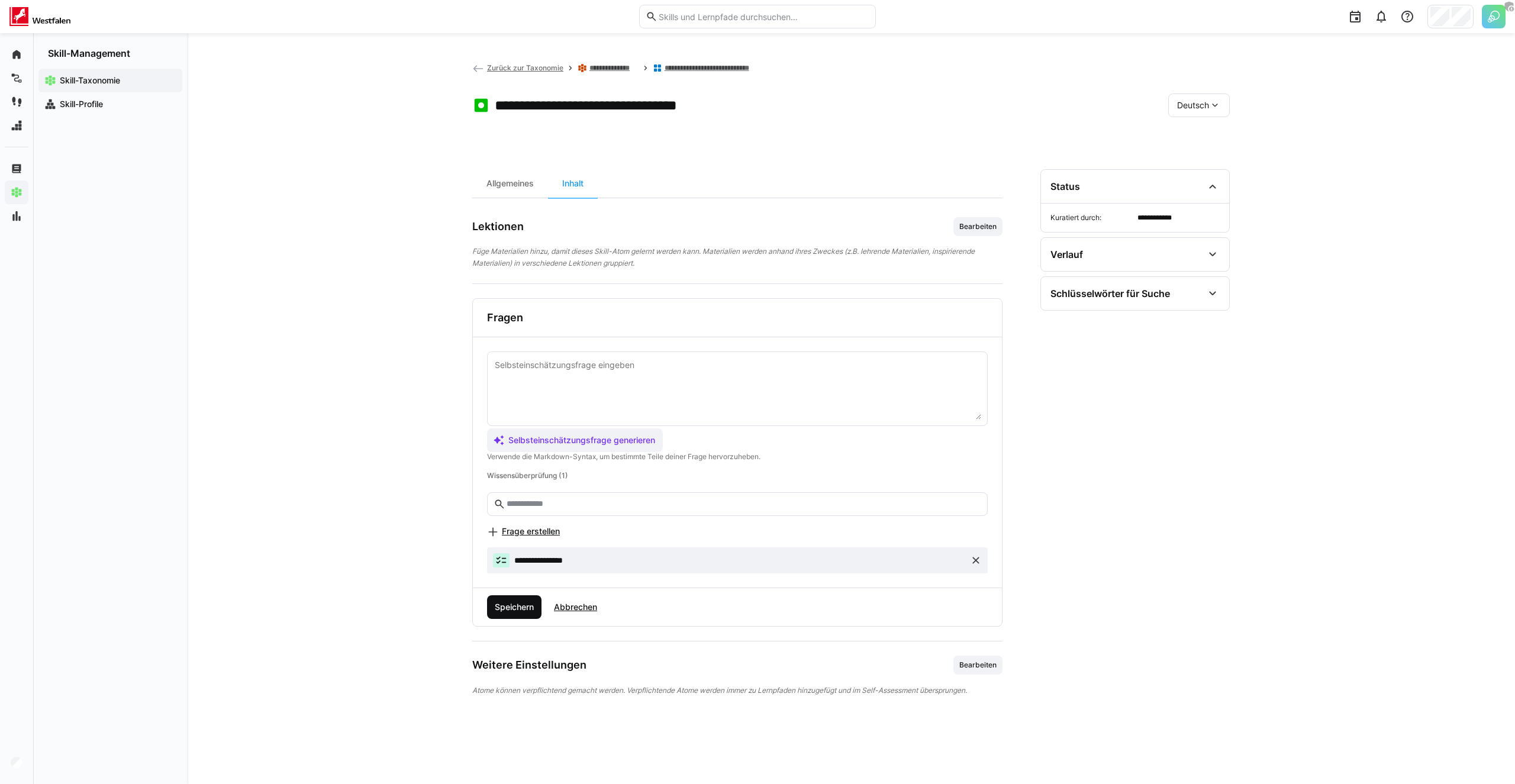
click at [524, 603] on span "Speichern" at bounding box center [514, 606] width 43 height 12
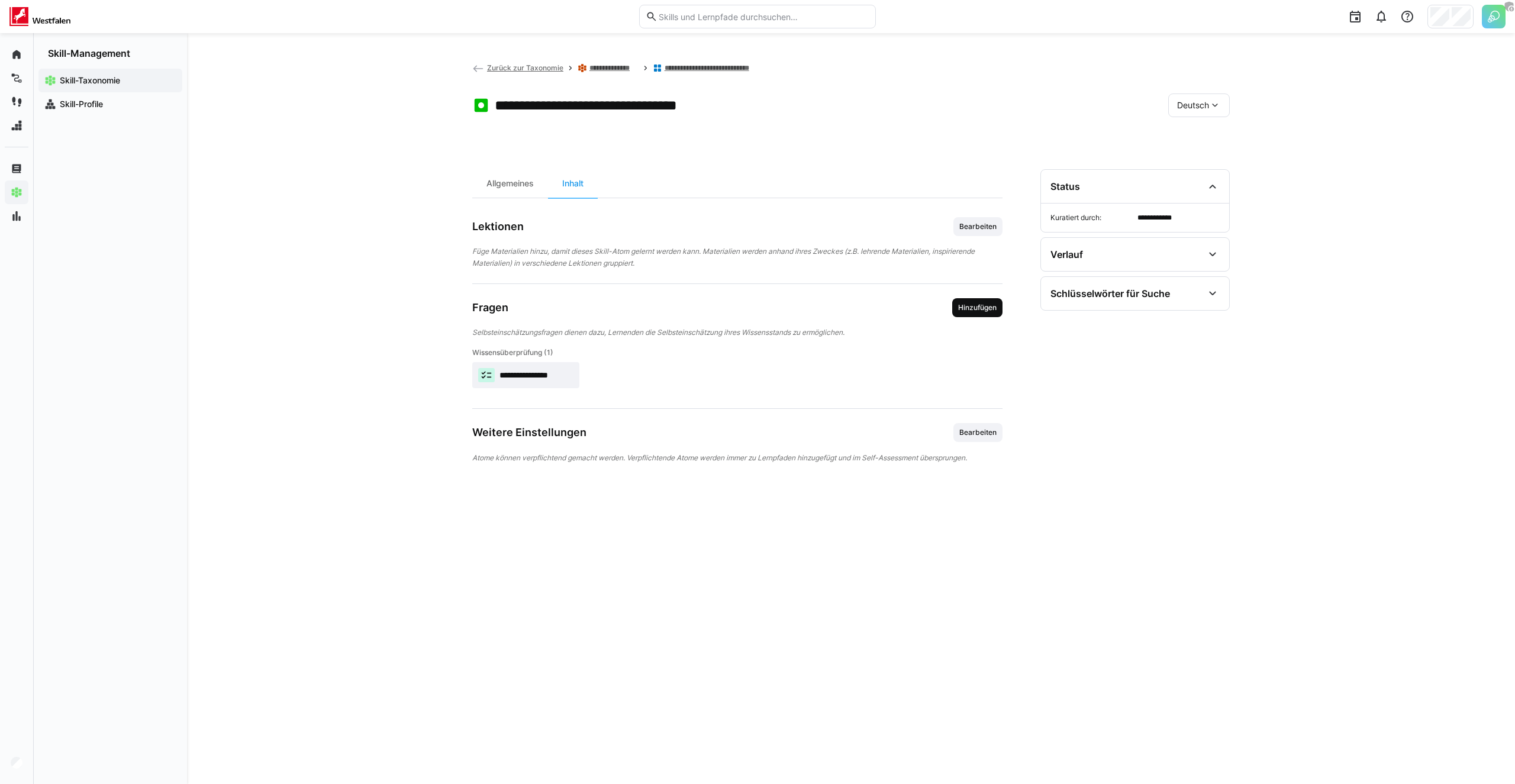
click at [977, 306] on span "Hinzufügen" at bounding box center [977, 308] width 41 height 9
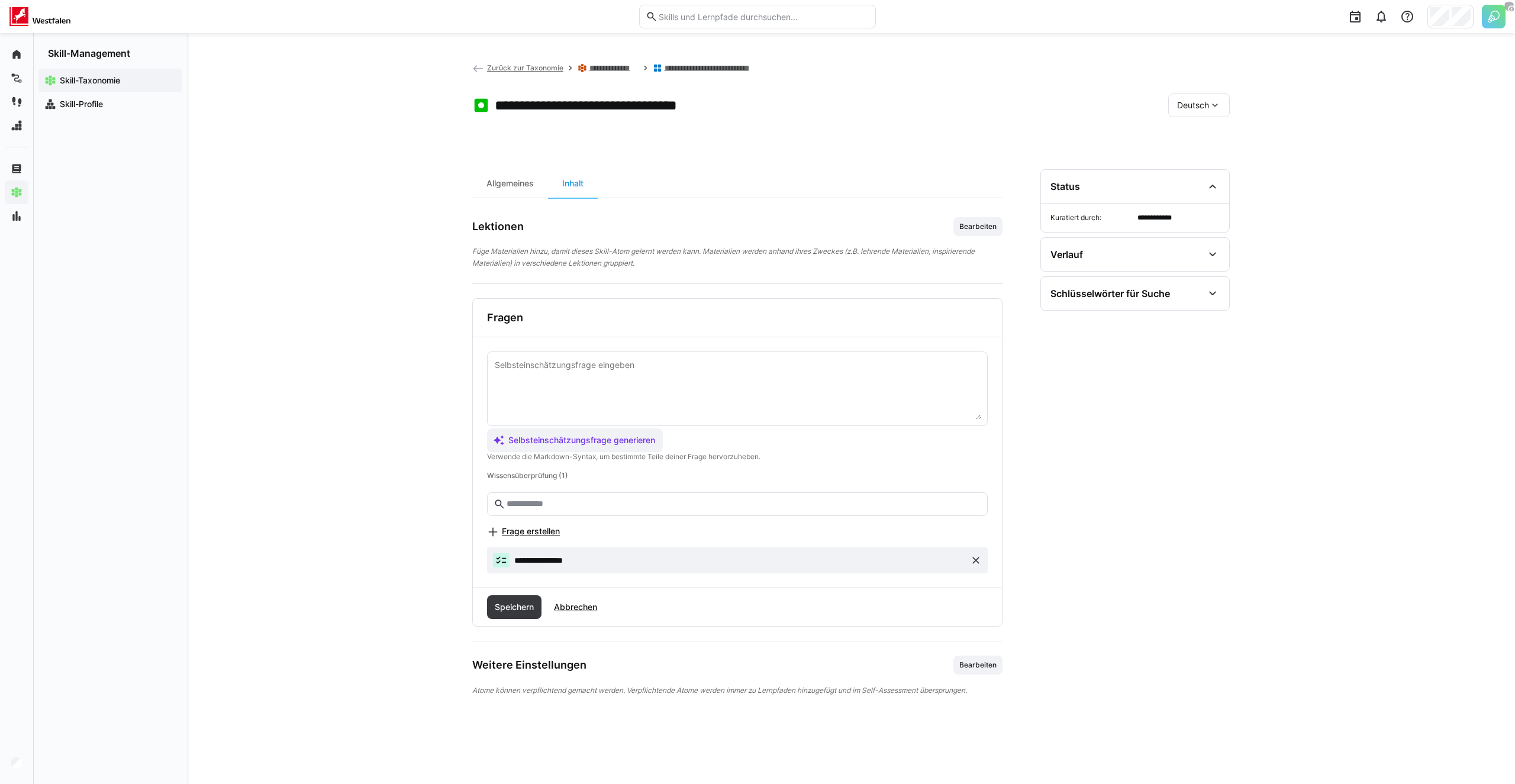
click at [979, 559] on eds-icon at bounding box center [975, 559] width 12 height 12
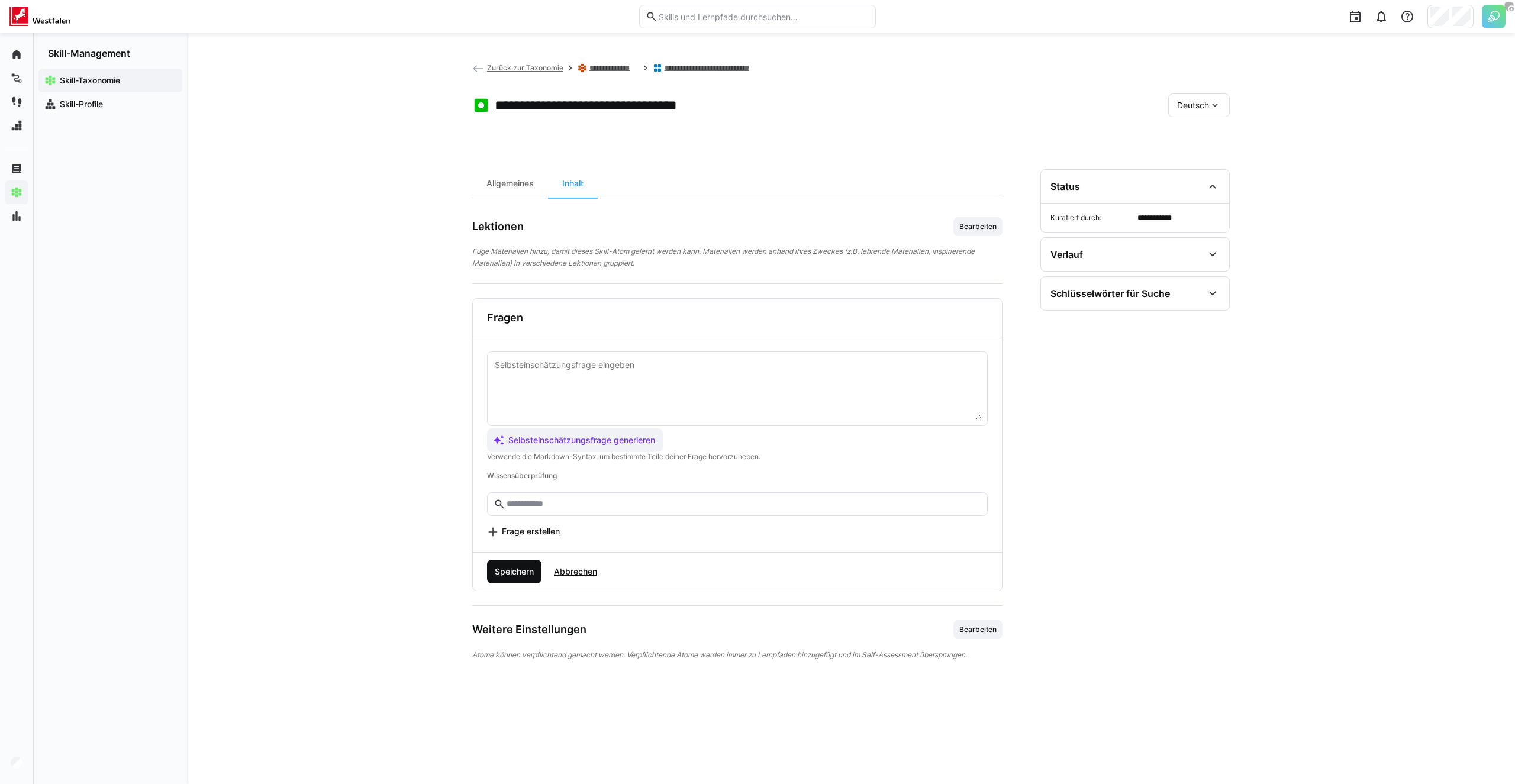
click at [523, 574] on span "Speichern" at bounding box center [514, 571] width 43 height 12
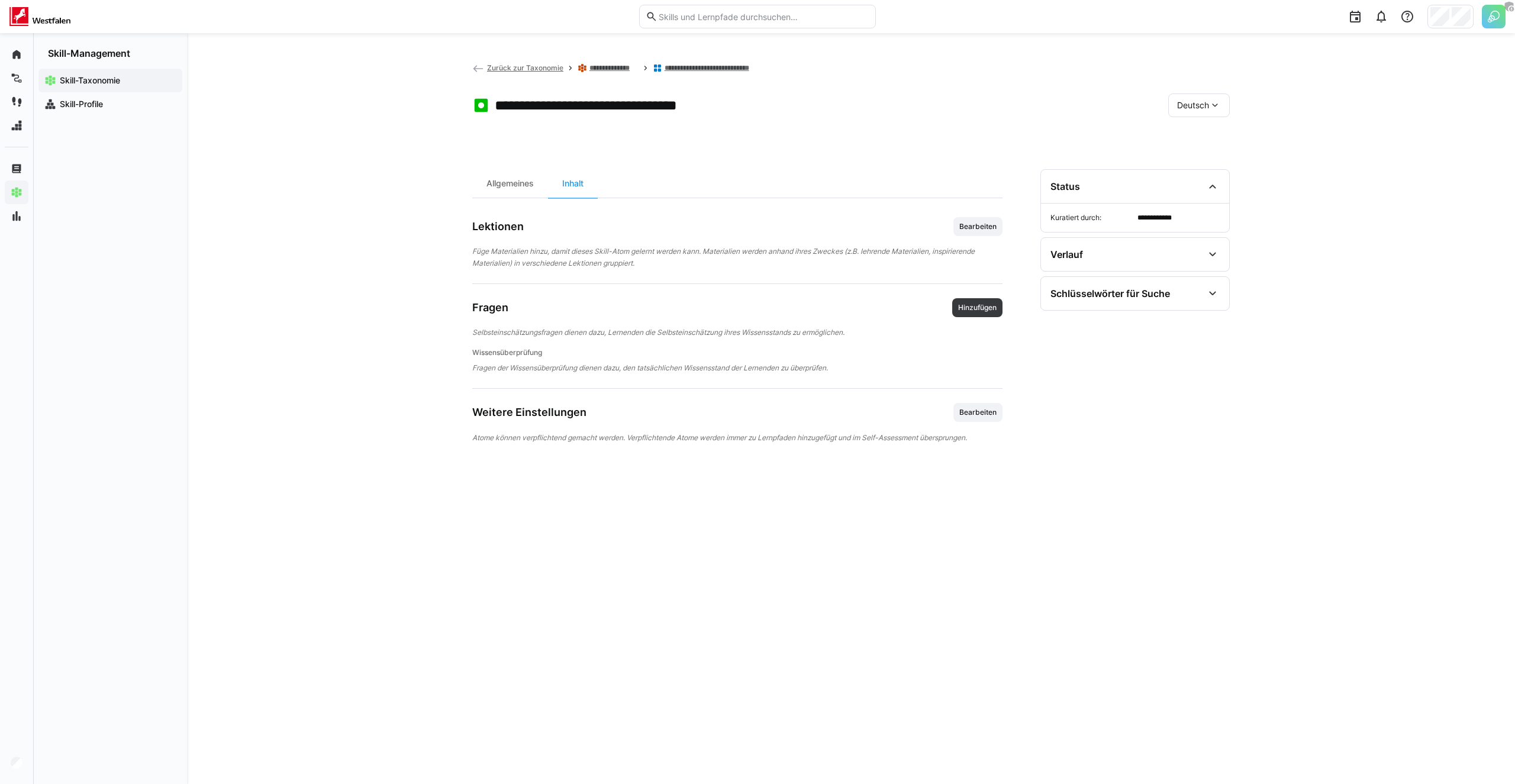
click at [417, 482] on div "**********" at bounding box center [850, 409] width 1327 height 751
click at [409, 312] on div "**********" at bounding box center [850, 409] width 1327 height 751
click at [410, 247] on div "**********" at bounding box center [850, 409] width 1327 height 751
click at [412, 175] on div "**********" at bounding box center [850, 409] width 1327 height 751
click at [315, 355] on div "**********" at bounding box center [850, 409] width 1327 height 751
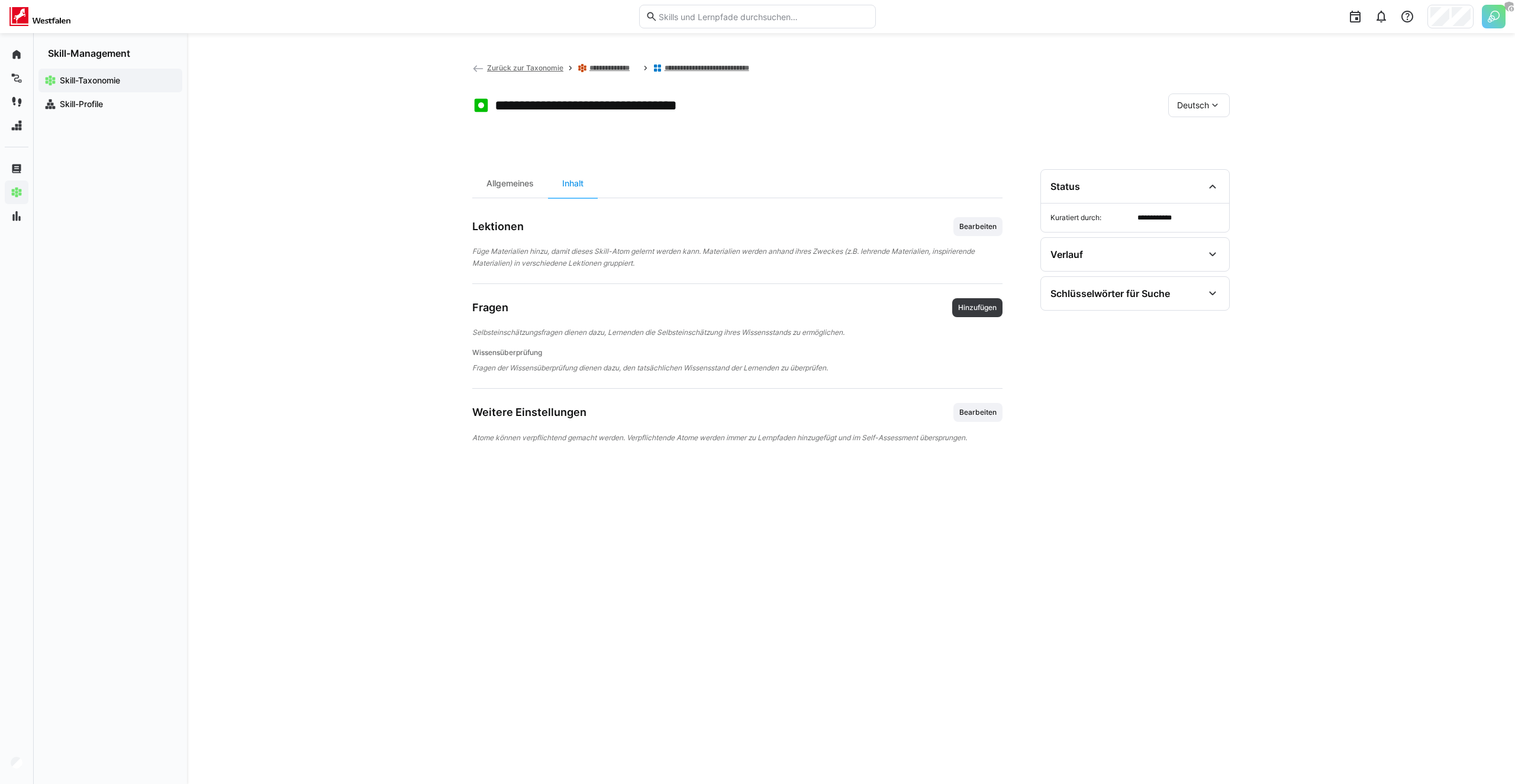
click at [315, 321] on div "**********" at bounding box center [850, 409] width 1327 height 751
click at [370, 202] on div "**********" at bounding box center [850, 409] width 1327 height 751
click at [375, 124] on div "**********" at bounding box center [850, 409] width 1327 height 751
click at [355, 141] on div "**********" at bounding box center [850, 409] width 1327 height 751
click at [1081, 142] on div at bounding box center [758, 392] width 1515 height 784
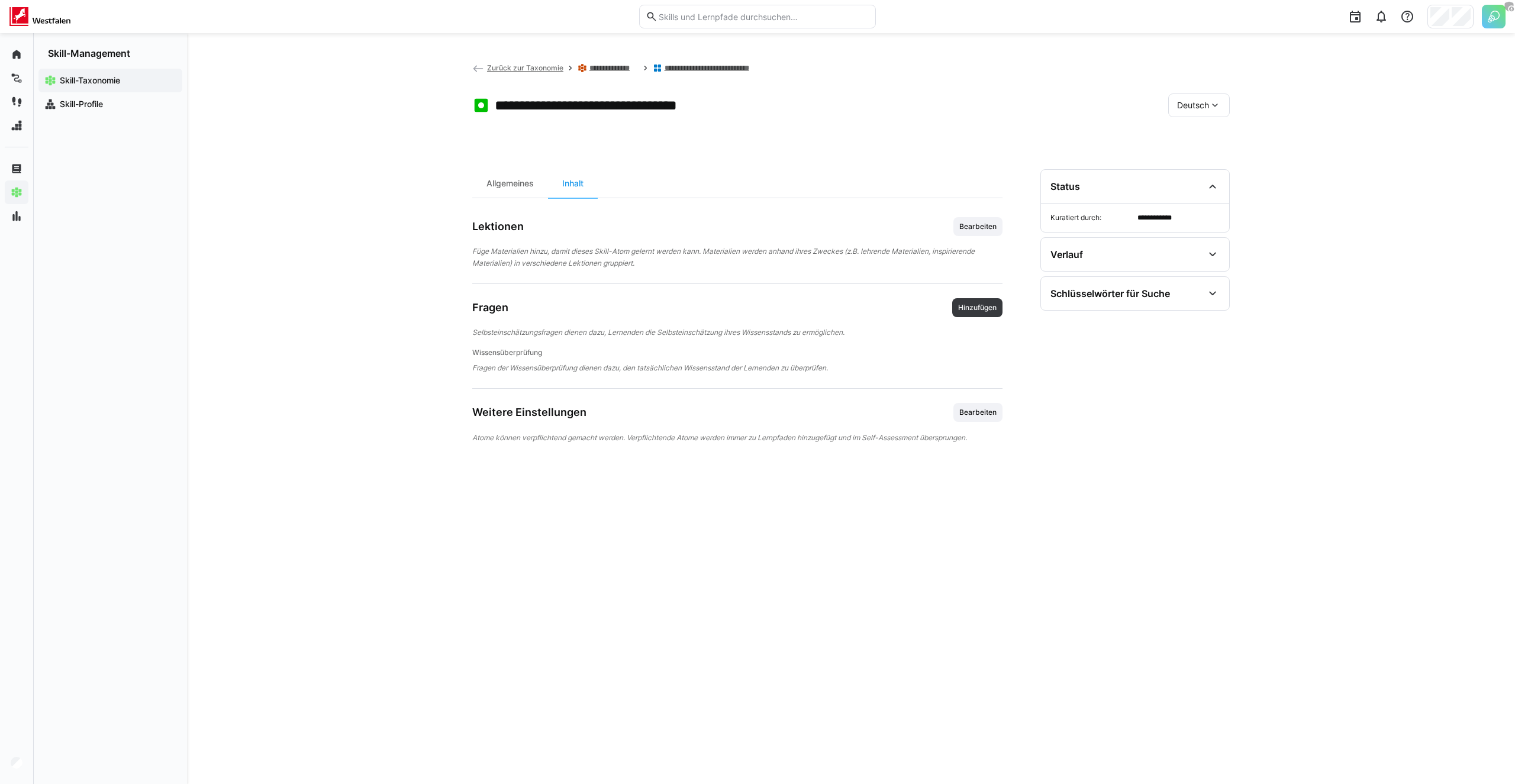
click at [1081, 142] on app-header-sidebar-layout "**********" at bounding box center [850, 409] width 758 height 693
click at [366, 386] on div "**********" at bounding box center [850, 409] width 1327 height 751
